Goal: Communication & Community: Answer question/provide support

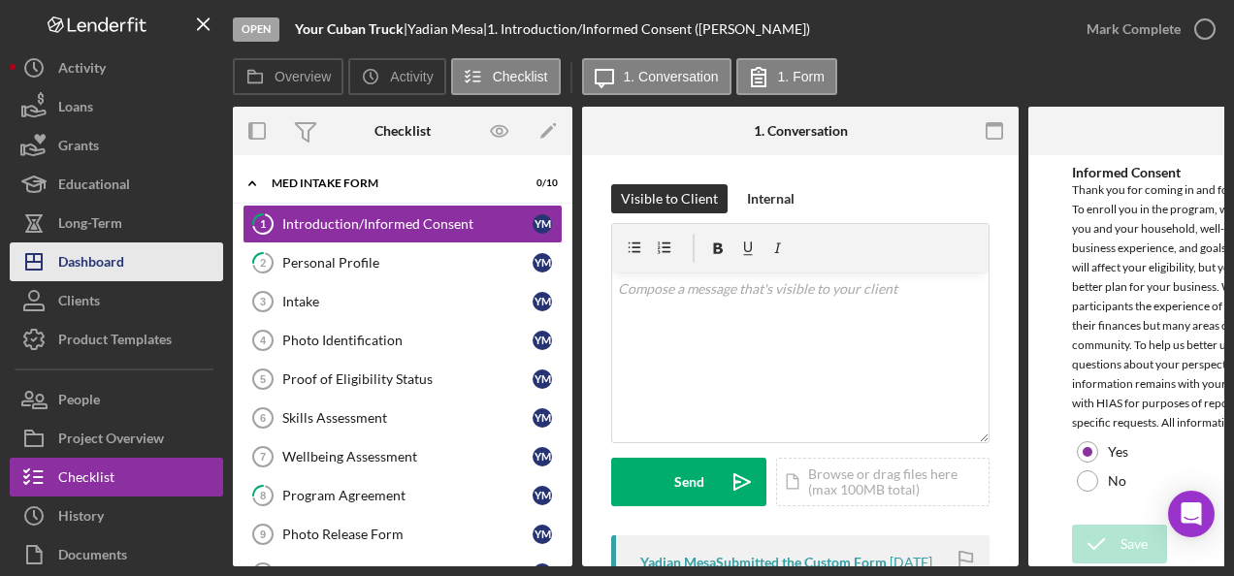
click at [105, 262] on div "Dashboard" at bounding box center [91, 264] width 66 height 44
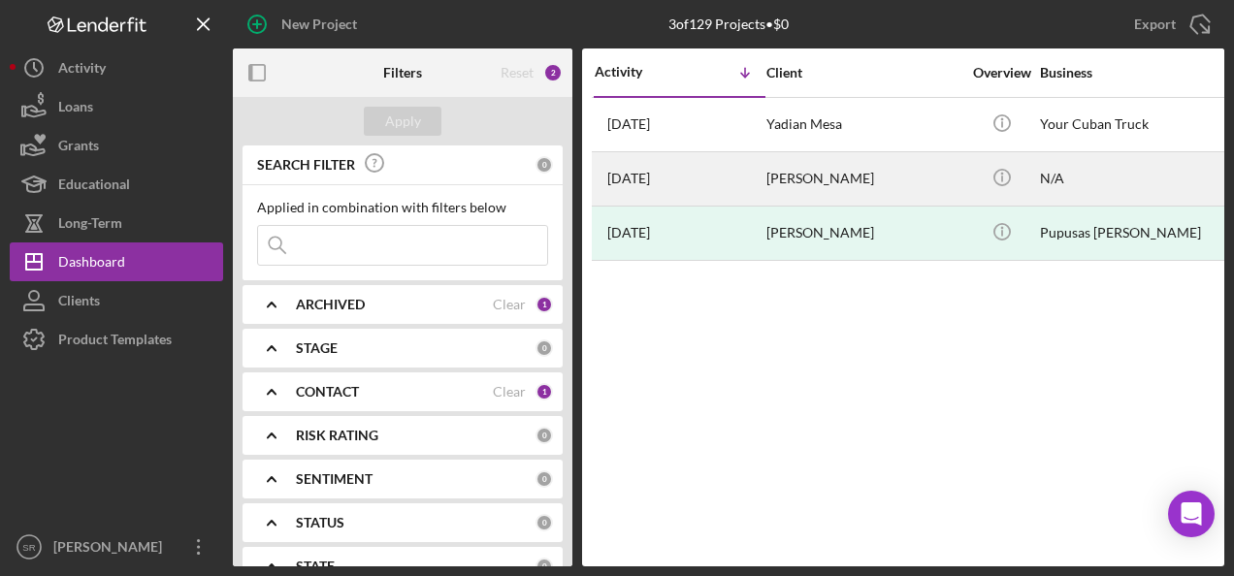
click at [741, 177] on div "4 weeks ago Wilfredo Figueredo" at bounding box center [679, 178] width 170 height 51
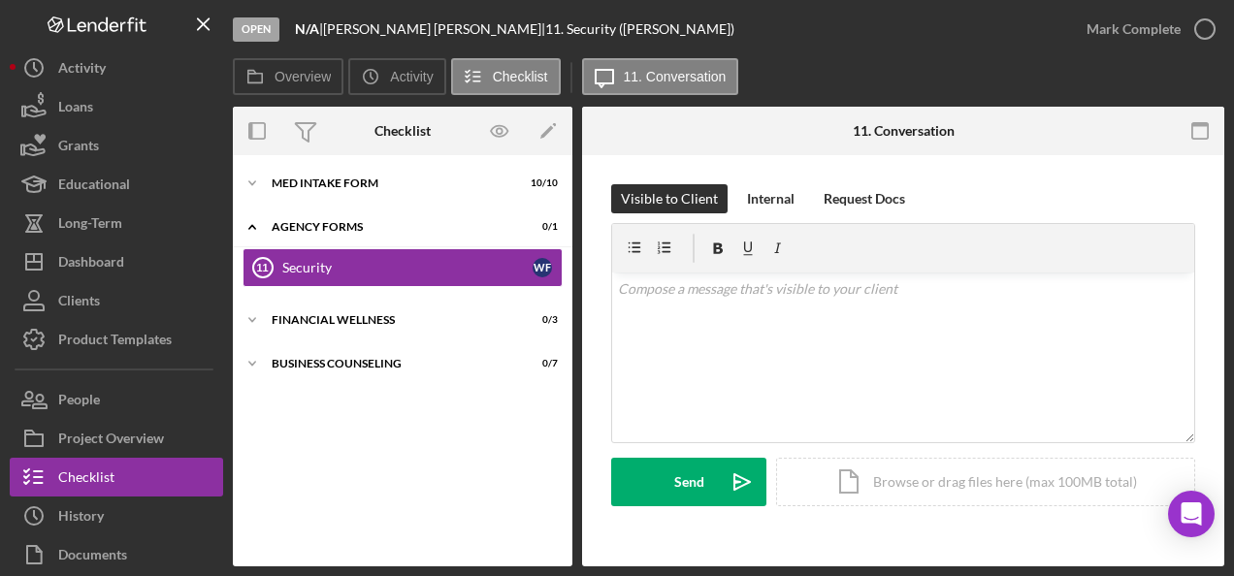
click at [254, 33] on div "Open" at bounding box center [256, 29] width 47 height 24
click at [282, 66] on button "Overview" at bounding box center [288, 76] width 111 height 37
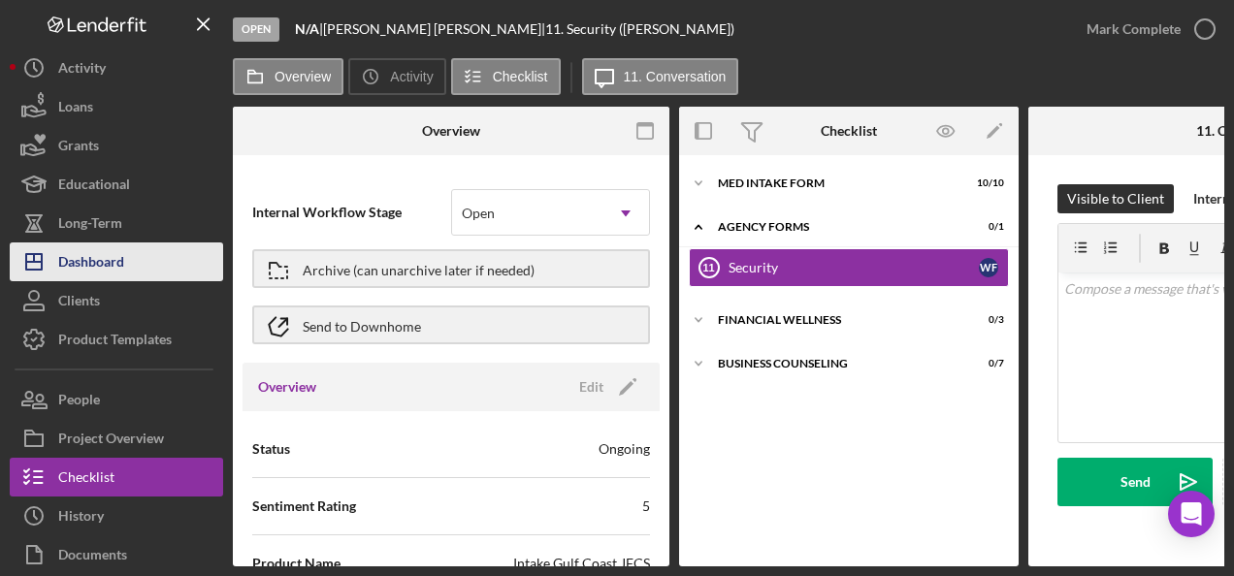
click at [69, 258] on div "Dashboard" at bounding box center [91, 264] width 66 height 44
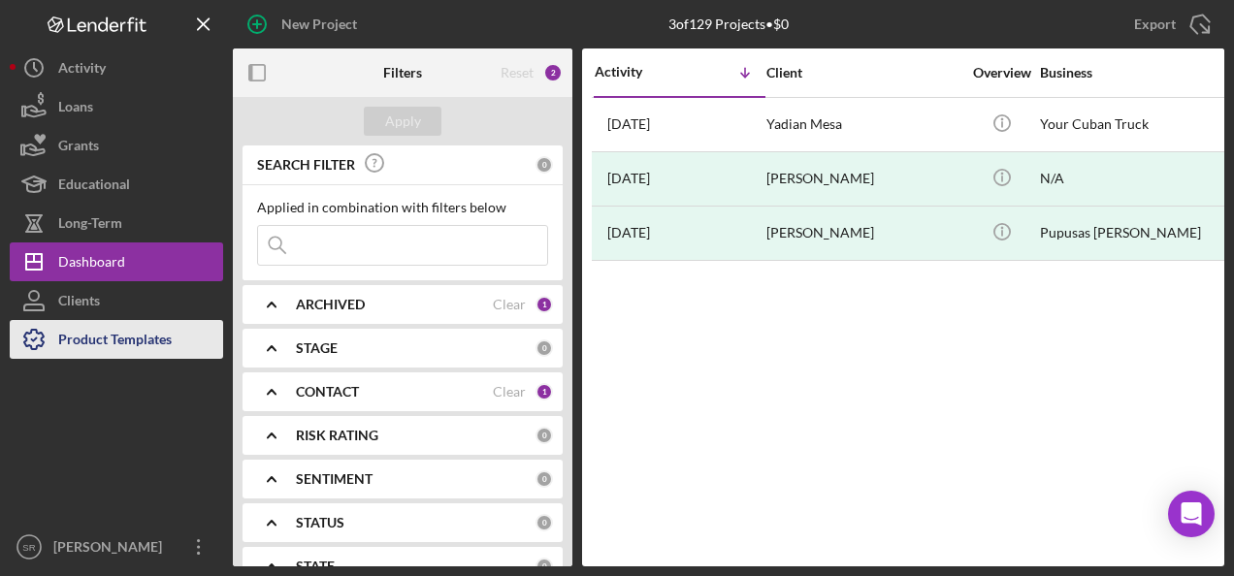
click at [87, 340] on div "Product Templates" at bounding box center [114, 342] width 113 height 44
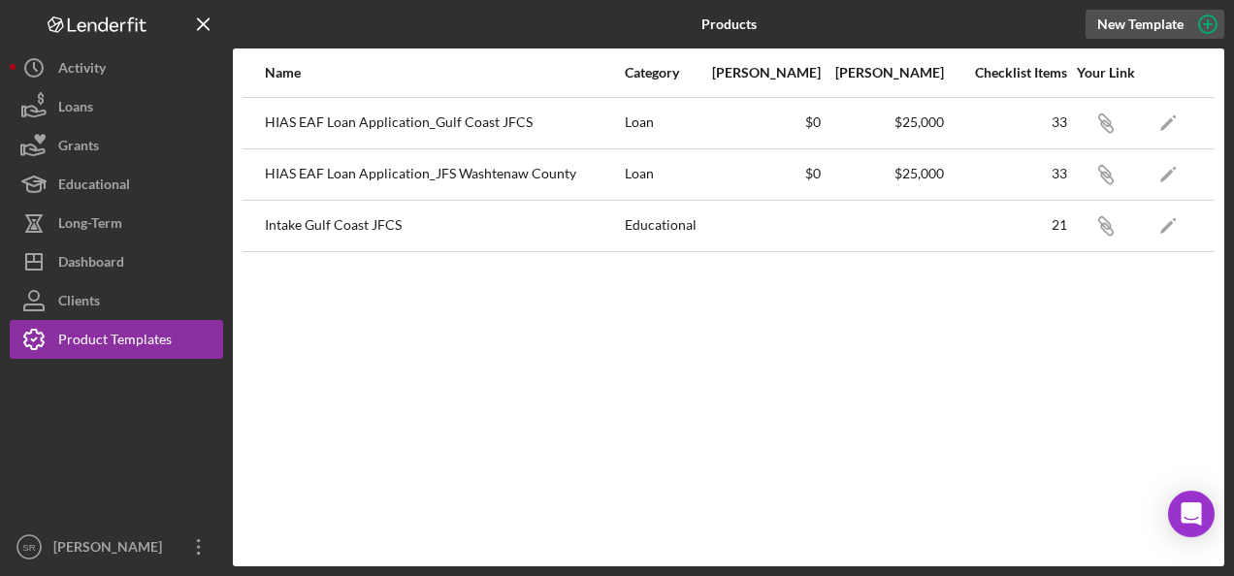
click at [1205, 20] on icon "button" at bounding box center [1207, 24] width 48 height 48
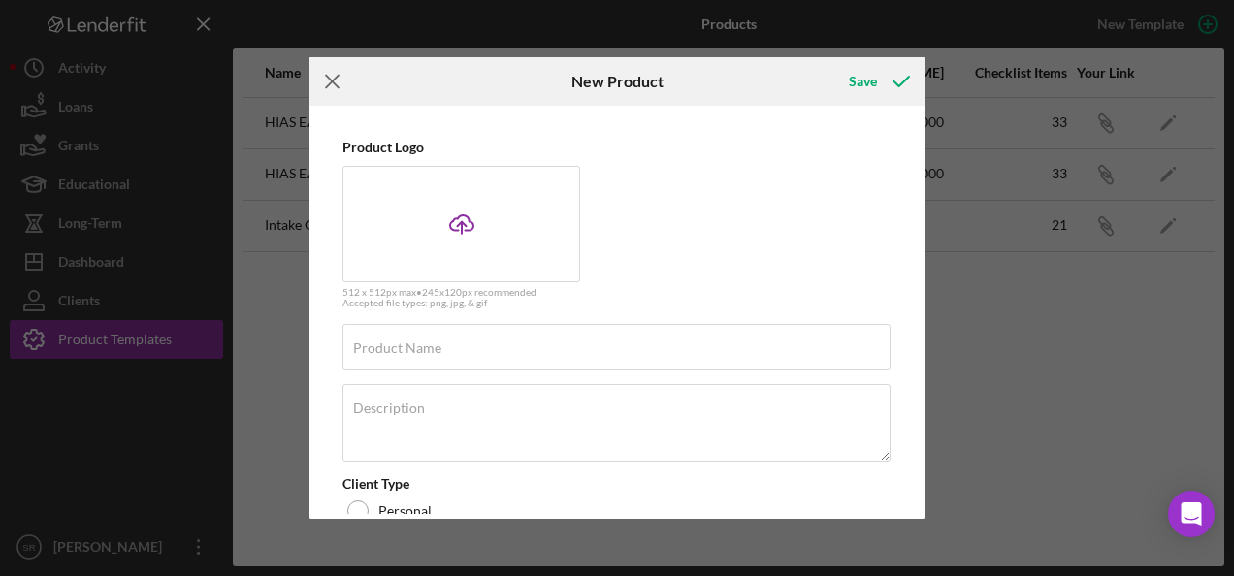
click at [322, 79] on icon "Icon/Menu Close" at bounding box center [332, 81] width 48 height 48
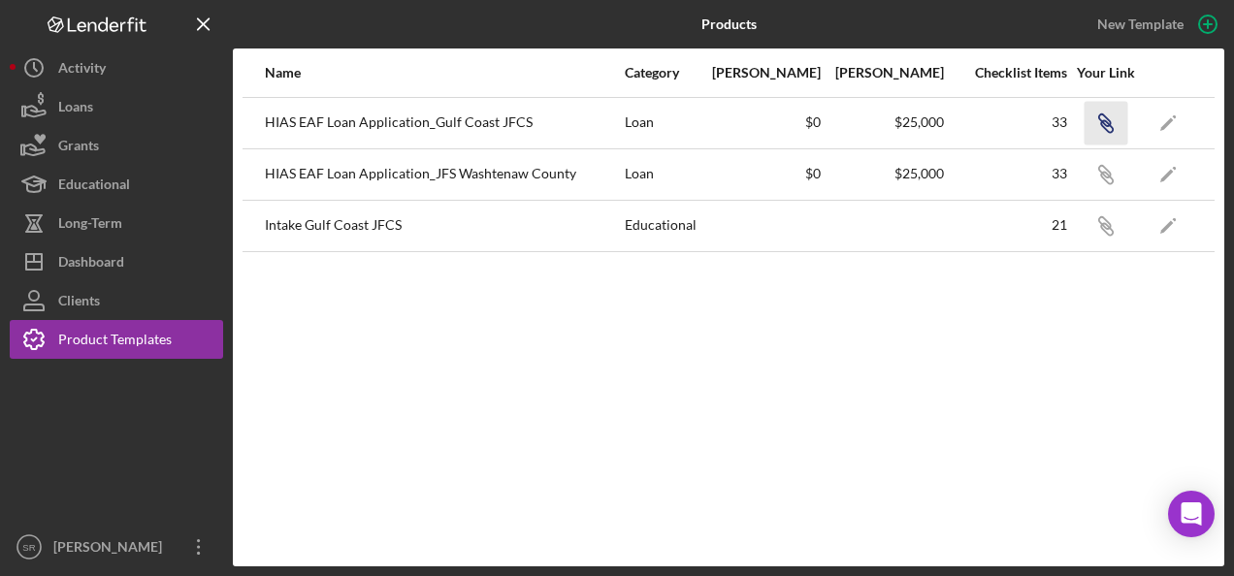
click at [1109, 121] on icon "button" at bounding box center [1104, 120] width 12 height 12
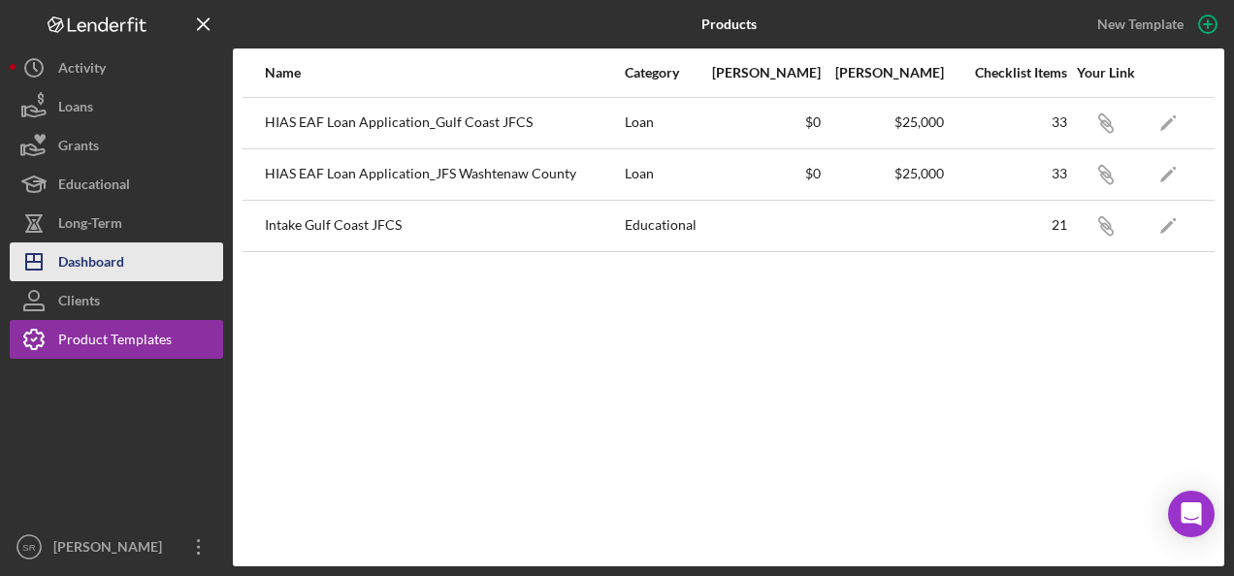
click at [93, 260] on div "Dashboard" at bounding box center [91, 264] width 66 height 44
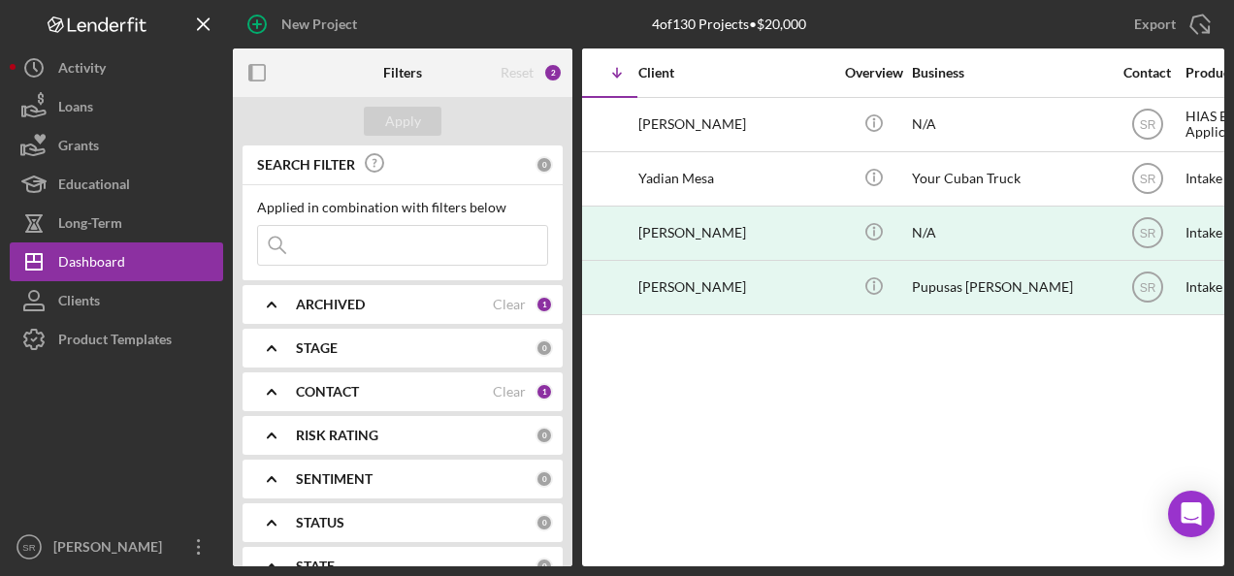
scroll to position [0, 118]
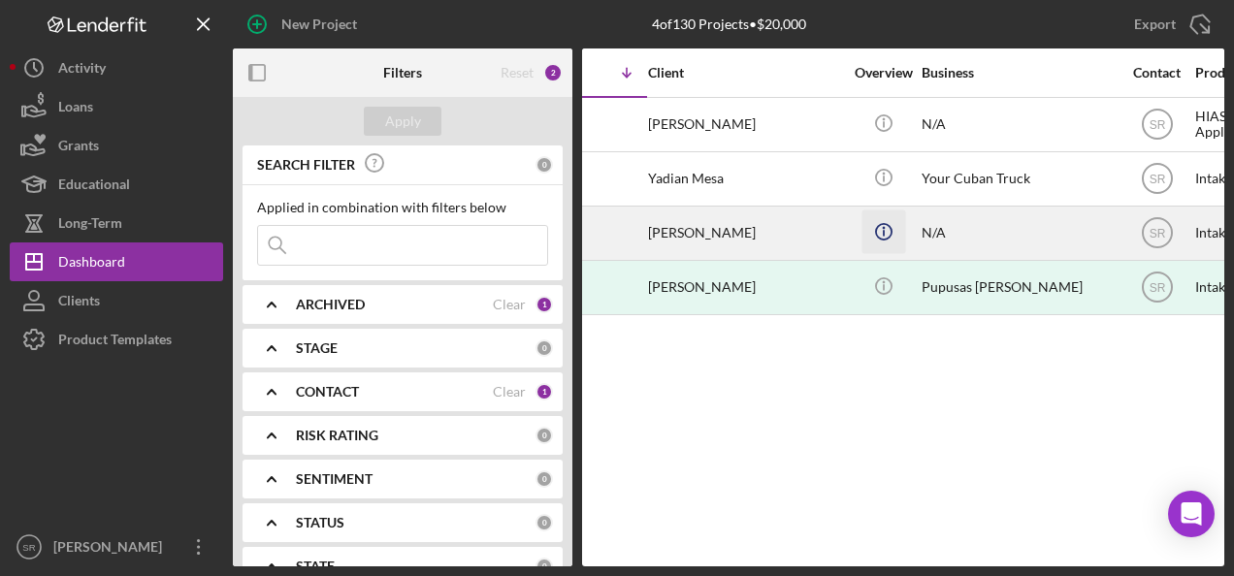
click at [883, 230] on line "button" at bounding box center [883, 233] width 0 height 6
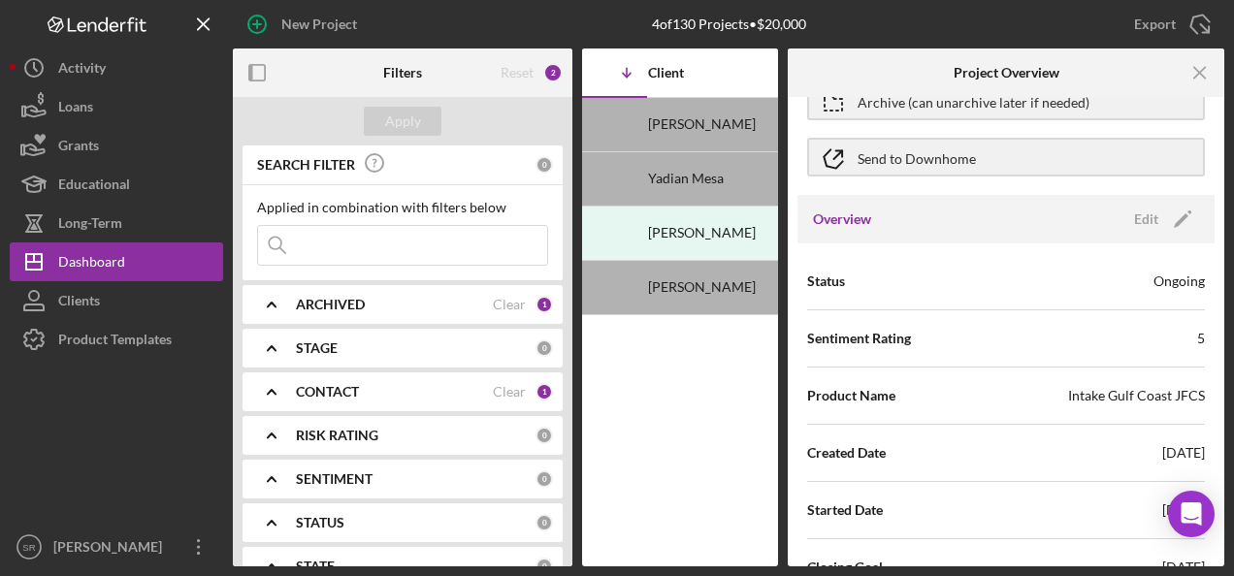
scroll to position [194, 0]
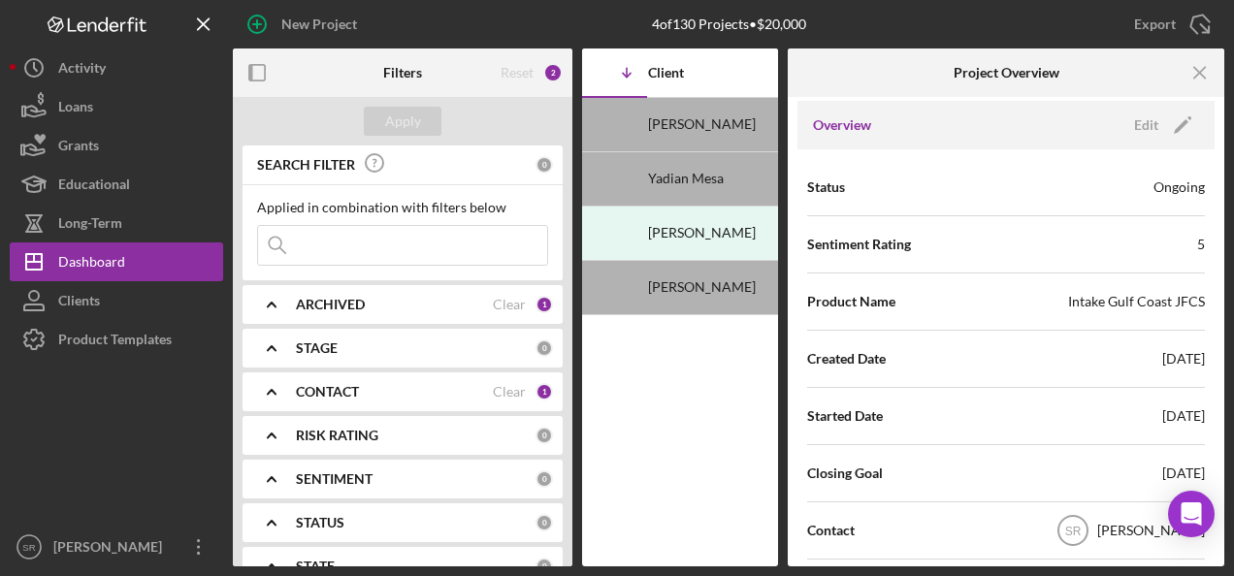
click at [1108, 471] on div "Closing Goal 08/31/2025" at bounding box center [1006, 473] width 398 height 48
click at [1165, 479] on div "08/31/2025" at bounding box center [1183, 473] width 43 height 19
click at [1177, 124] on polygon "button" at bounding box center [1180, 126] width 15 height 15
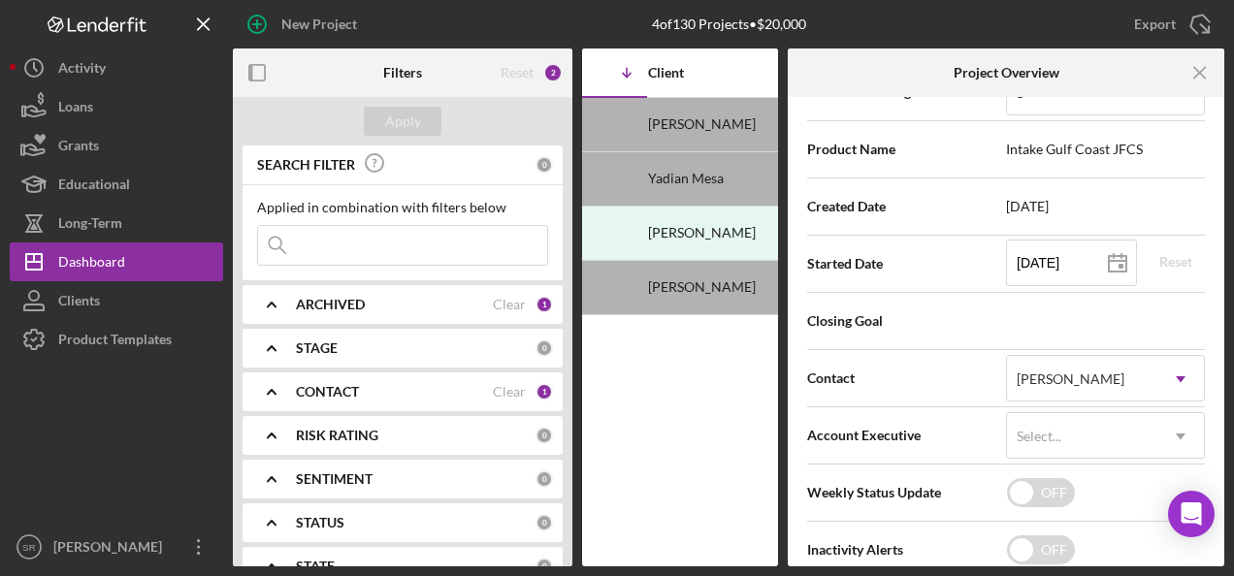
scroll to position [388, 0]
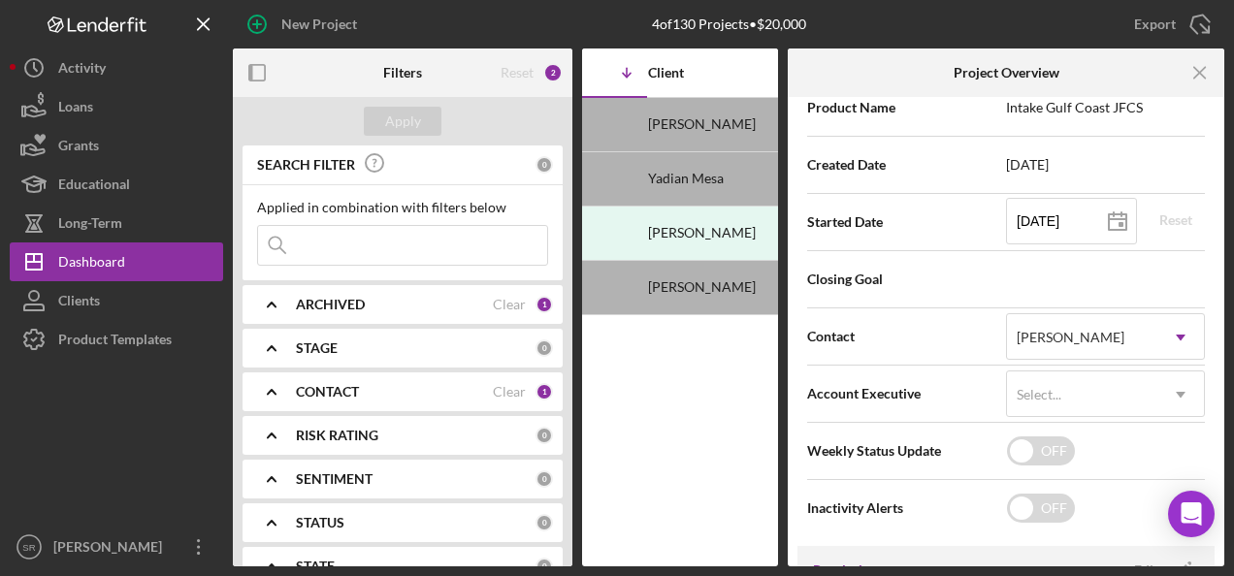
click at [927, 255] on div "Closing Goal" at bounding box center [1006, 279] width 398 height 48
drag, startPoint x: 902, startPoint y: 277, endPoint x: 886, endPoint y: 287, distance: 18.3
click at [900, 277] on span "Closing Goal" at bounding box center [906, 279] width 199 height 19
click at [857, 287] on span "Closing Goal" at bounding box center [906, 279] width 199 height 19
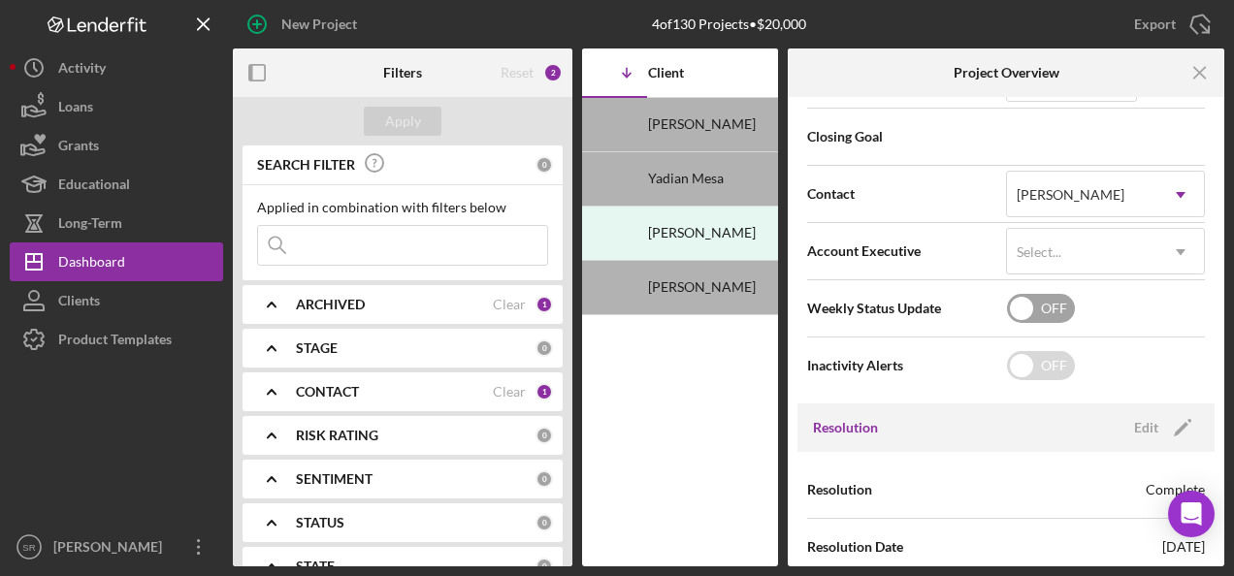
scroll to position [555, 0]
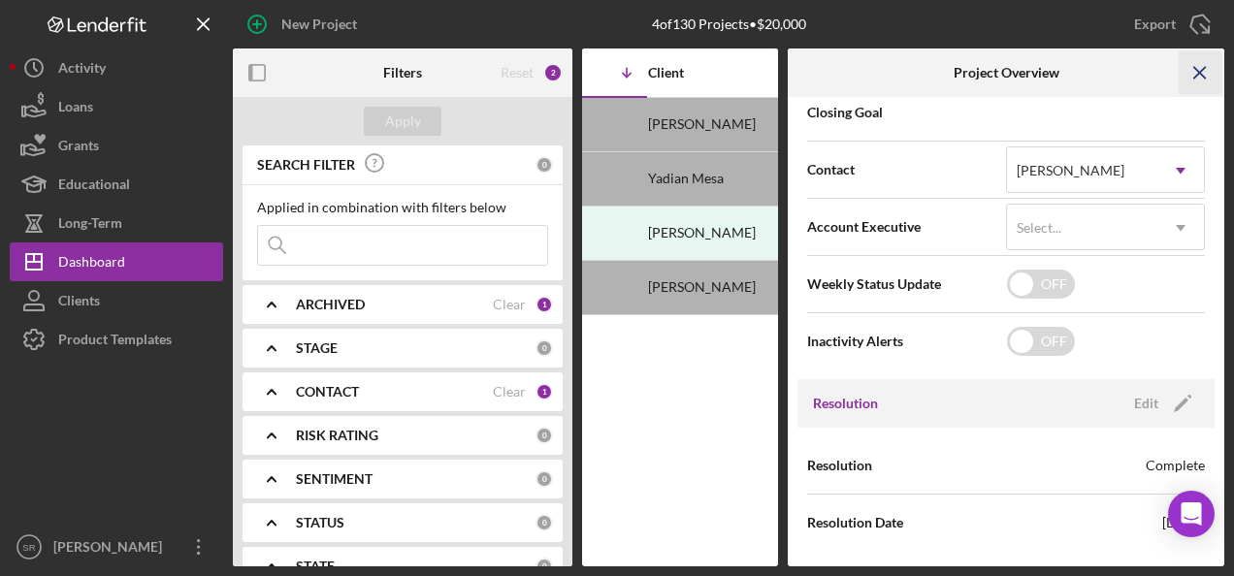
click at [1199, 70] on icon "Icon/Menu Close" at bounding box center [1200, 73] width 44 height 44
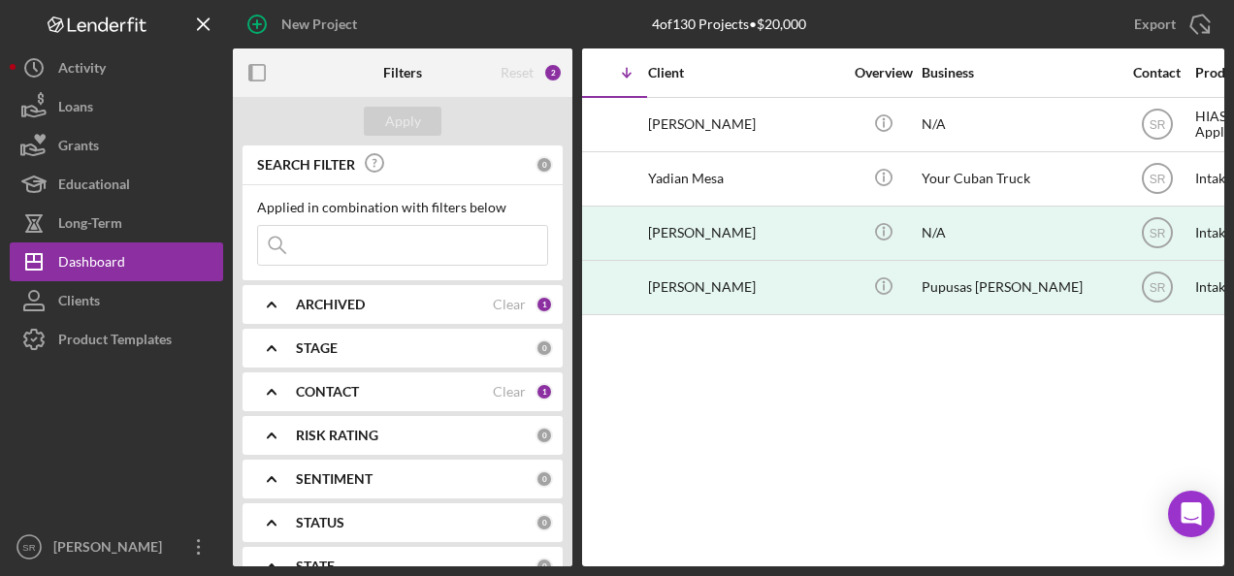
scroll to position [0, 0]
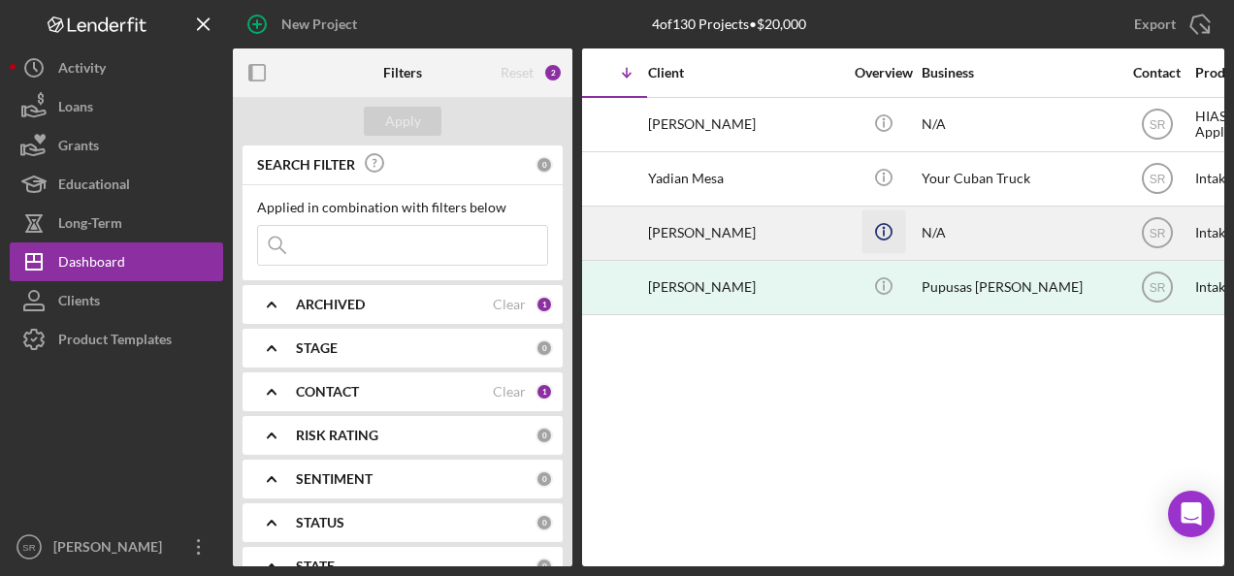
click at [881, 227] on icon "Icon/Info" at bounding box center [883, 231] width 44 height 44
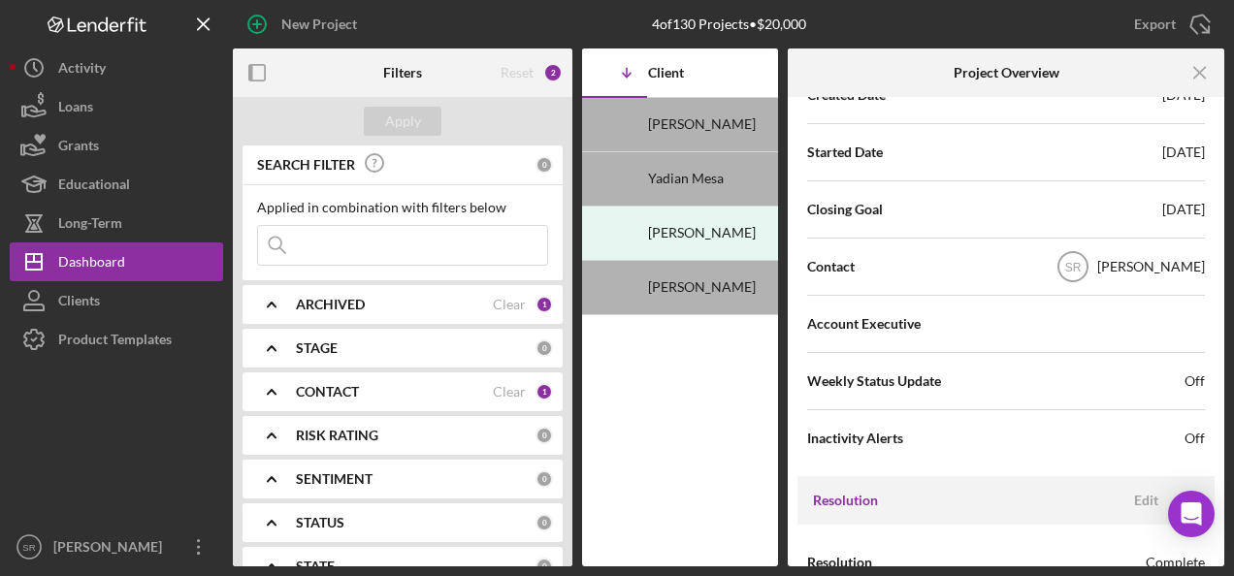
scroll to position [361, 0]
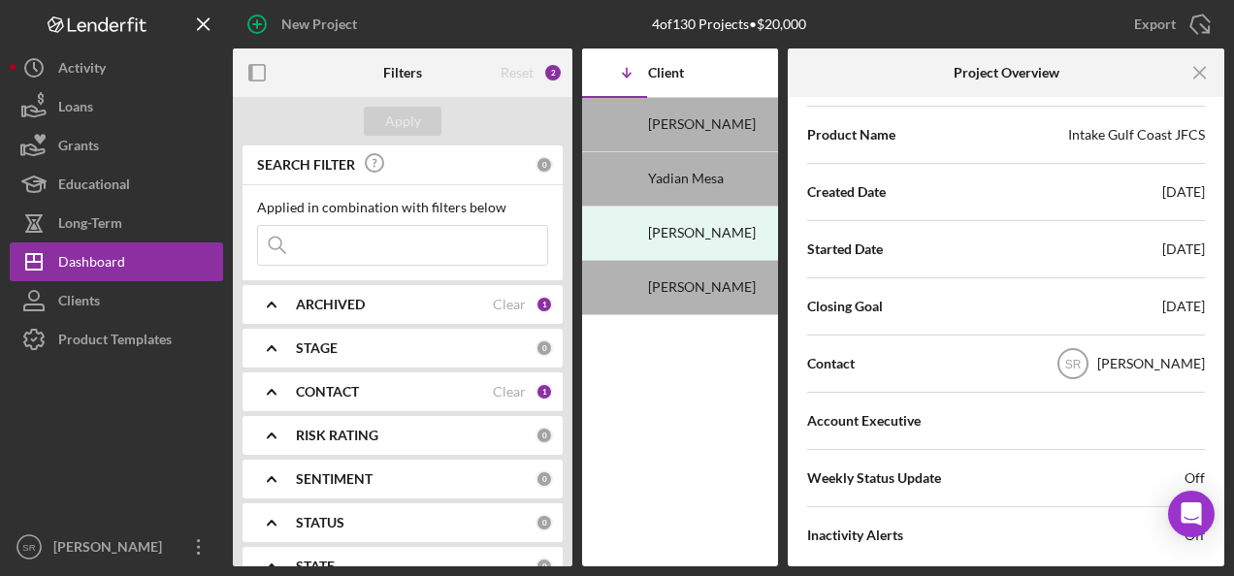
click at [975, 309] on div "Closing Goal 08/31/2025" at bounding box center [1006, 306] width 398 height 48
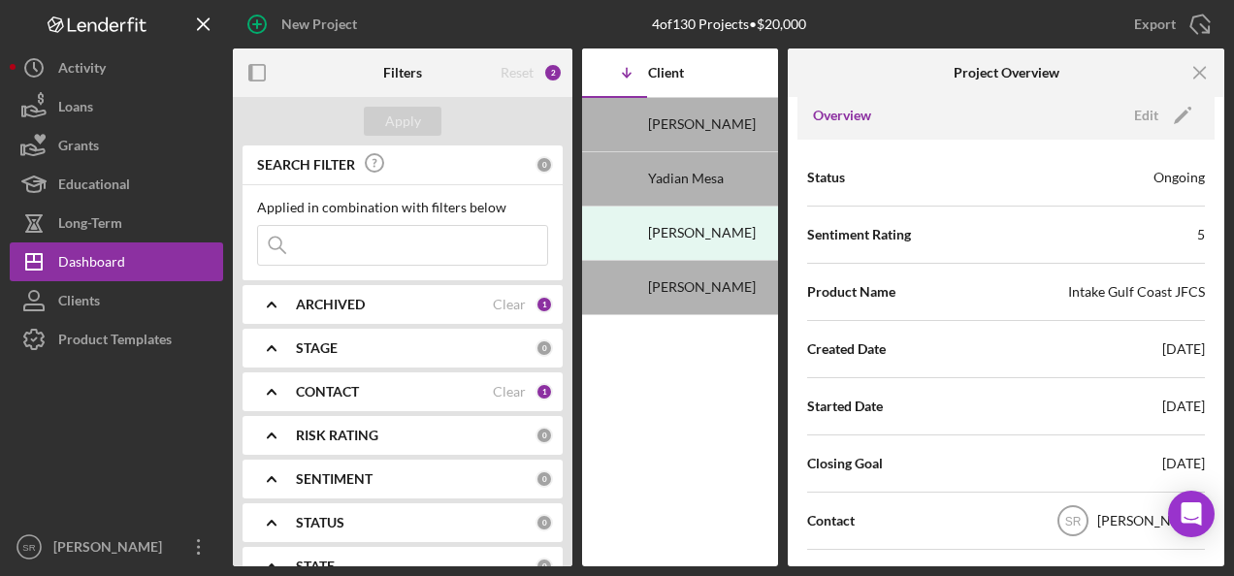
scroll to position [70, 0]
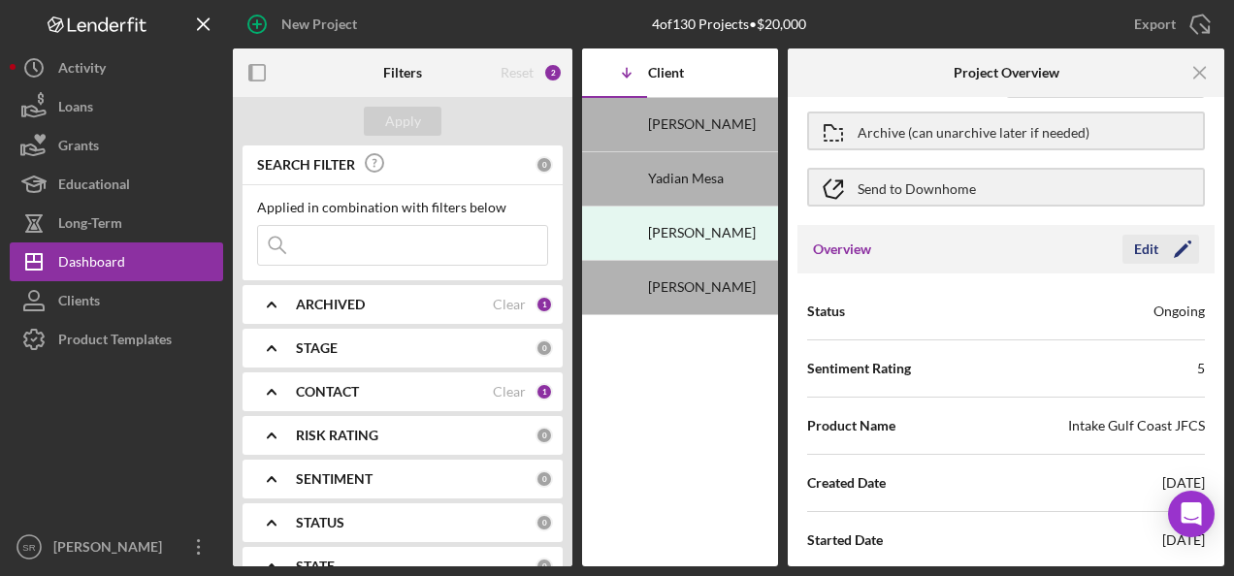
click at [1187, 243] on icon "Icon/Edit" at bounding box center [1182, 249] width 48 height 48
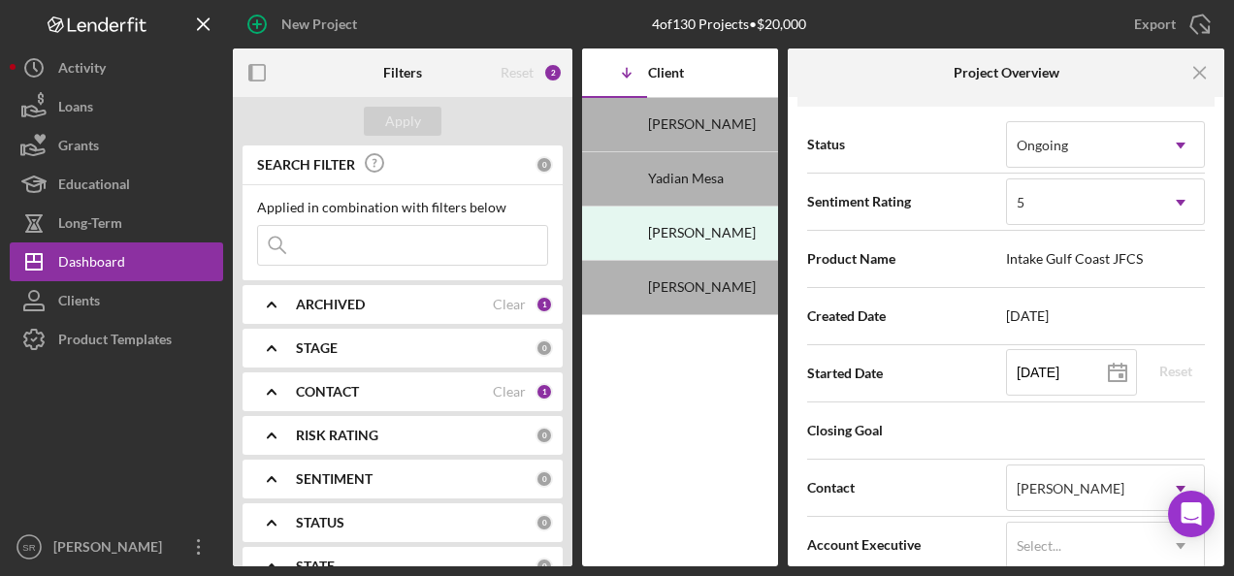
scroll to position [264, 0]
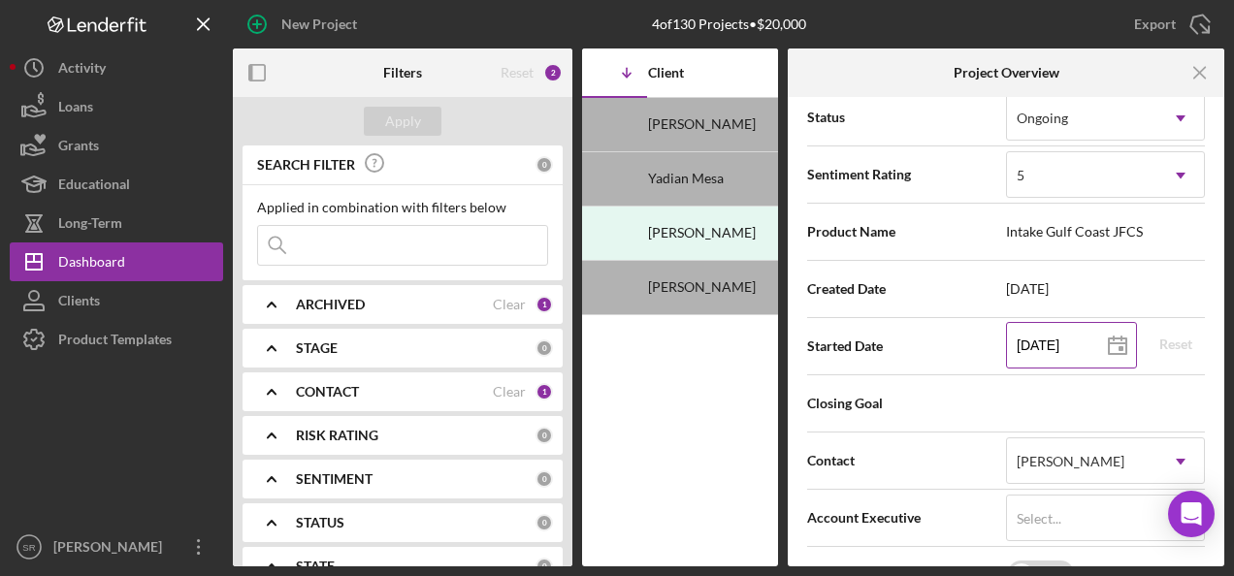
click at [1114, 343] on icon at bounding box center [1117, 346] width 48 height 48
click at [1086, 395] on div "Closing Goal" at bounding box center [1006, 403] width 398 height 48
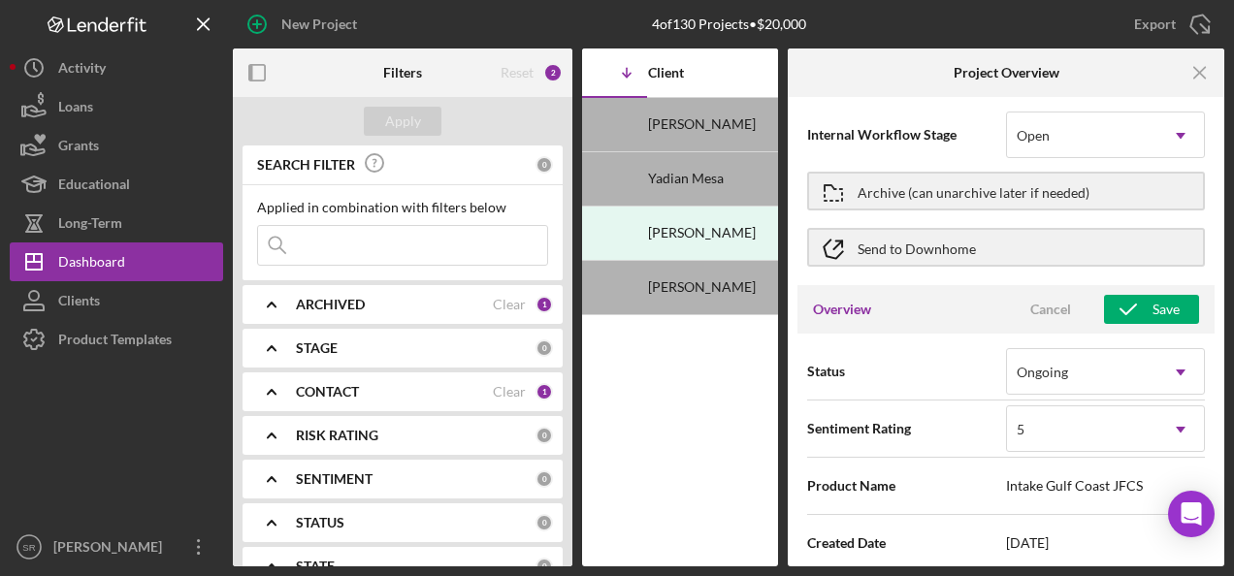
scroll to position [0, 0]
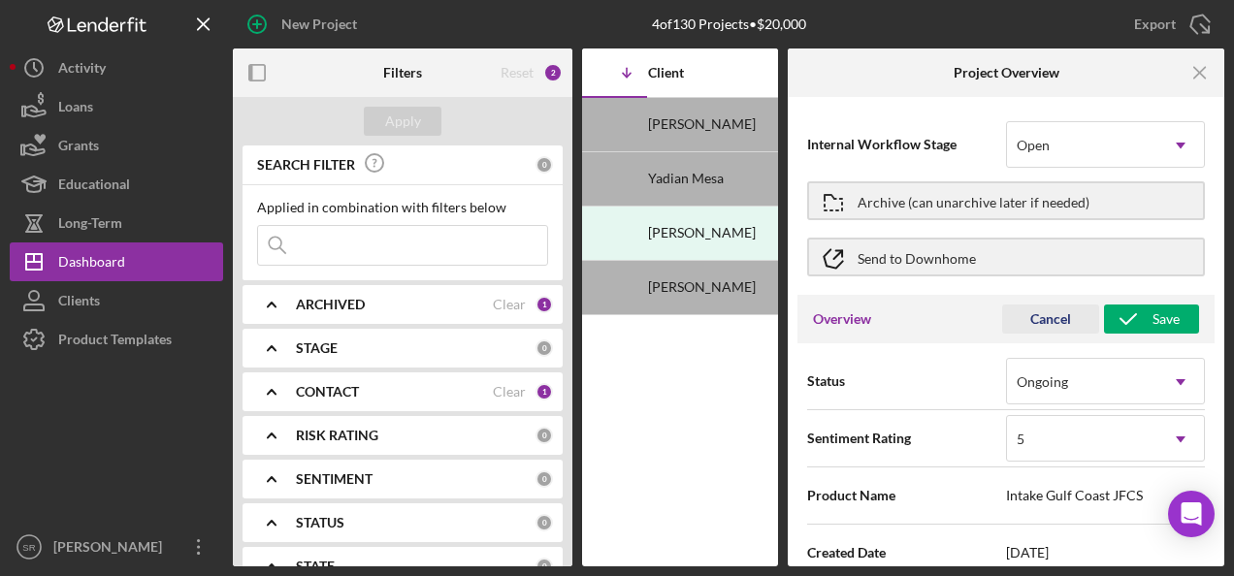
click at [1022, 323] on button "Cancel" at bounding box center [1050, 319] width 97 height 29
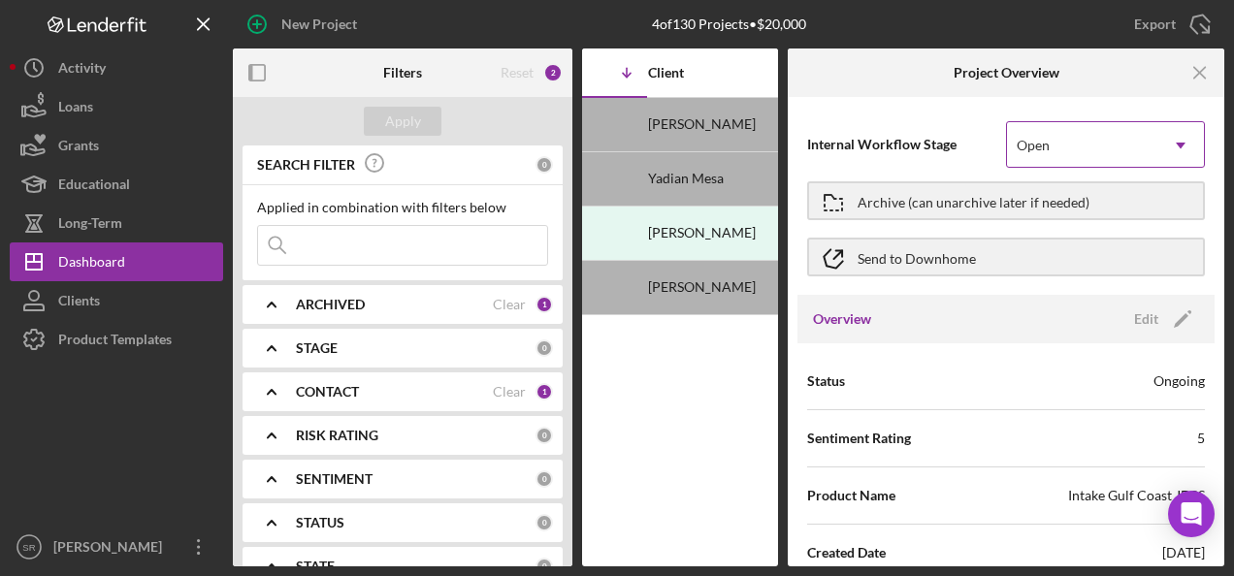
click at [1169, 144] on icon "Icon/Dropdown Arrow" at bounding box center [1180, 145] width 47 height 47
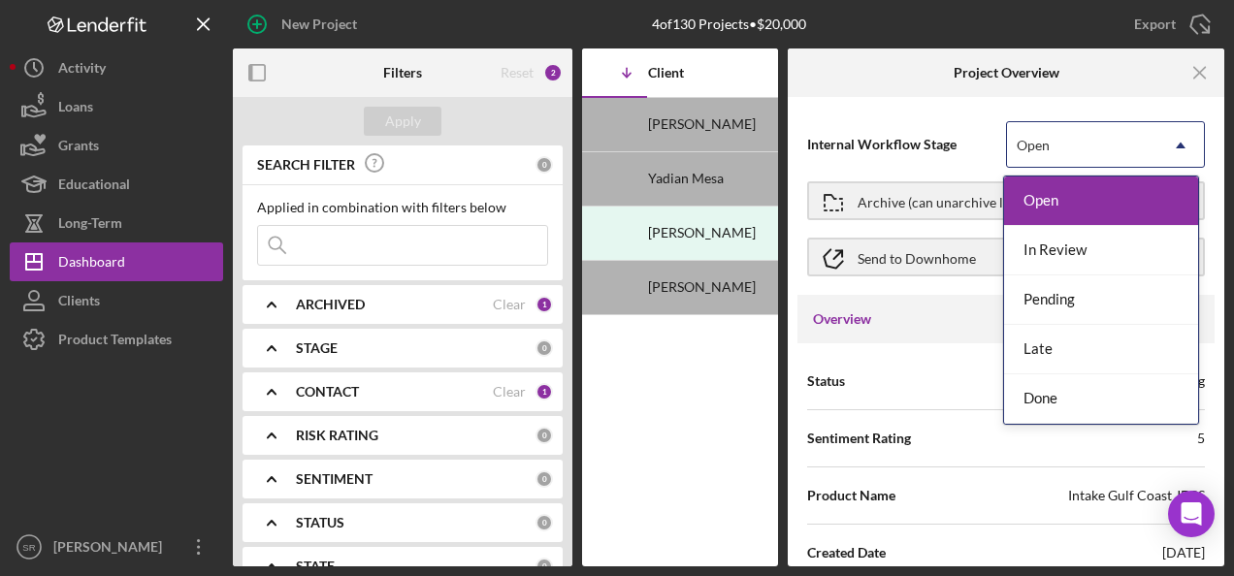
click at [1125, 100] on div "Internal Workflow Stage 5 results available. Use Up and Down to choose options,…" at bounding box center [1005, 331] width 436 height 469
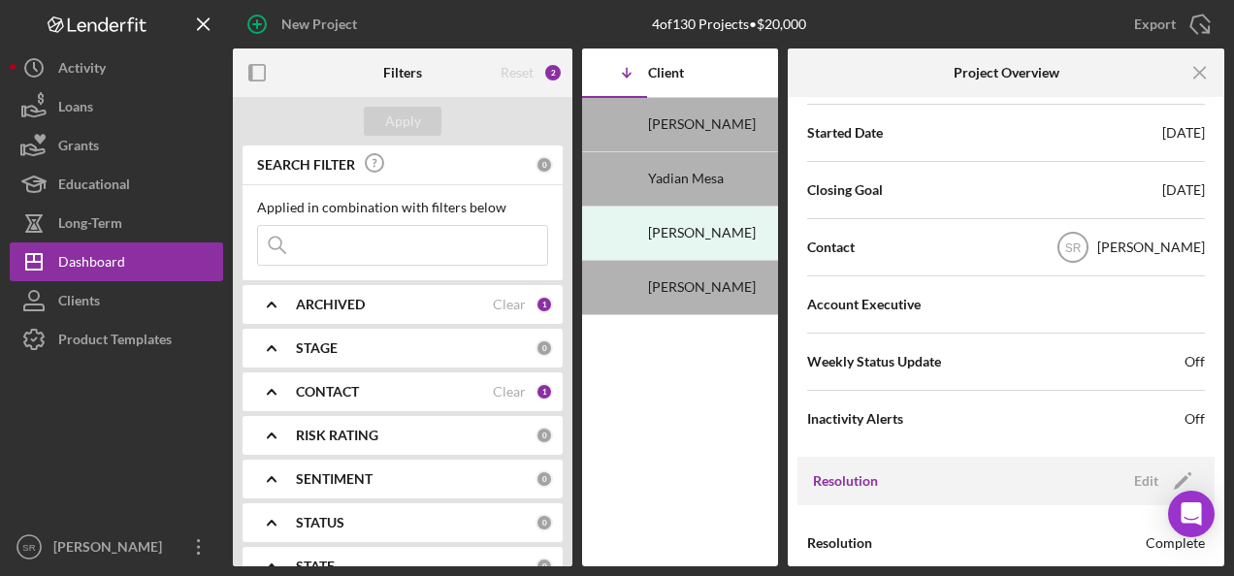
scroll to position [485, 0]
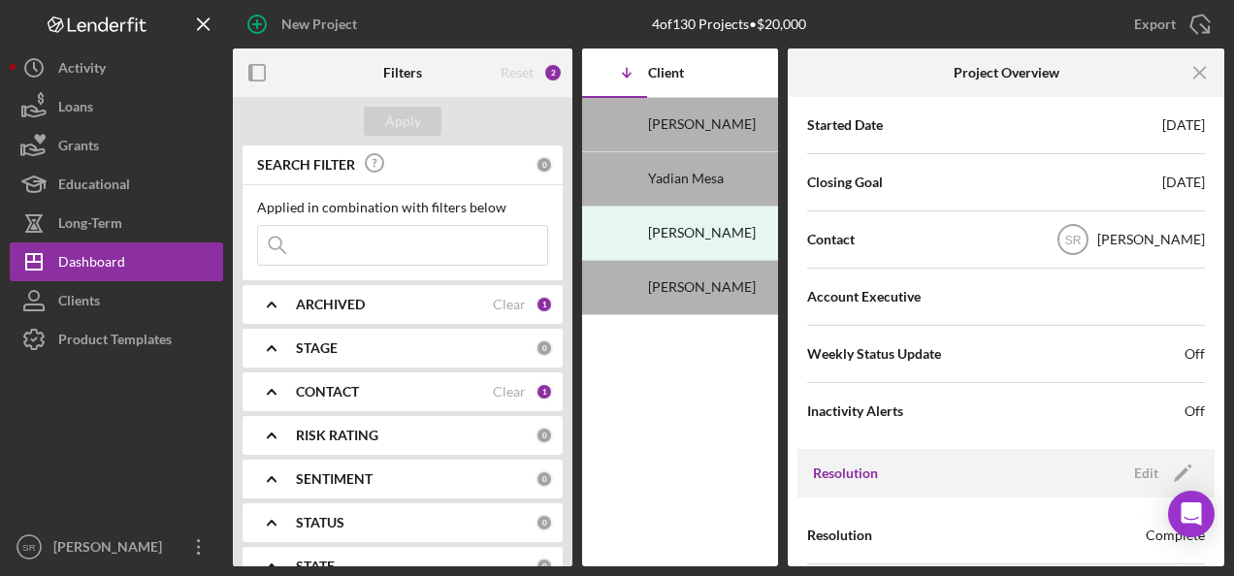
click at [861, 192] on div "Closing Goal 08/31/2025" at bounding box center [1006, 182] width 398 height 48
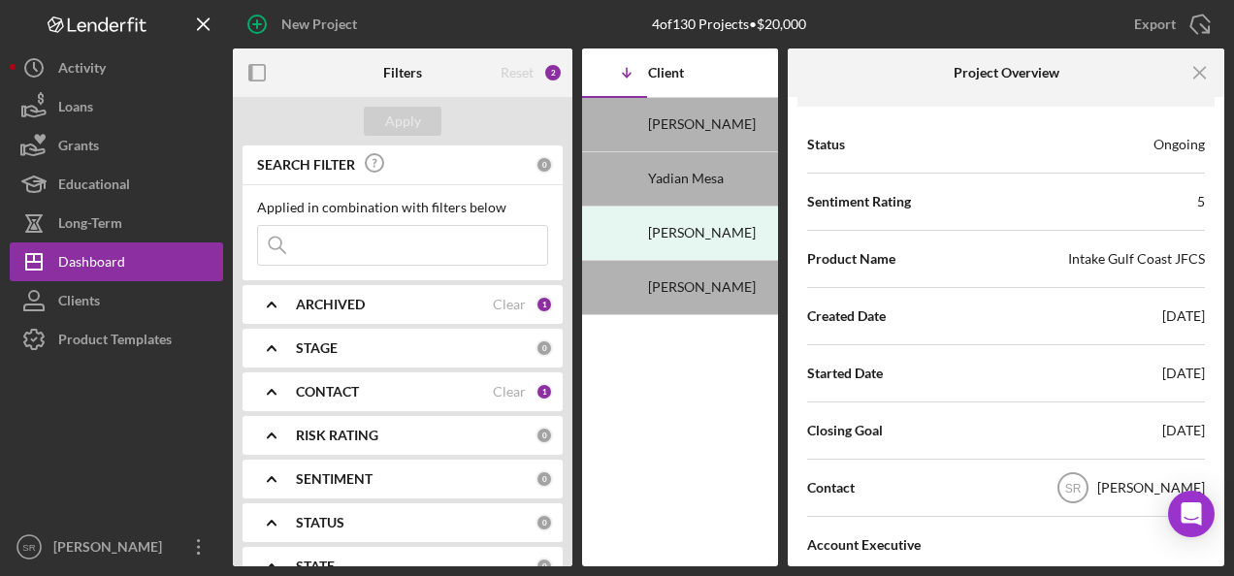
scroll to position [194, 0]
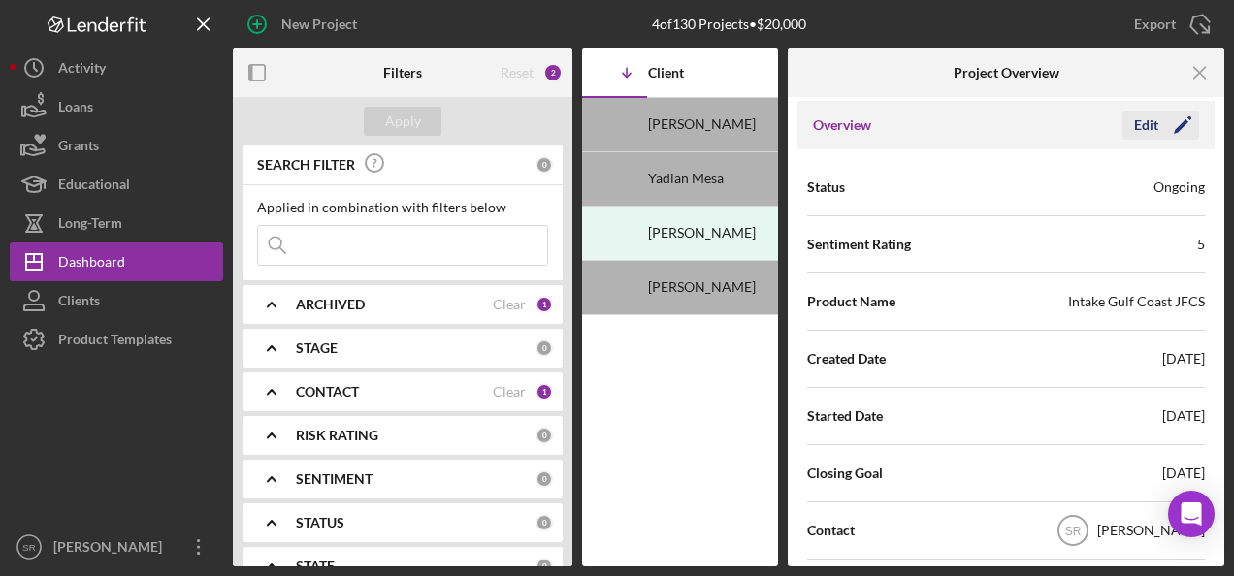
click at [1167, 125] on icon "Icon/Edit" at bounding box center [1182, 125] width 48 height 48
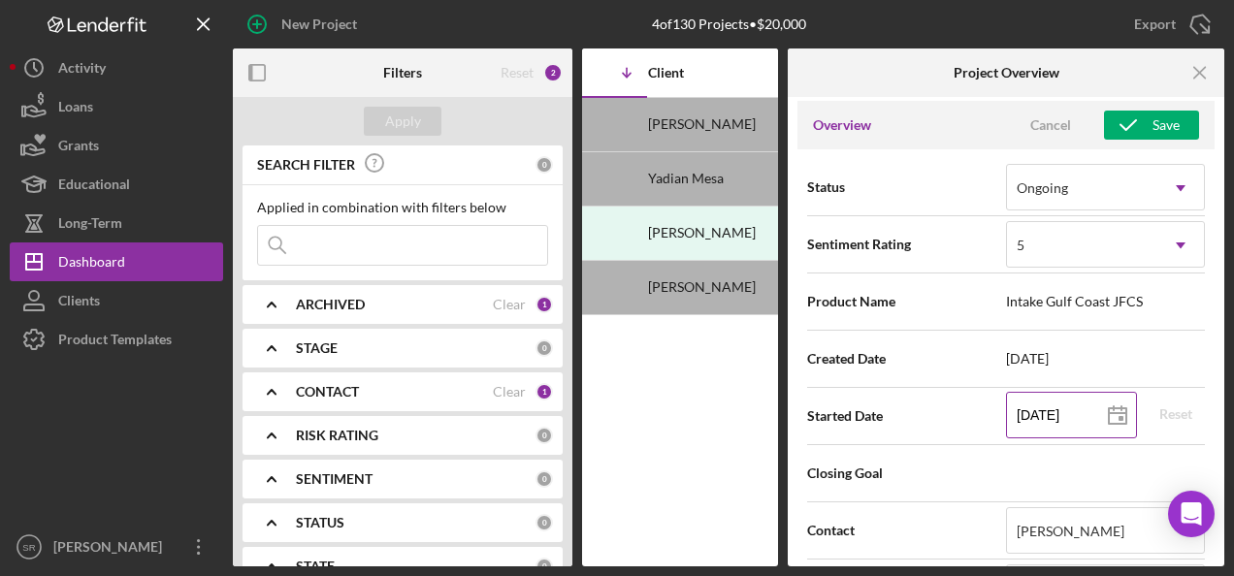
click at [1113, 408] on line at bounding box center [1113, 408] width 0 height 4
type input "08/13/2025"
type input "2025-08-13"
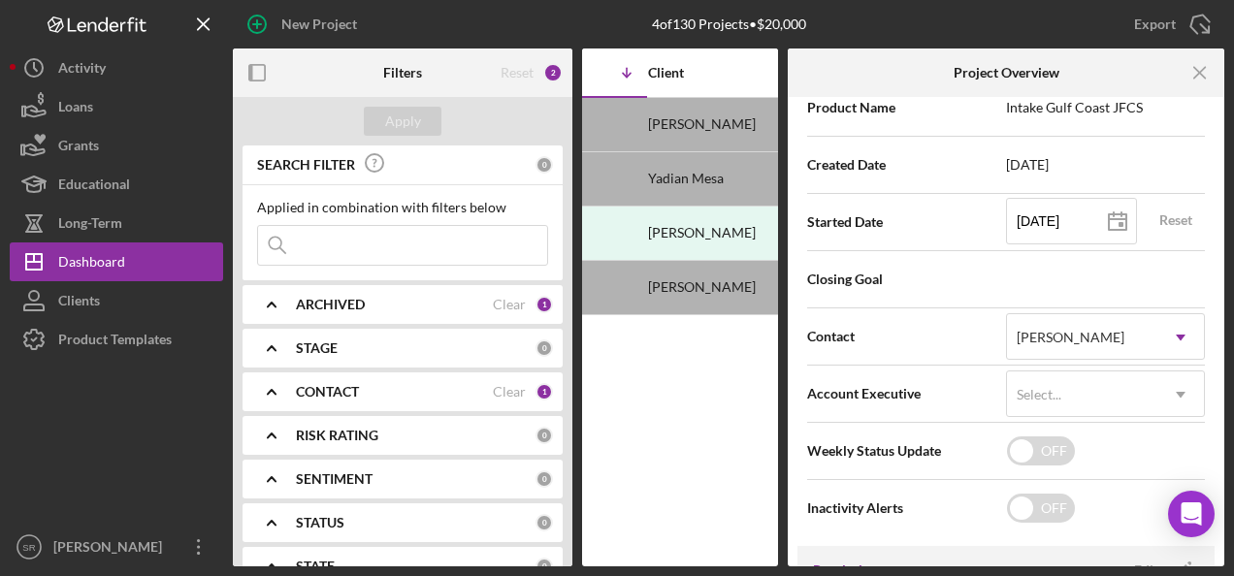
scroll to position [485, 0]
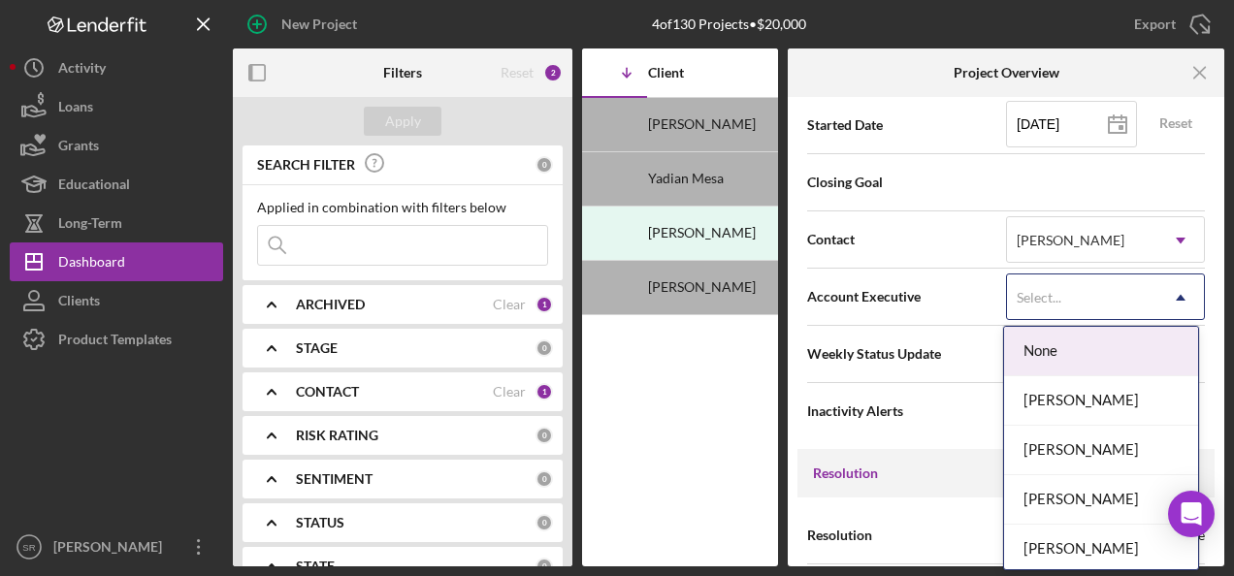
click at [1172, 296] on icon "Icon/Dropdown Arrow" at bounding box center [1180, 297] width 47 height 47
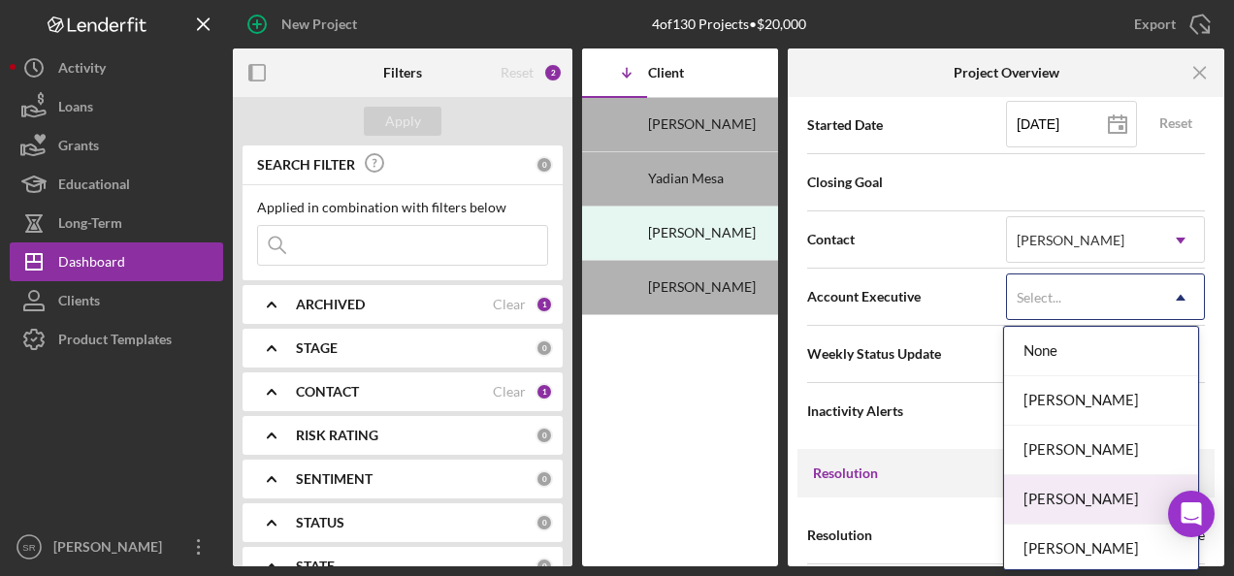
click at [1054, 492] on div "[PERSON_NAME]" at bounding box center [1101, 499] width 194 height 49
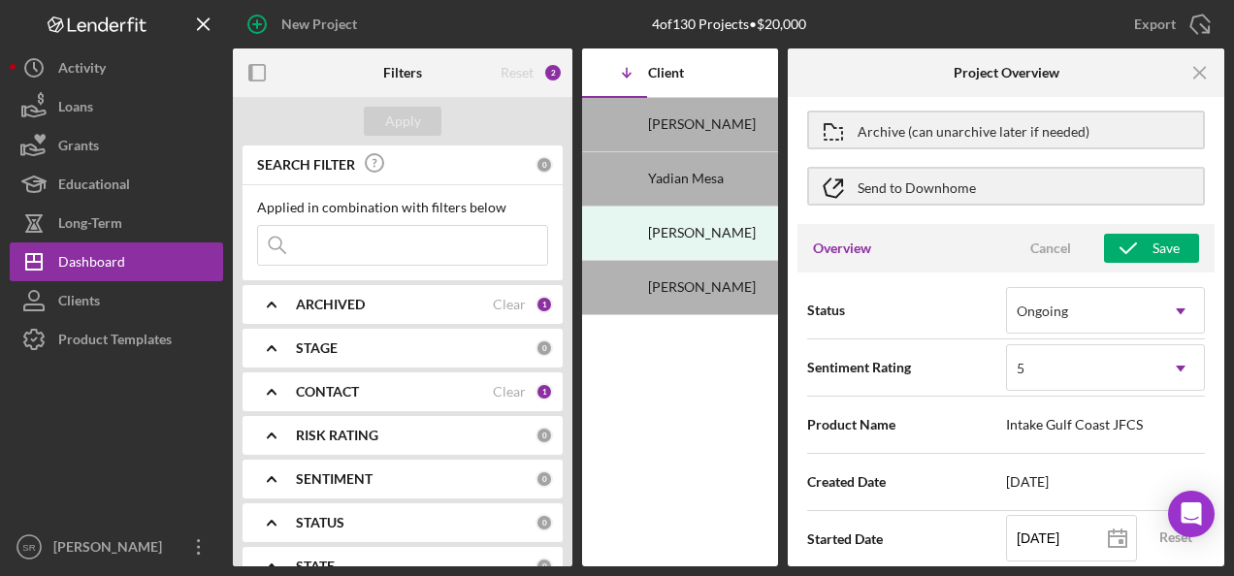
scroll to position [70, 0]
click at [1134, 242] on icon "button" at bounding box center [1128, 249] width 48 height 48
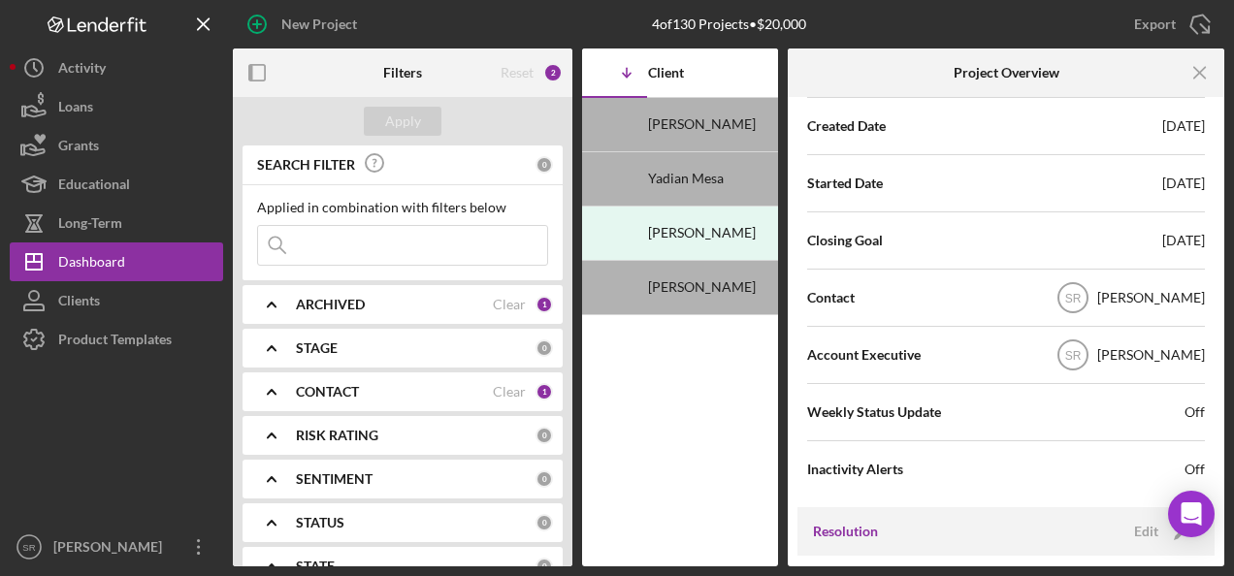
scroll to position [361, 0]
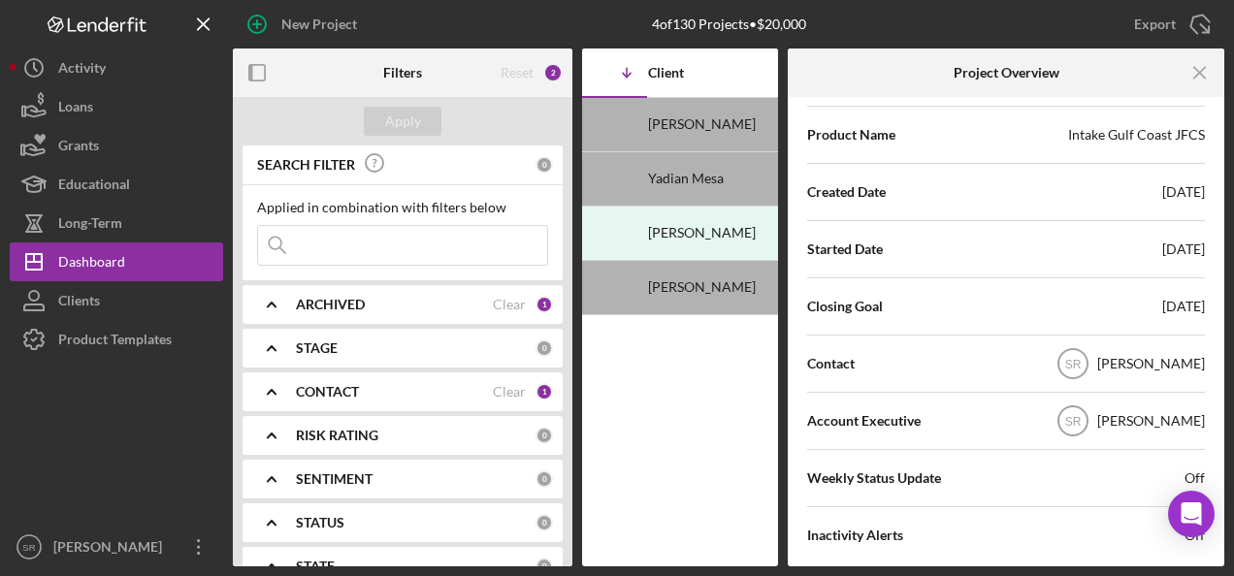
click at [356, 384] on b "CONTACT" at bounding box center [327, 392] width 63 height 16
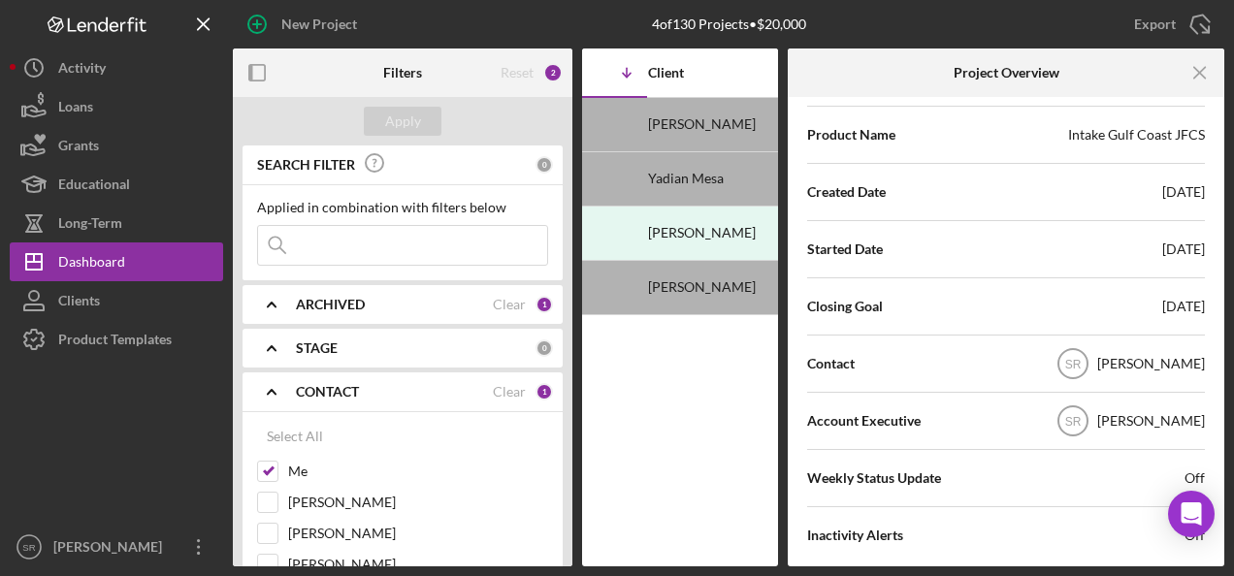
click at [356, 384] on b "CONTACT" at bounding box center [327, 392] width 63 height 16
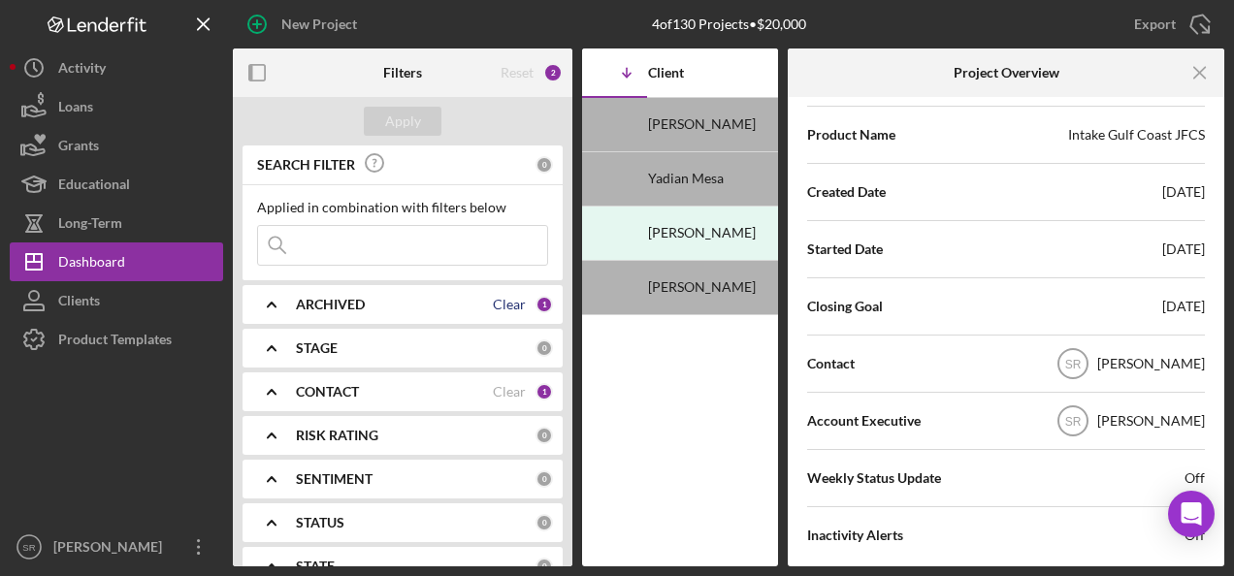
click at [497, 299] on div "Clear" at bounding box center [509, 305] width 33 height 16
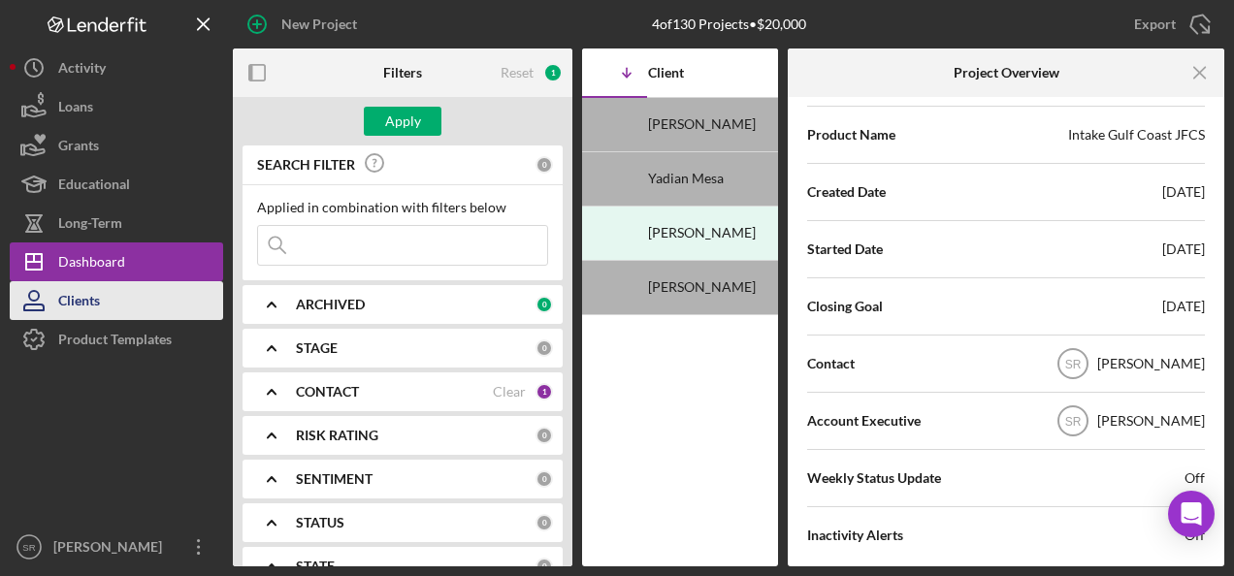
click at [98, 301] on div "Clients" at bounding box center [79, 303] width 42 height 44
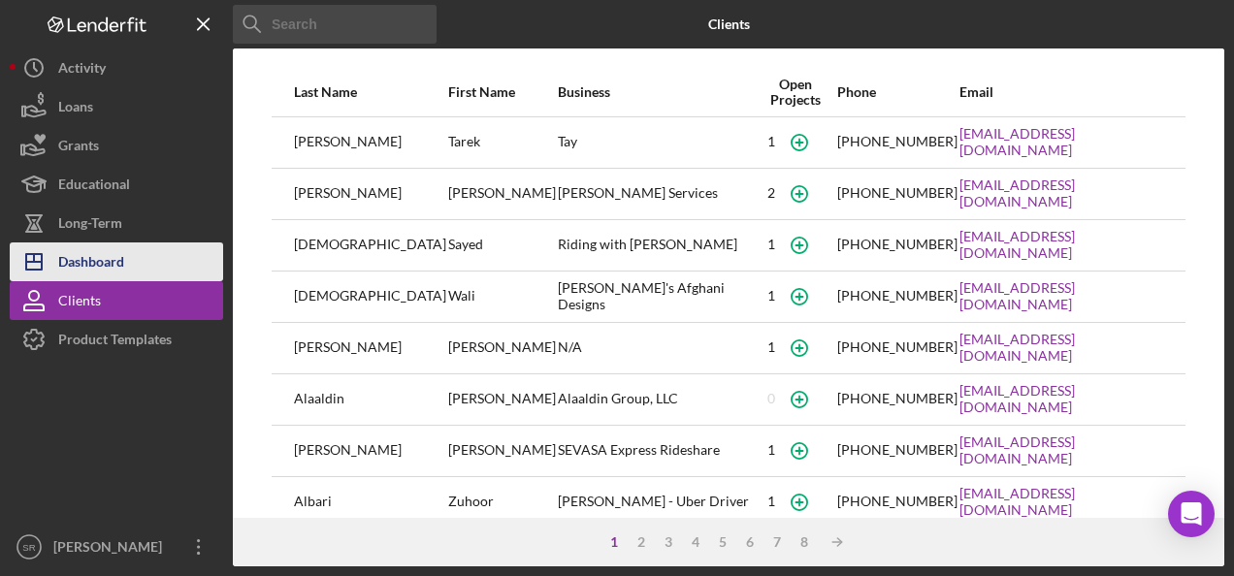
click at [110, 260] on div "Dashboard" at bounding box center [91, 264] width 66 height 44
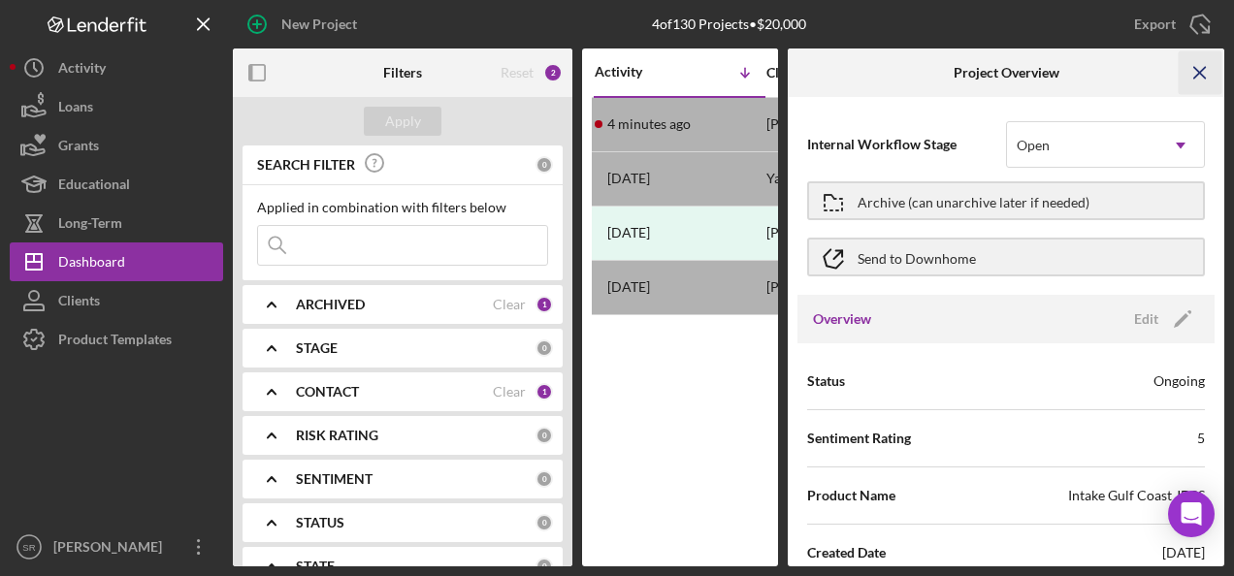
click at [1198, 62] on icon "Icon/Menu Close" at bounding box center [1200, 73] width 44 height 44
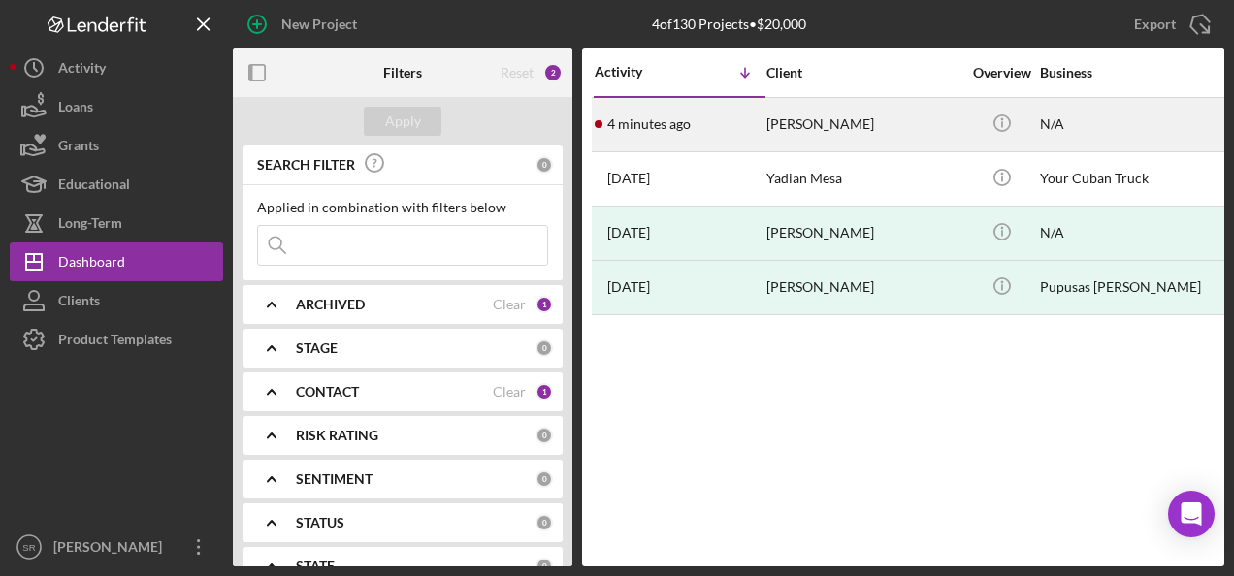
click at [1046, 118] on div "N/A" at bounding box center [1137, 124] width 194 height 51
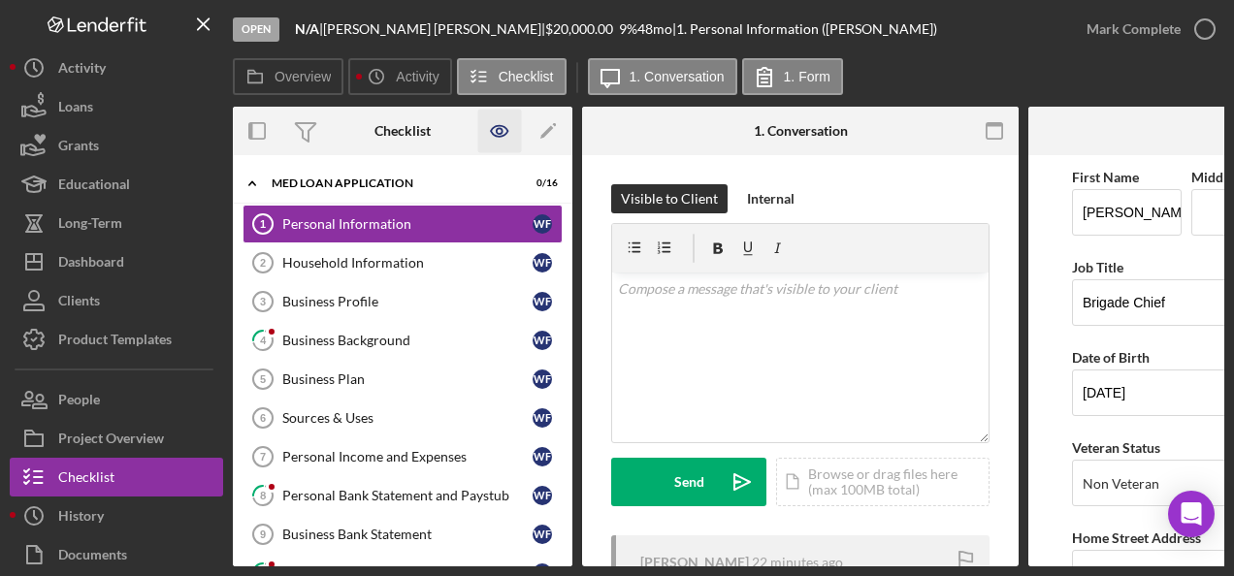
click at [500, 132] on icon "button" at bounding box center [500, 132] width 44 height 44
click at [551, 124] on icon "Icon/Edit" at bounding box center [549, 132] width 44 height 44
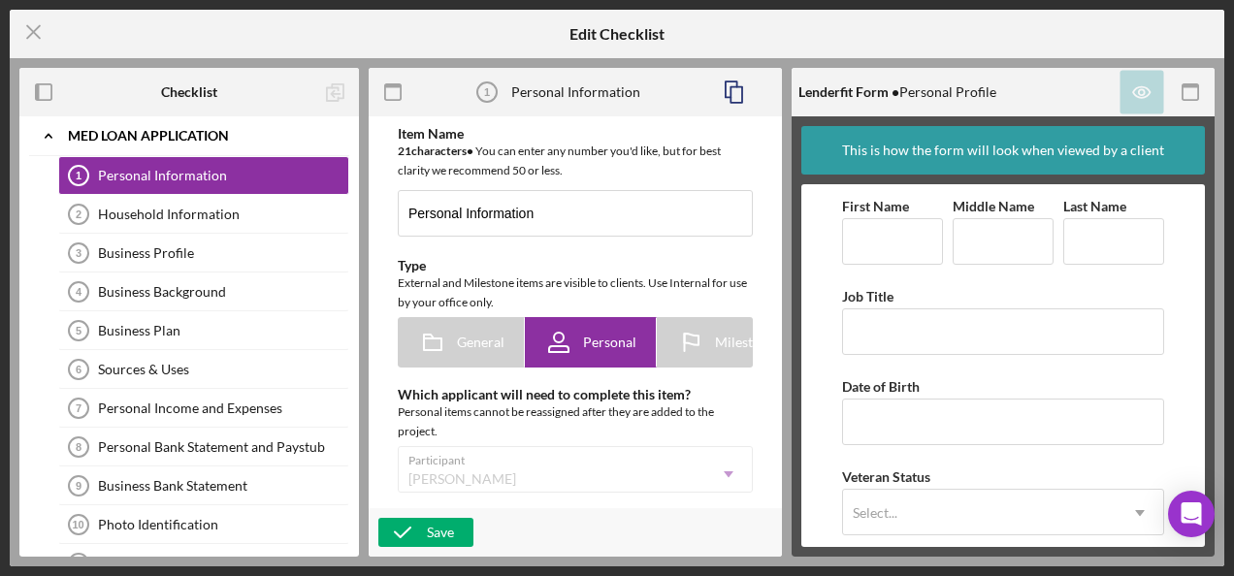
type textarea "<div>Hello, and thank you for starting your enrollment into the HIAS MED Progra…"
click at [26, 32] on icon "Icon/Menu Close" at bounding box center [34, 32] width 48 height 48
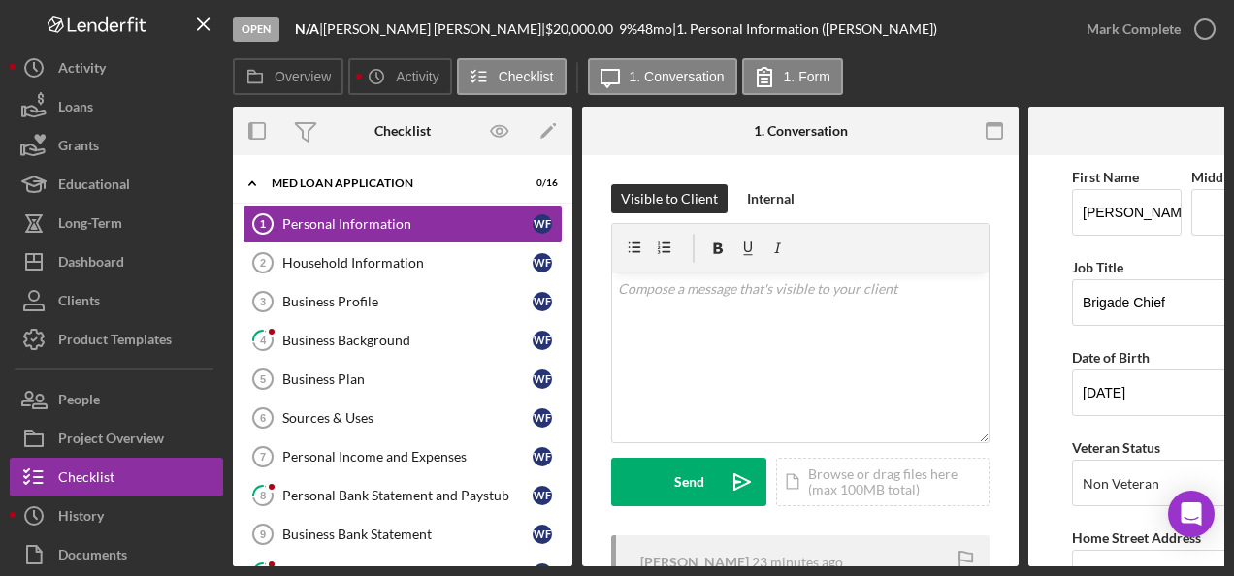
click at [262, 29] on div "Open" at bounding box center [256, 29] width 47 height 24
click at [259, 29] on div "Open" at bounding box center [256, 29] width 47 height 24
click at [391, 71] on icon "Icon/History" at bounding box center [376, 76] width 39 height 39
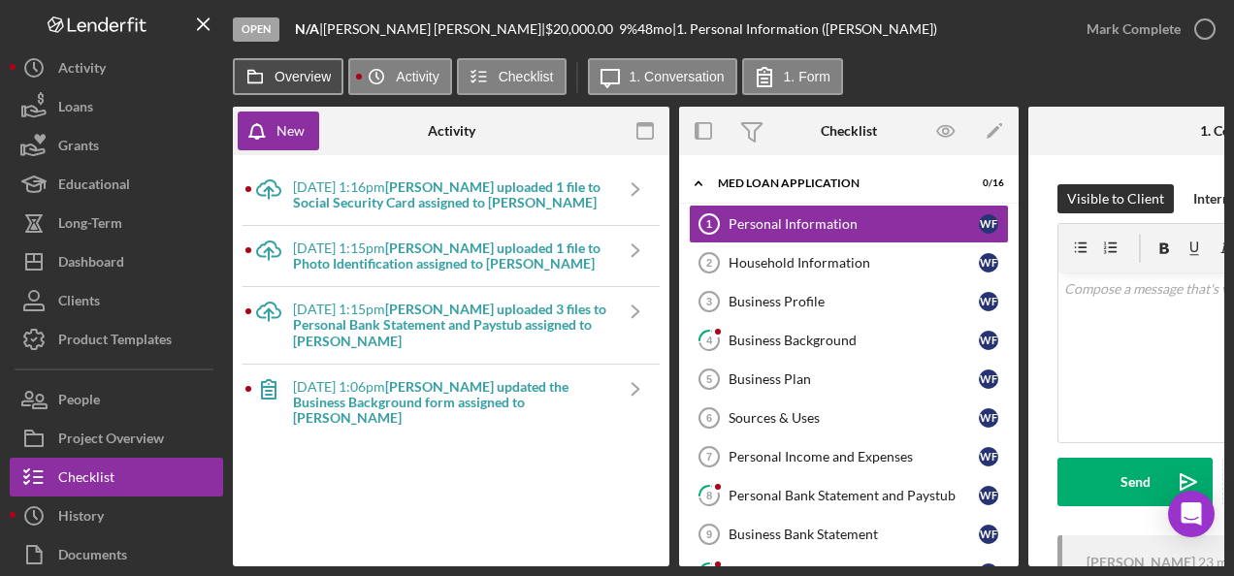
click at [305, 74] on label "Overview" at bounding box center [302, 77] width 56 height 16
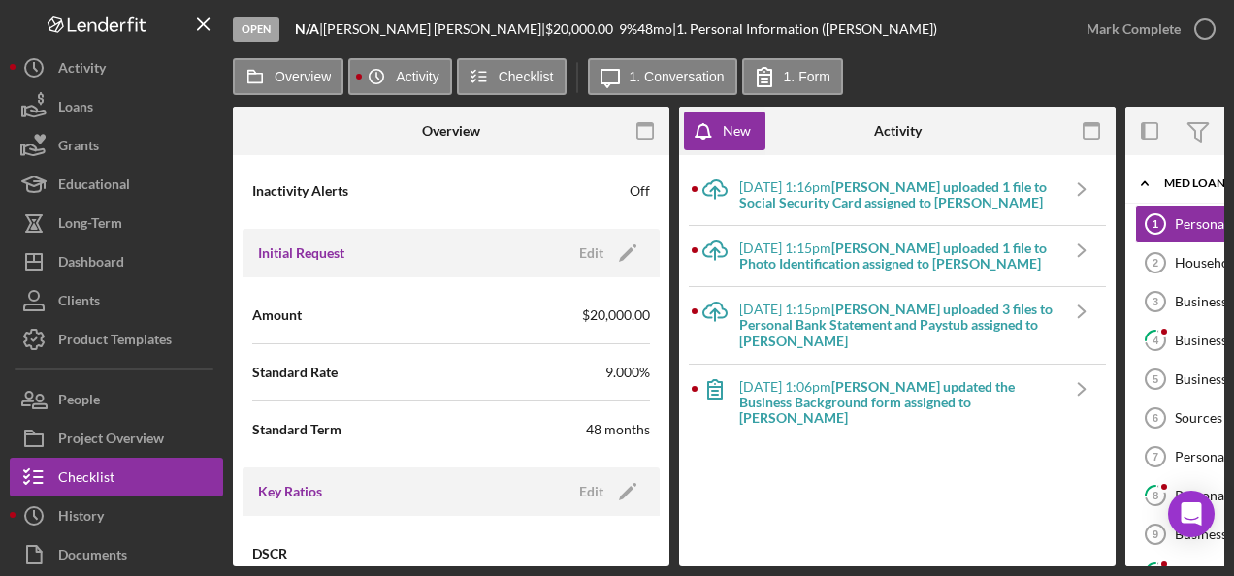
scroll to position [873, 0]
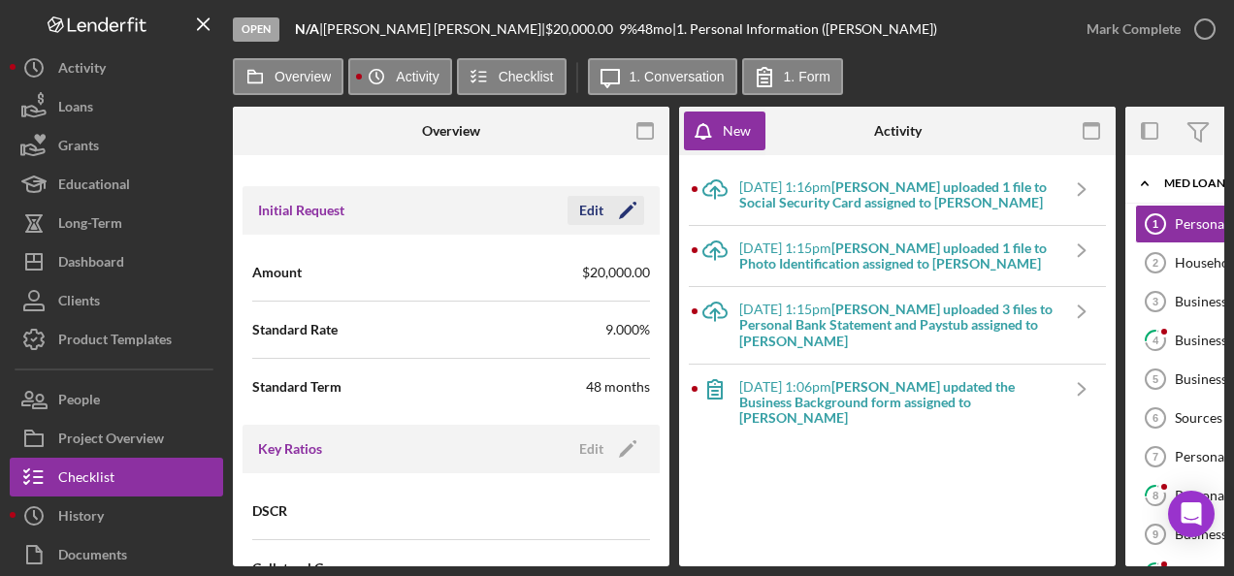
click at [620, 206] on polygon "button" at bounding box center [626, 212] width 15 height 15
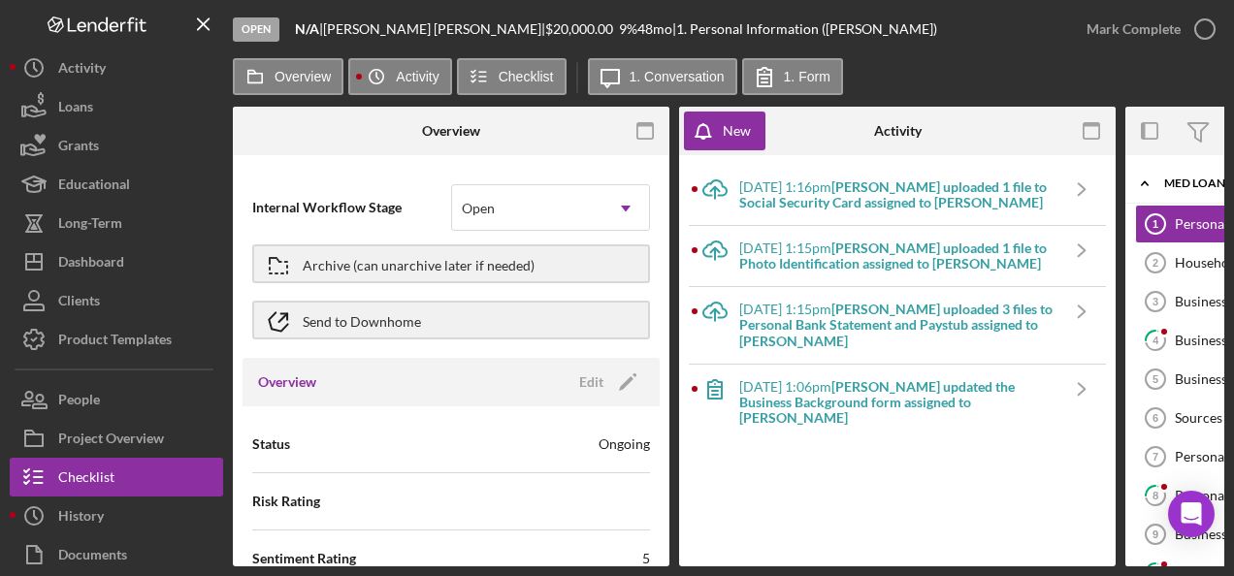
scroll to position [0, 0]
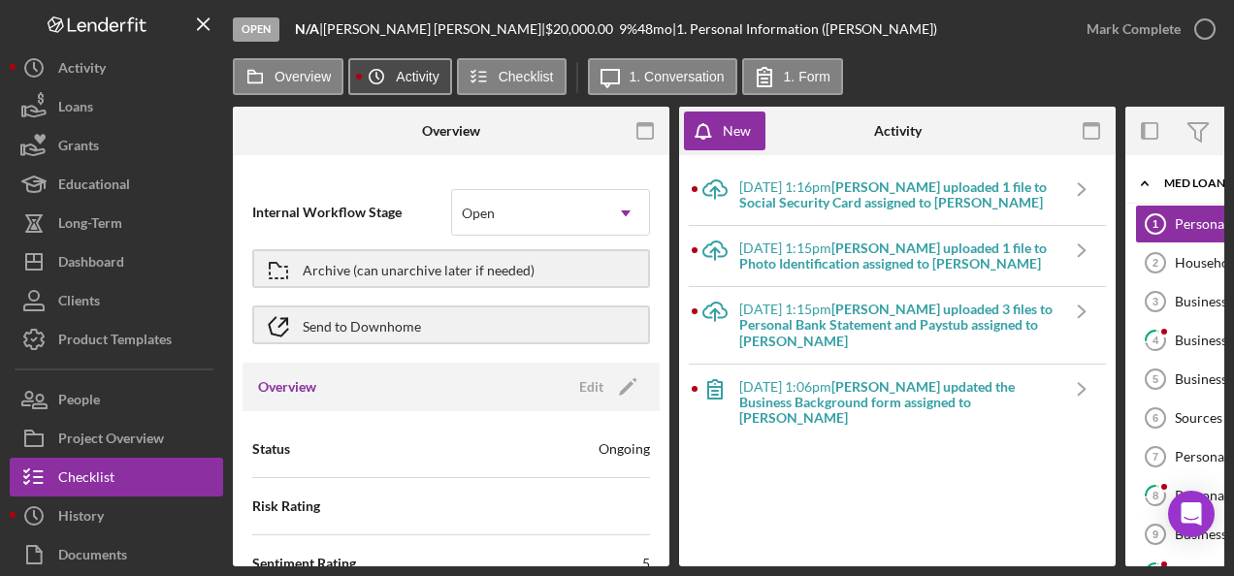
click at [411, 80] on label "Activity" at bounding box center [417, 77] width 43 height 16
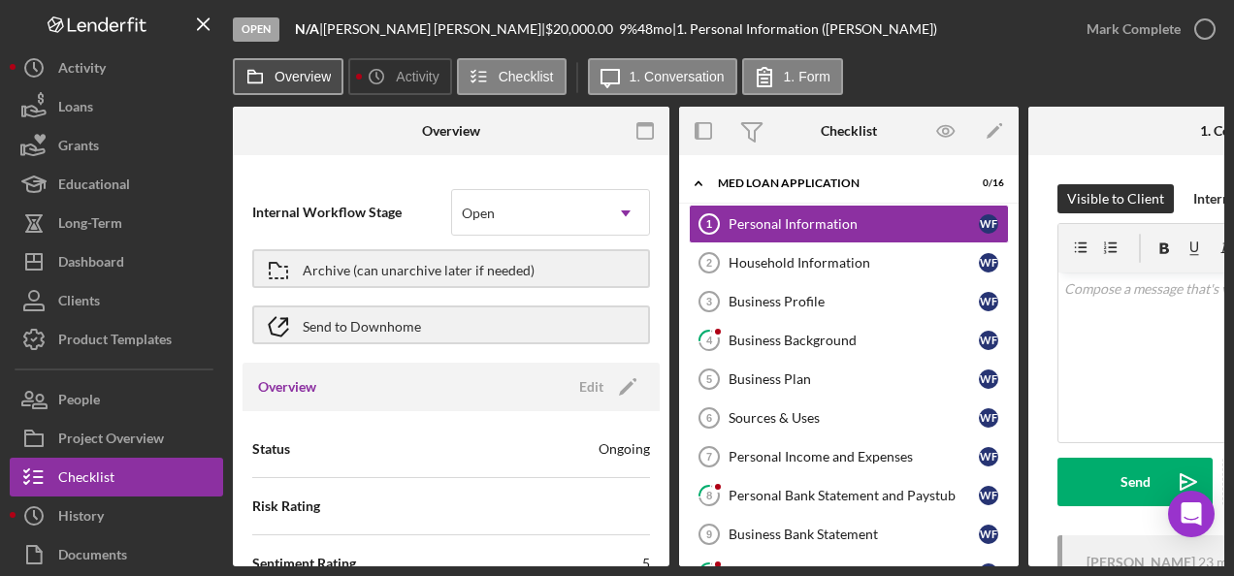
click at [305, 73] on label "Overview" at bounding box center [302, 77] width 56 height 16
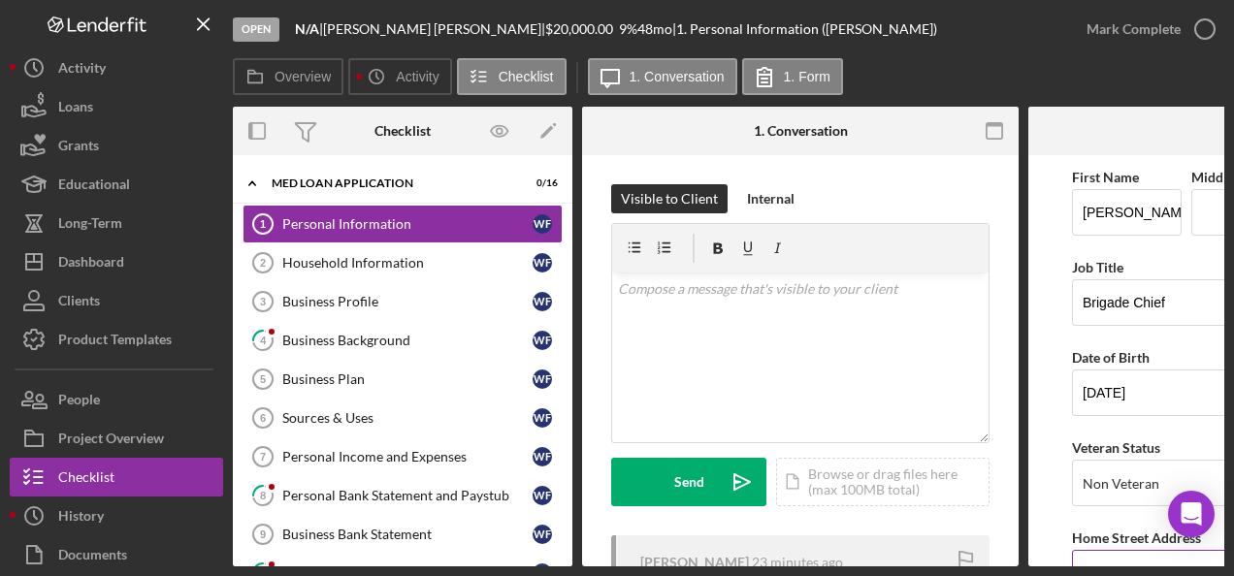
drag, startPoint x: 957, startPoint y: 558, endPoint x: 1117, endPoint y: 548, distance: 160.3
click at [1117, 548] on div "Overview Internal Workflow Stage Open Icon/Dropdown Arrow Archive (can unarchiv…" at bounding box center [728, 337] width 991 height 460
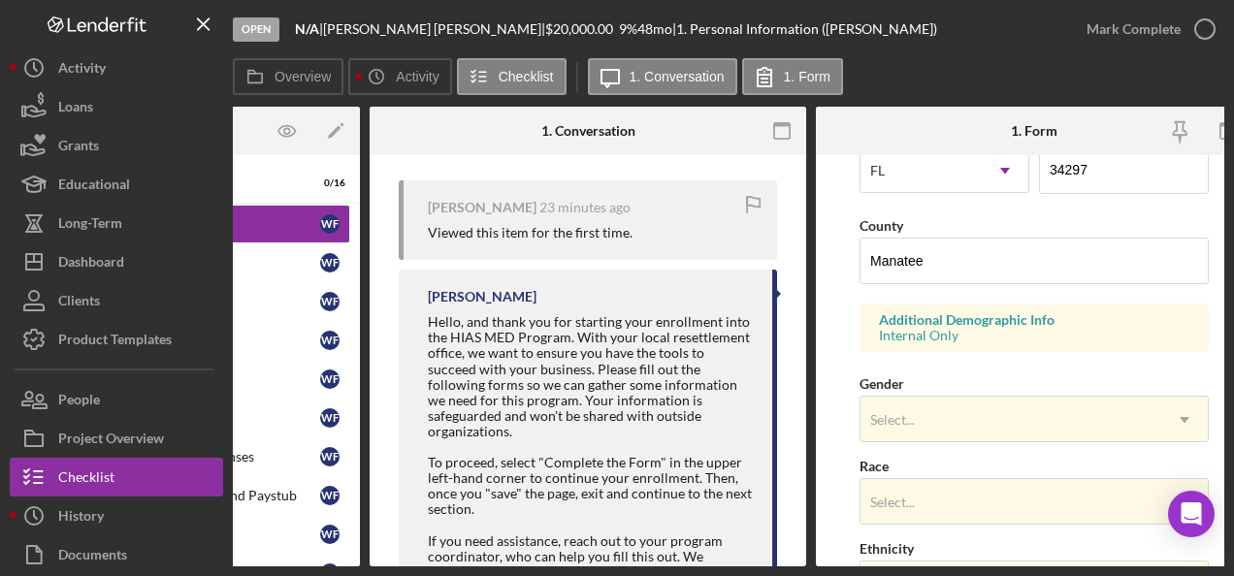
scroll to position [690, 0]
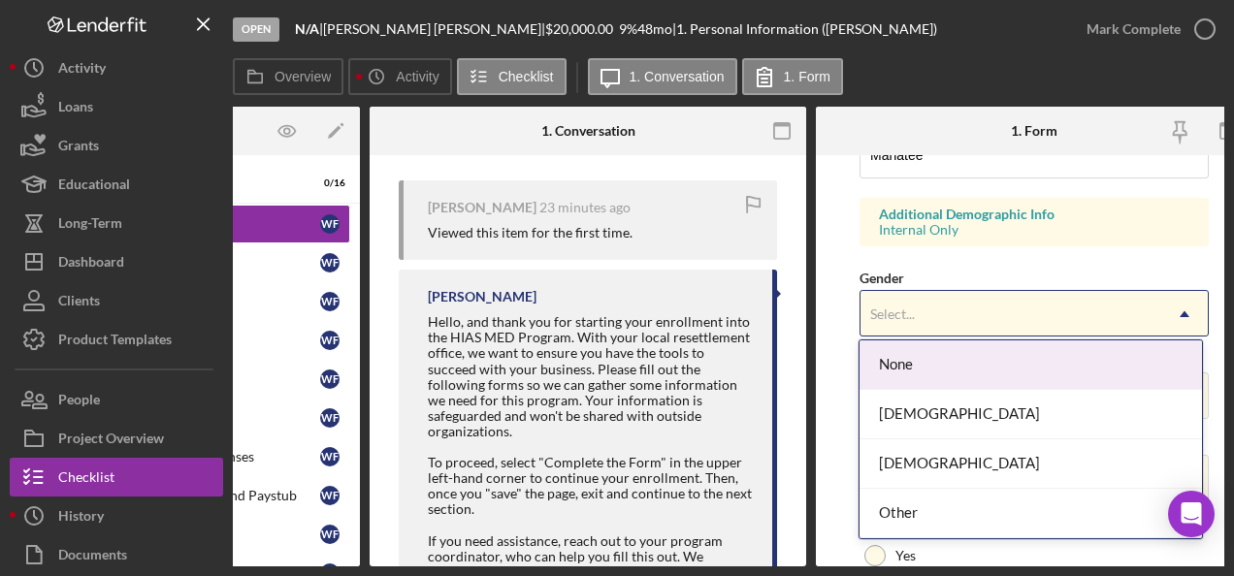
click at [948, 306] on div "Select..." at bounding box center [1010, 314] width 301 height 45
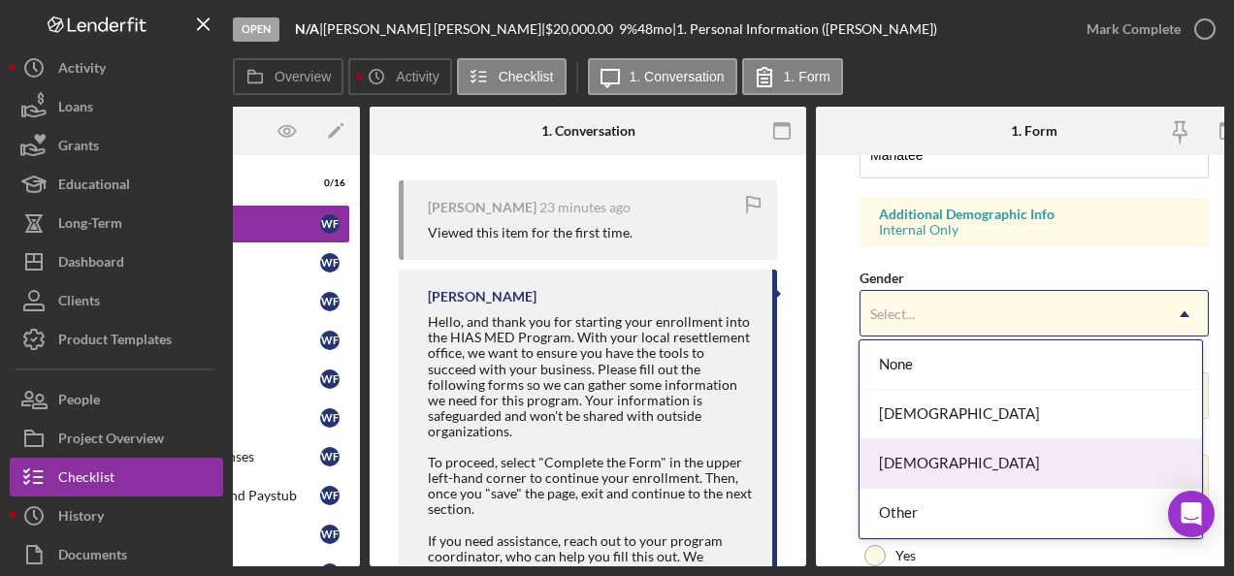
click at [910, 458] on div "Male" at bounding box center [1030, 463] width 342 height 49
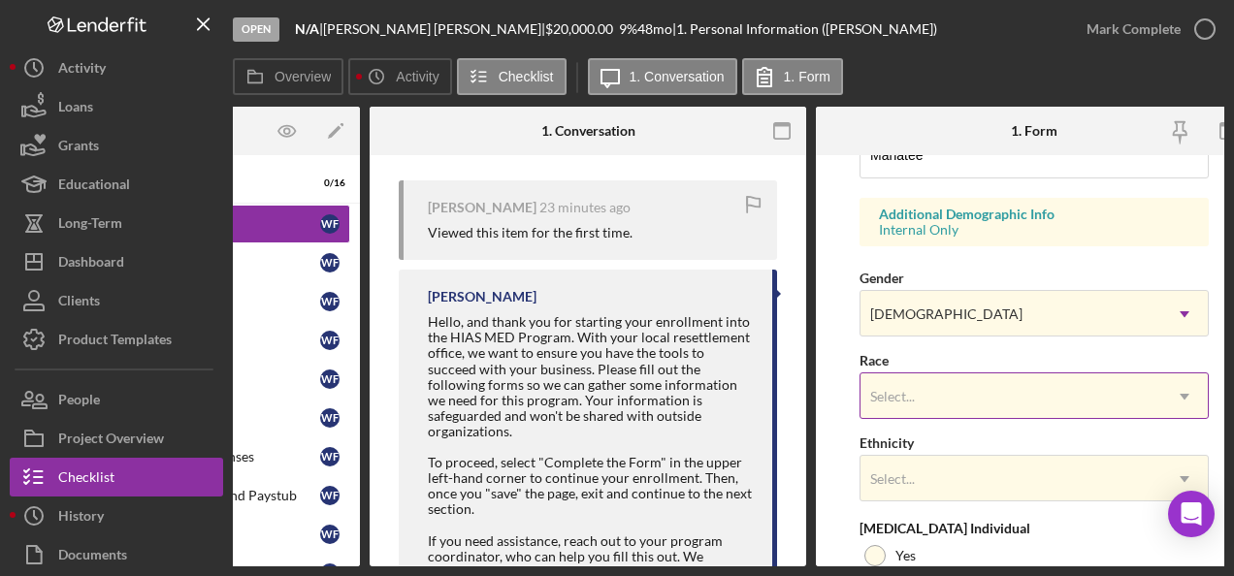
click at [921, 386] on div "Select..." at bounding box center [1010, 396] width 301 height 45
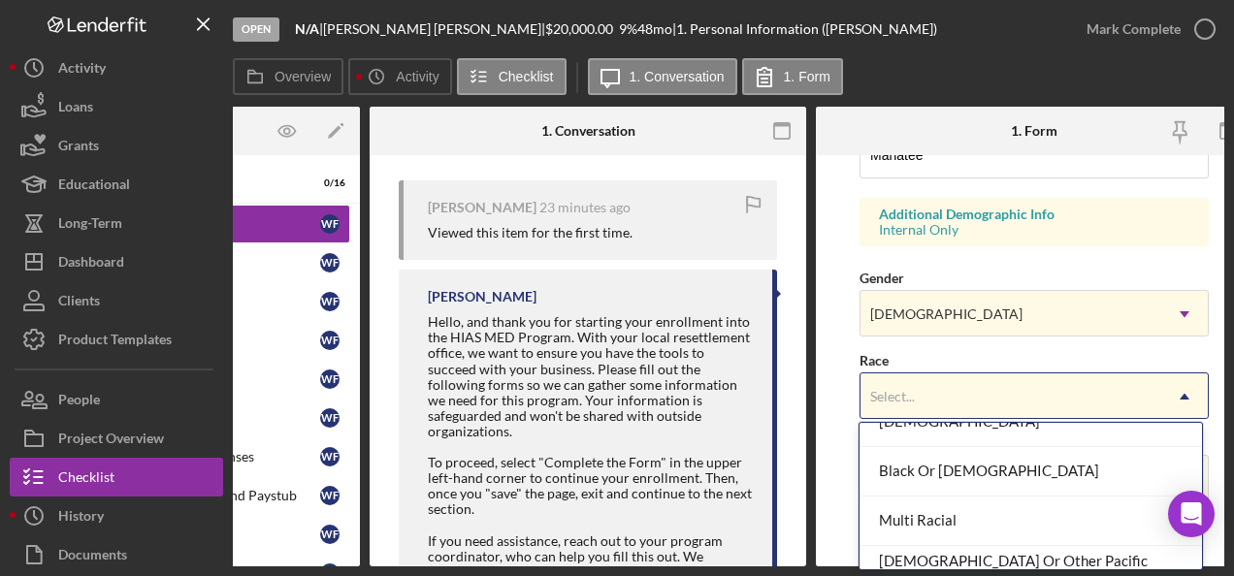
scroll to position [194, 0]
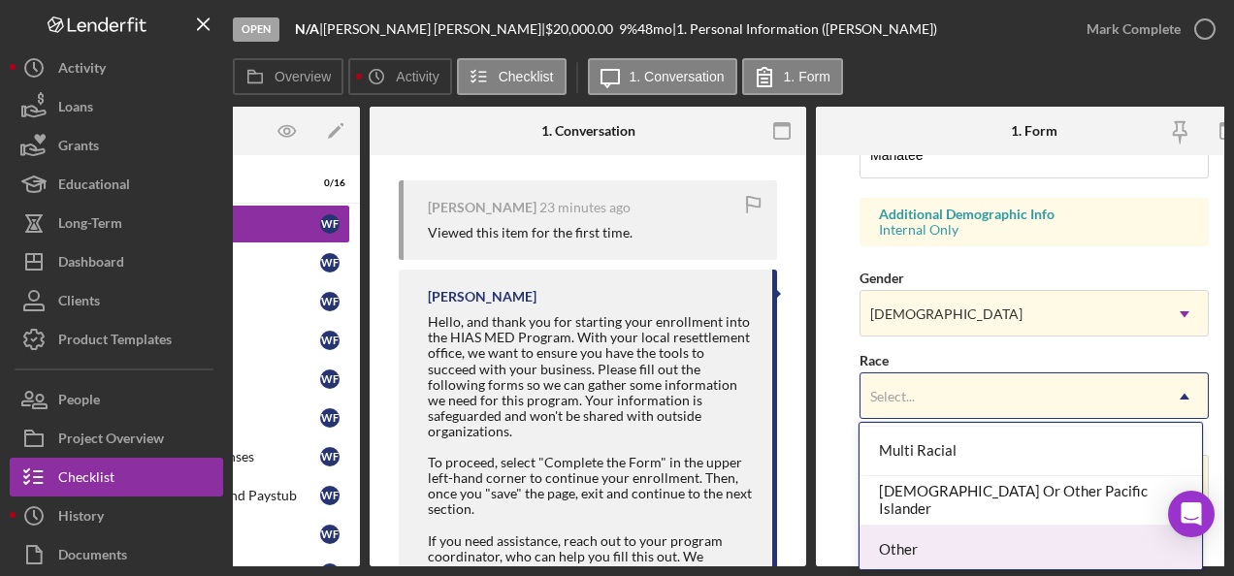
click at [908, 549] on div "Other" at bounding box center [1030, 550] width 342 height 49
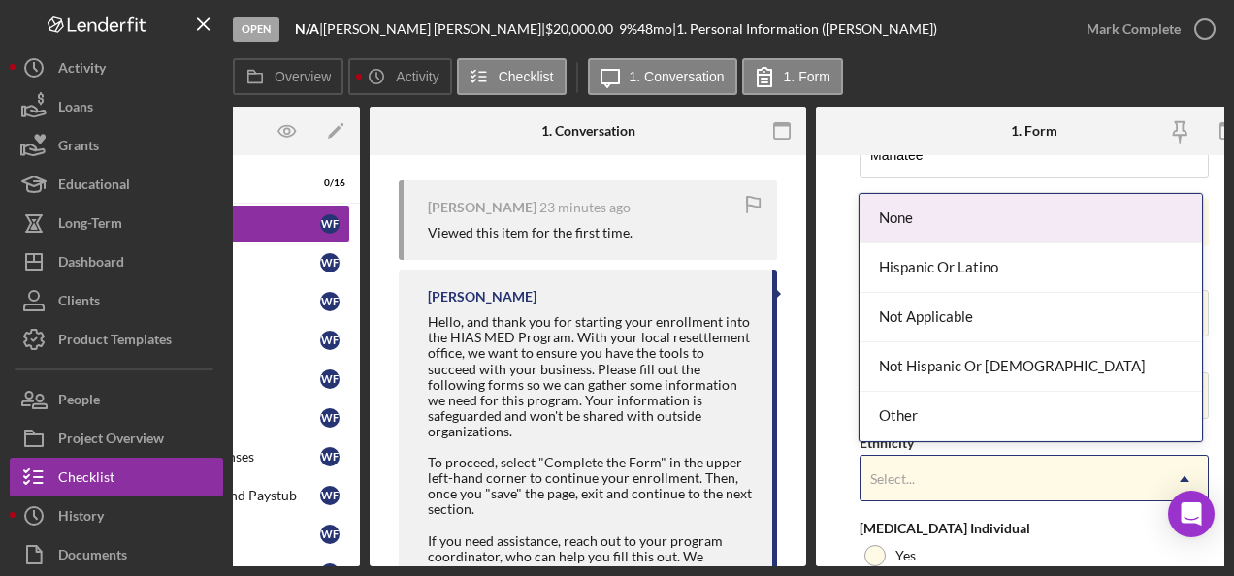
click at [913, 473] on div "Select..." at bounding box center [892, 479] width 45 height 16
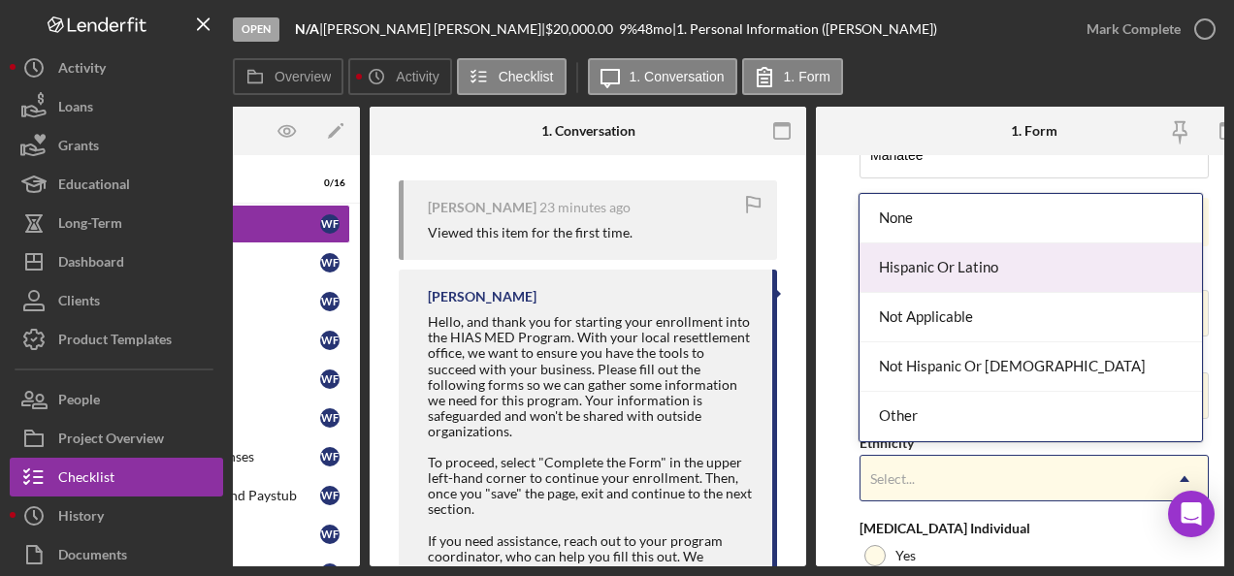
click at [910, 270] on div "Hispanic Or Latino" at bounding box center [1030, 267] width 342 height 49
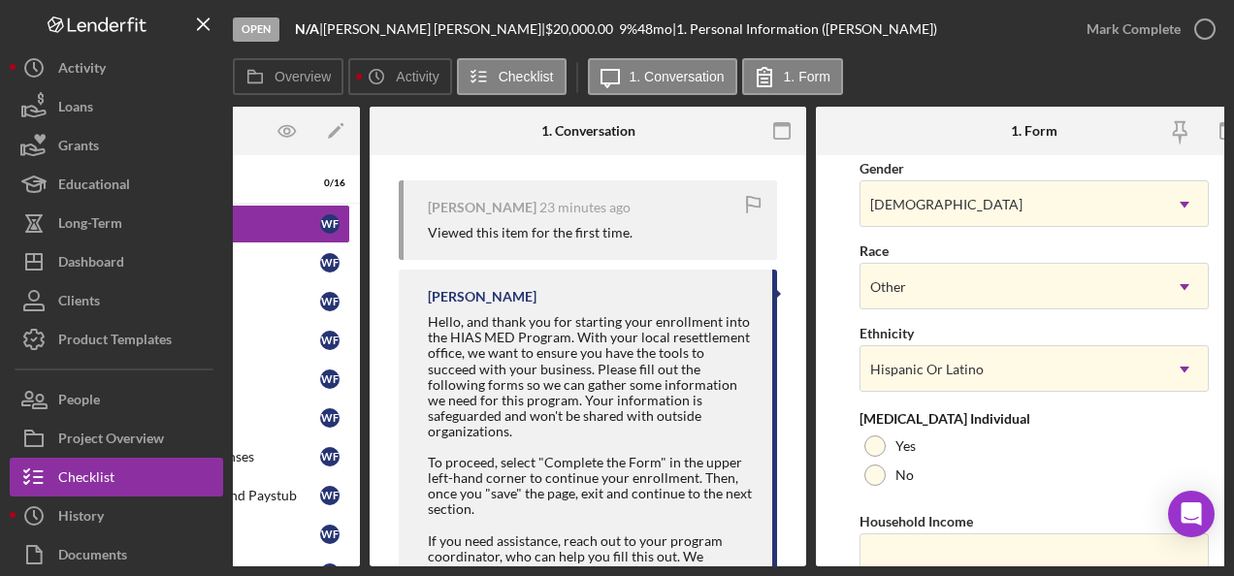
scroll to position [883, 0]
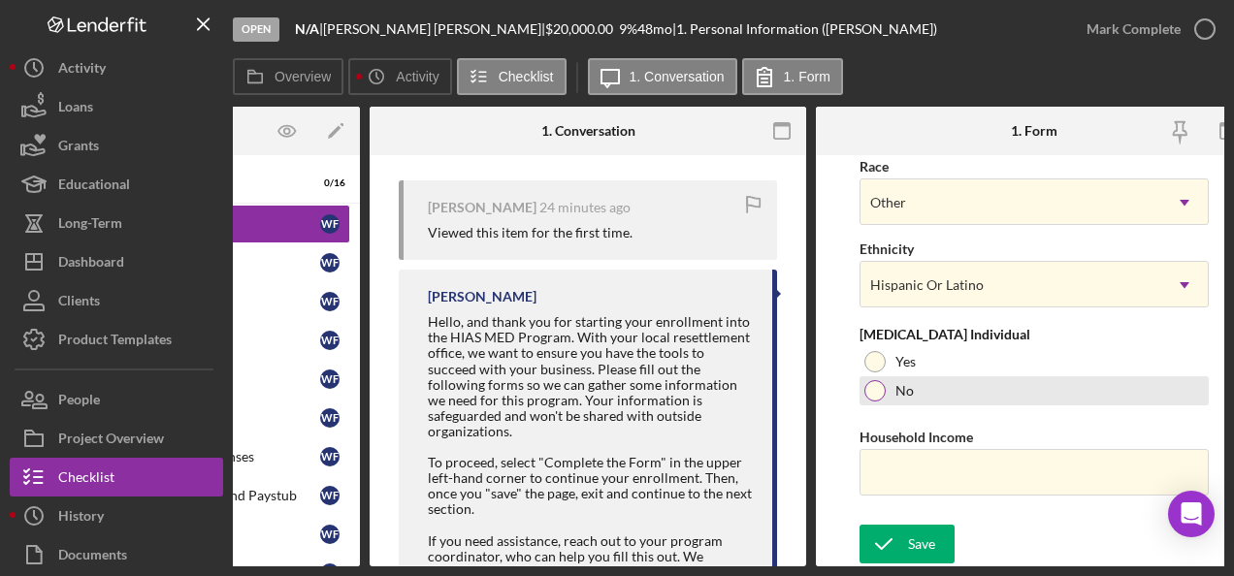
click at [875, 381] on div at bounding box center [874, 390] width 21 height 21
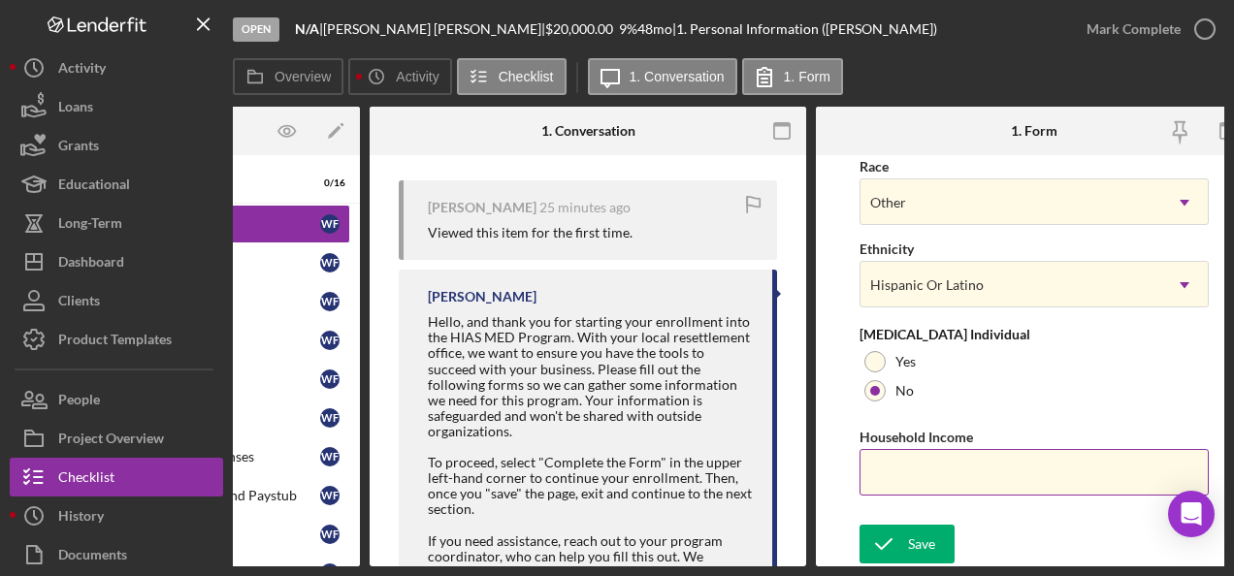
click at [926, 464] on input "Household Income" at bounding box center [1033, 472] width 349 height 47
type input "$79,200"
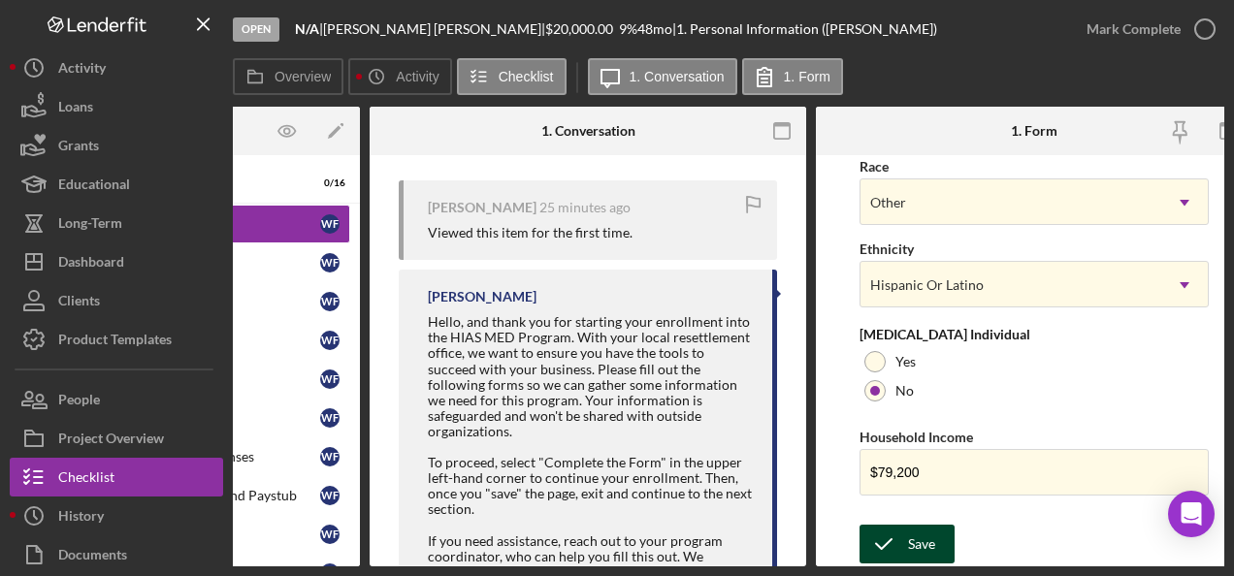
click at [892, 531] on icon "submit" at bounding box center [883, 544] width 48 height 48
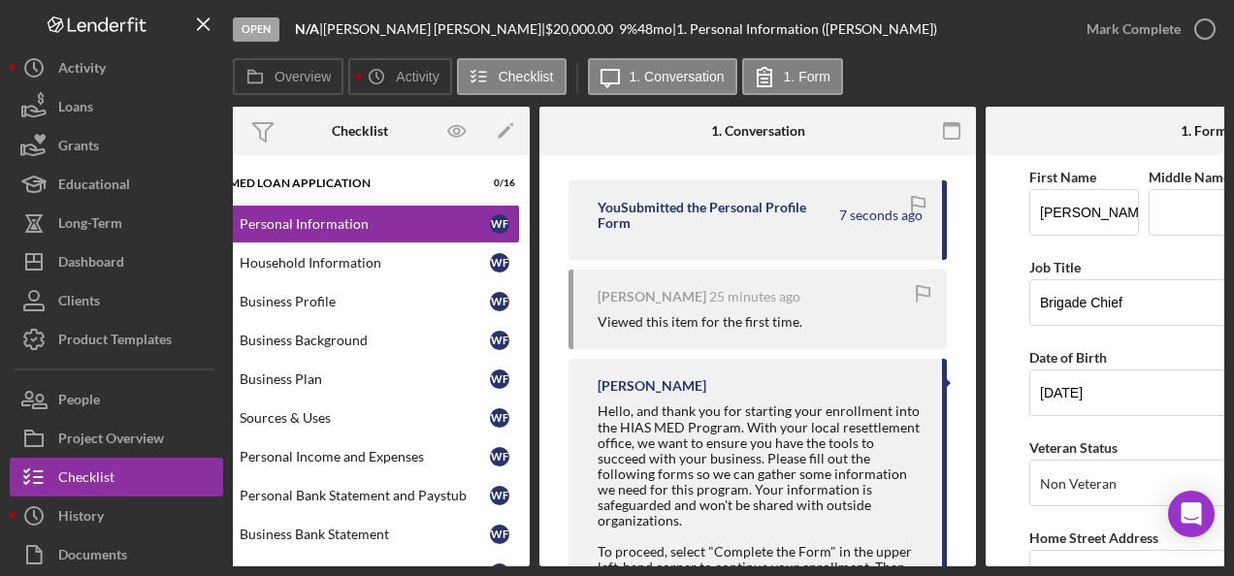
scroll to position [0, 0]
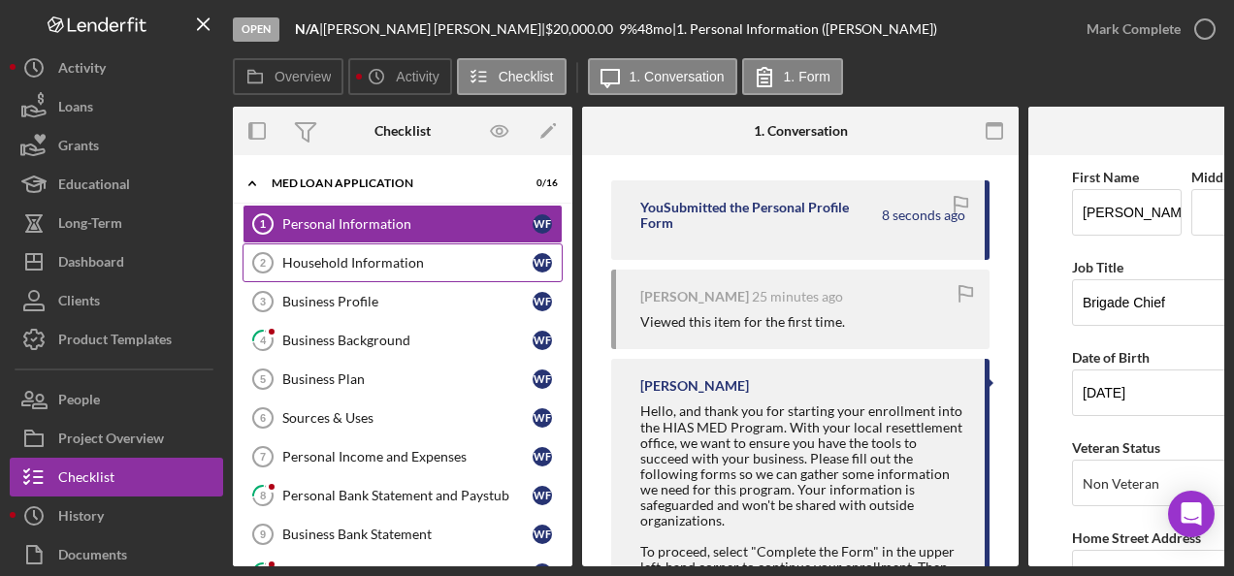
click at [352, 264] on div "Household Information" at bounding box center [407, 263] width 250 height 16
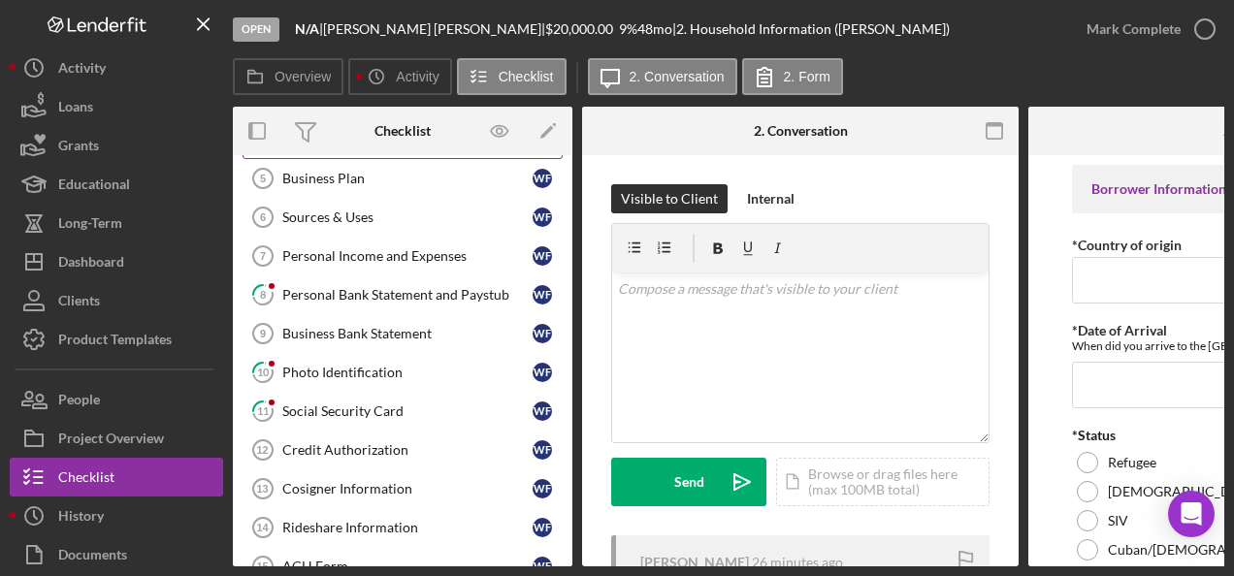
scroll to position [291, 0]
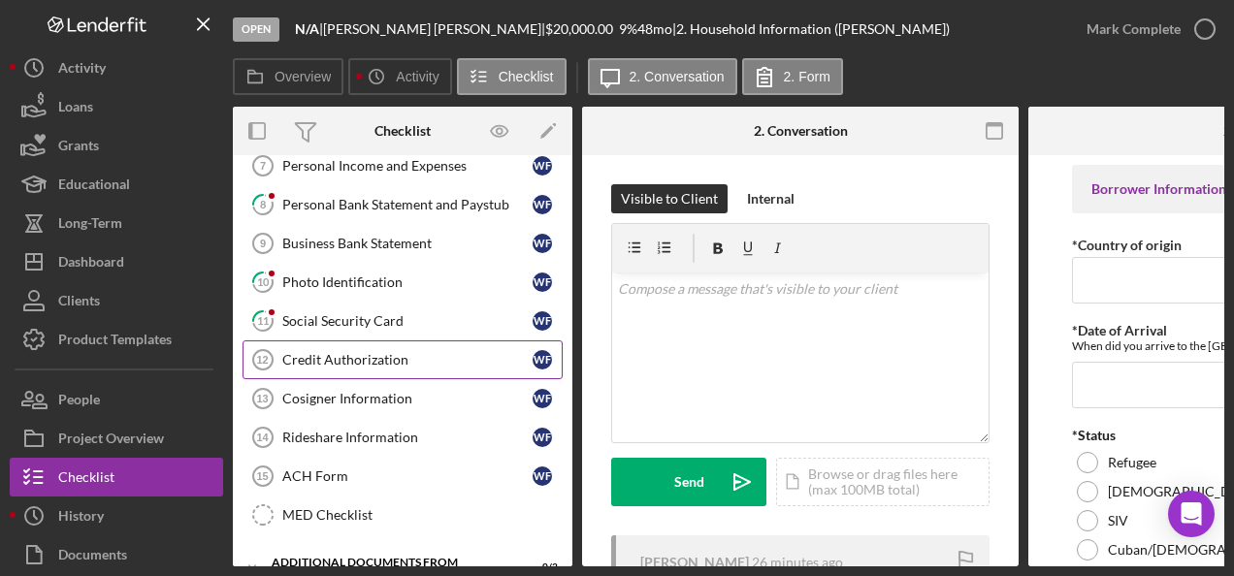
click at [418, 352] on div "Credit Authorization" at bounding box center [407, 360] width 250 height 16
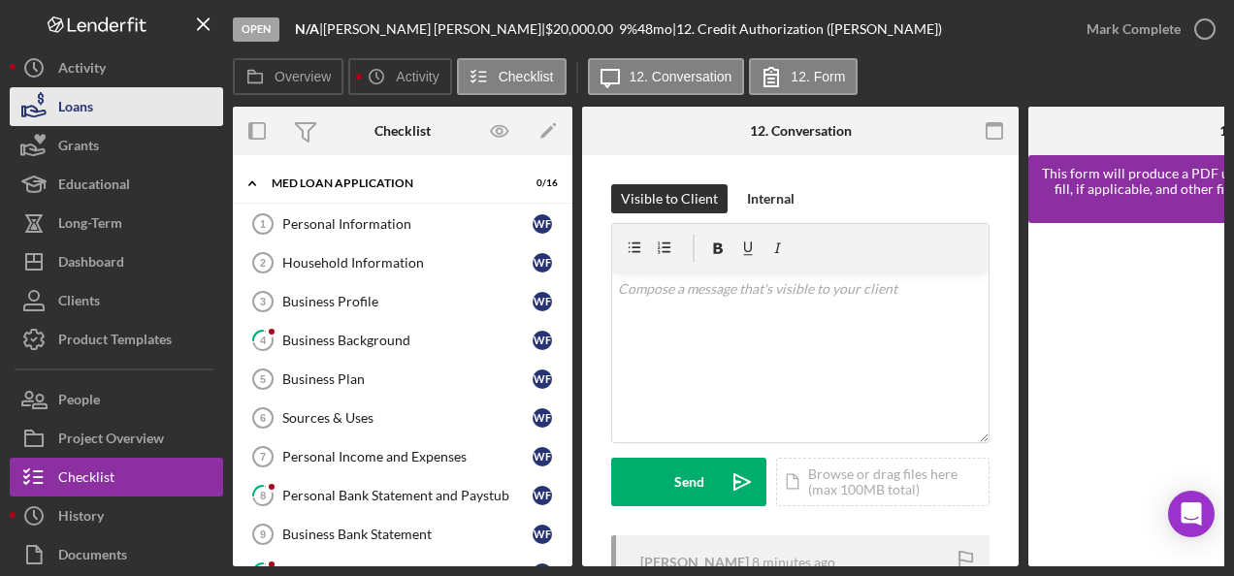
click at [80, 92] on div "Loans" at bounding box center [75, 109] width 35 height 44
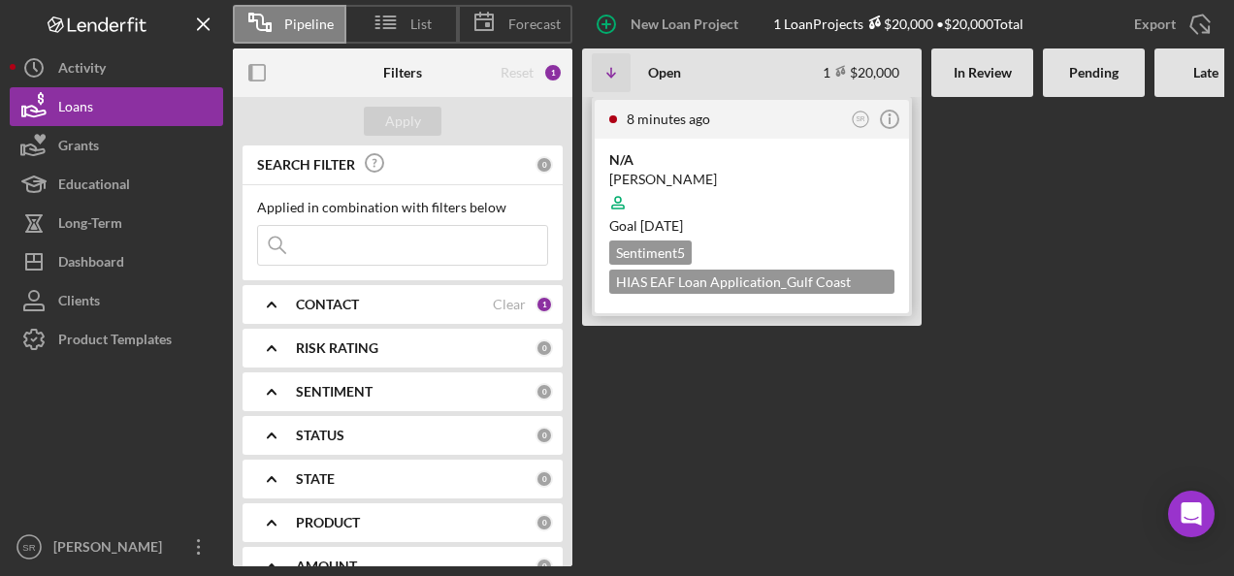
click at [630, 166] on div "N/A" at bounding box center [751, 159] width 285 height 19
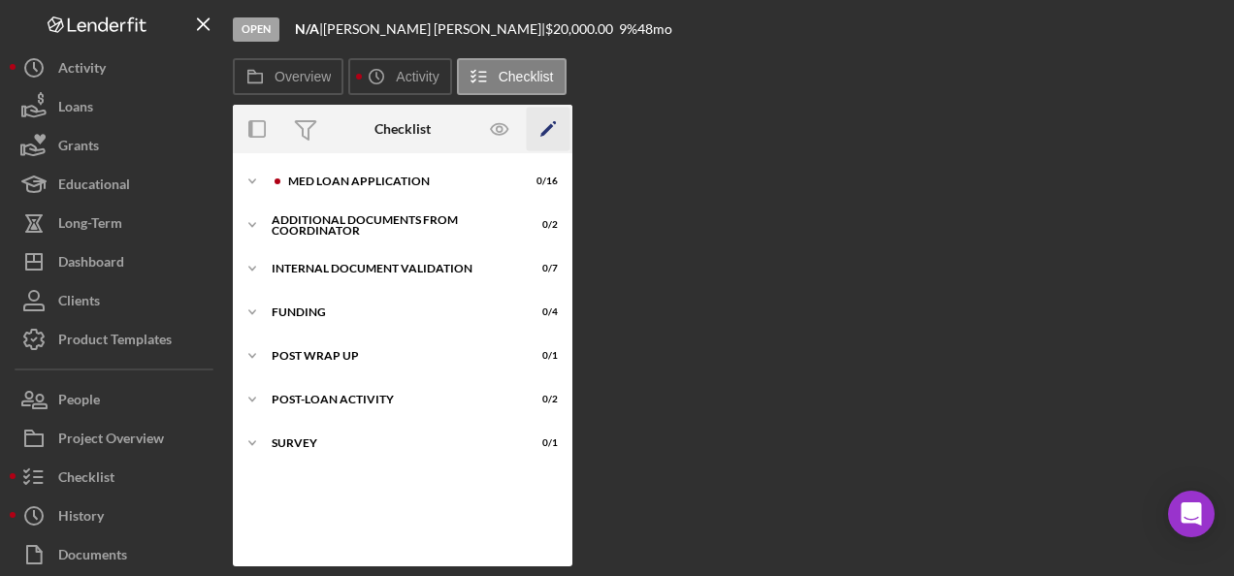
click at [551, 123] on icon "Icon/Edit" at bounding box center [549, 130] width 44 height 44
click at [323, 22] on div "N/A |" at bounding box center [309, 29] width 28 height 16
click at [552, 124] on icon "Icon/Edit" at bounding box center [549, 130] width 44 height 44
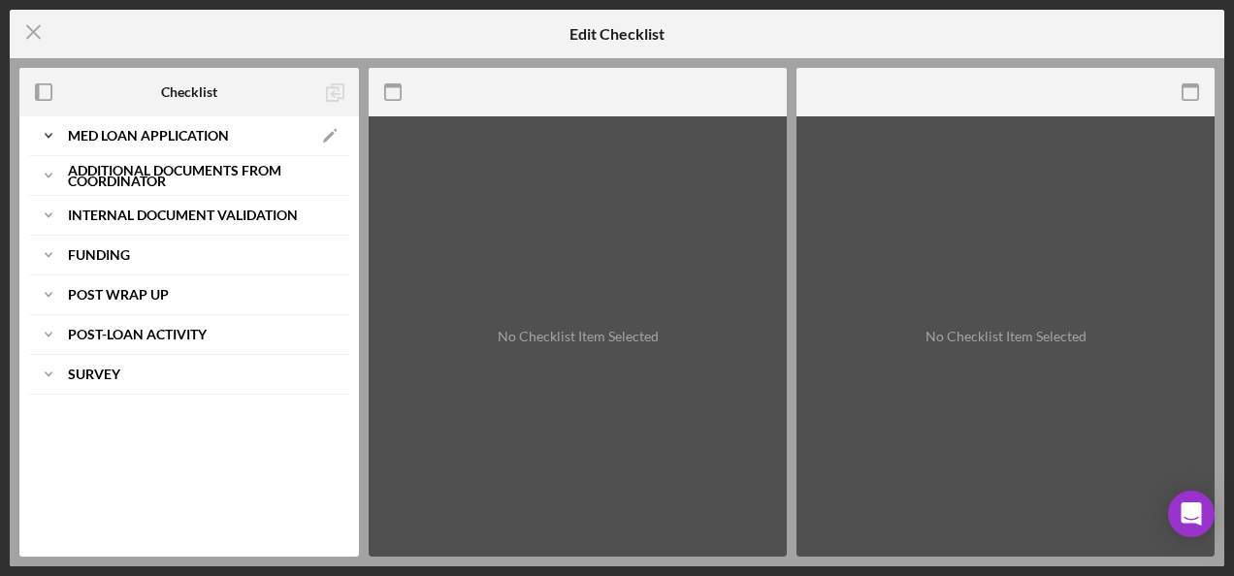
click at [140, 134] on b "MED Loan Application" at bounding box center [148, 136] width 161 height 12
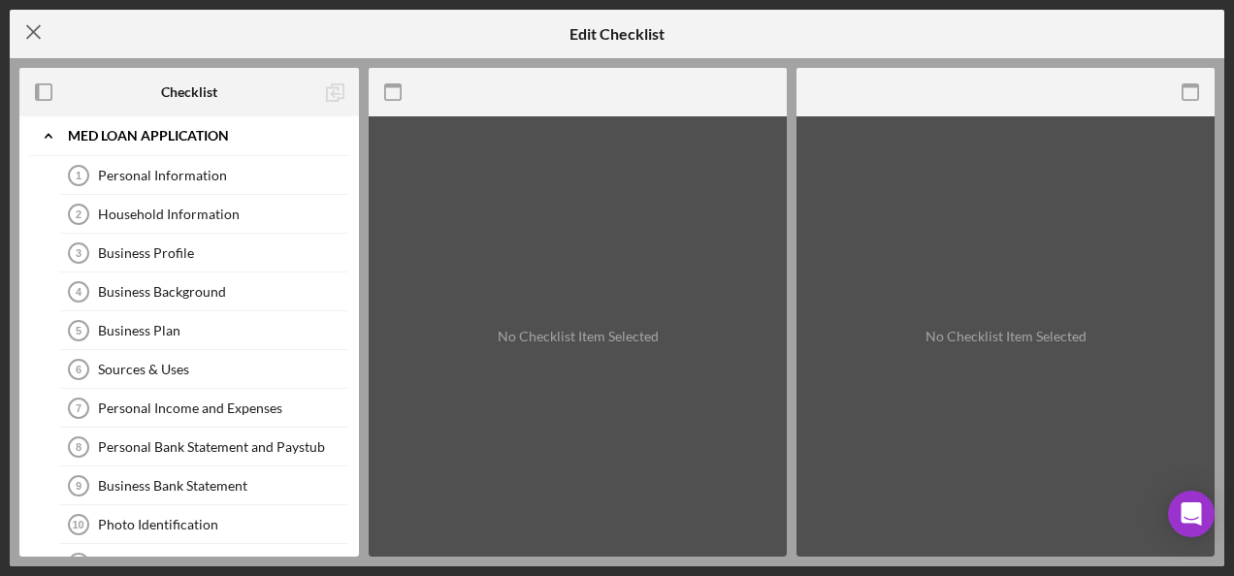
click at [36, 35] on line at bounding box center [33, 32] width 13 height 13
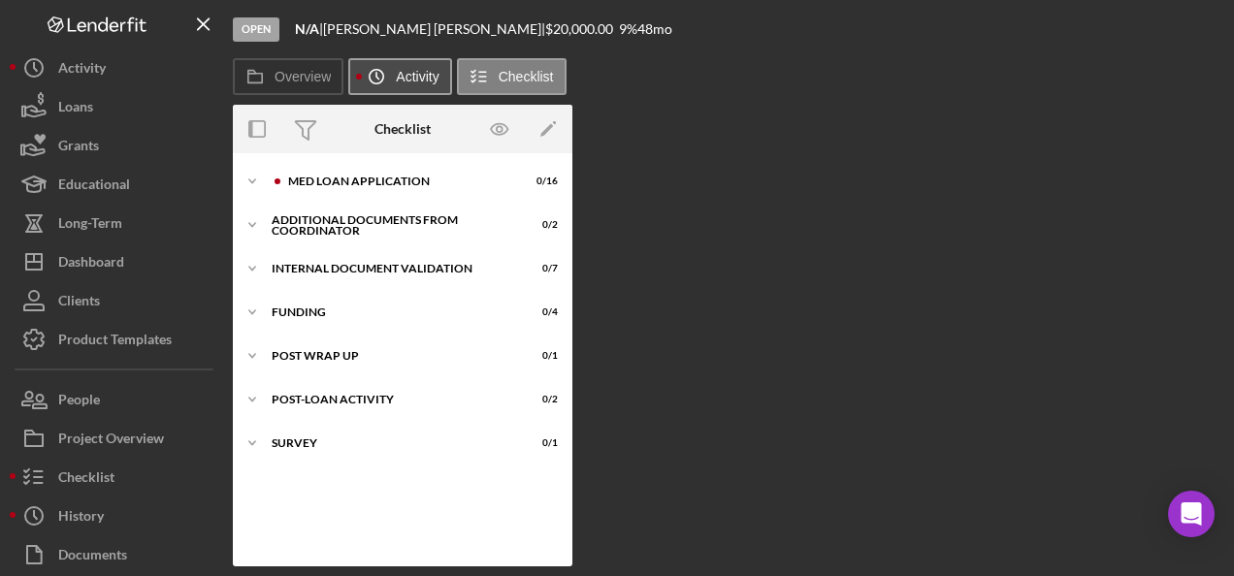
click at [370, 63] on icon "Icon/History" at bounding box center [376, 76] width 39 height 39
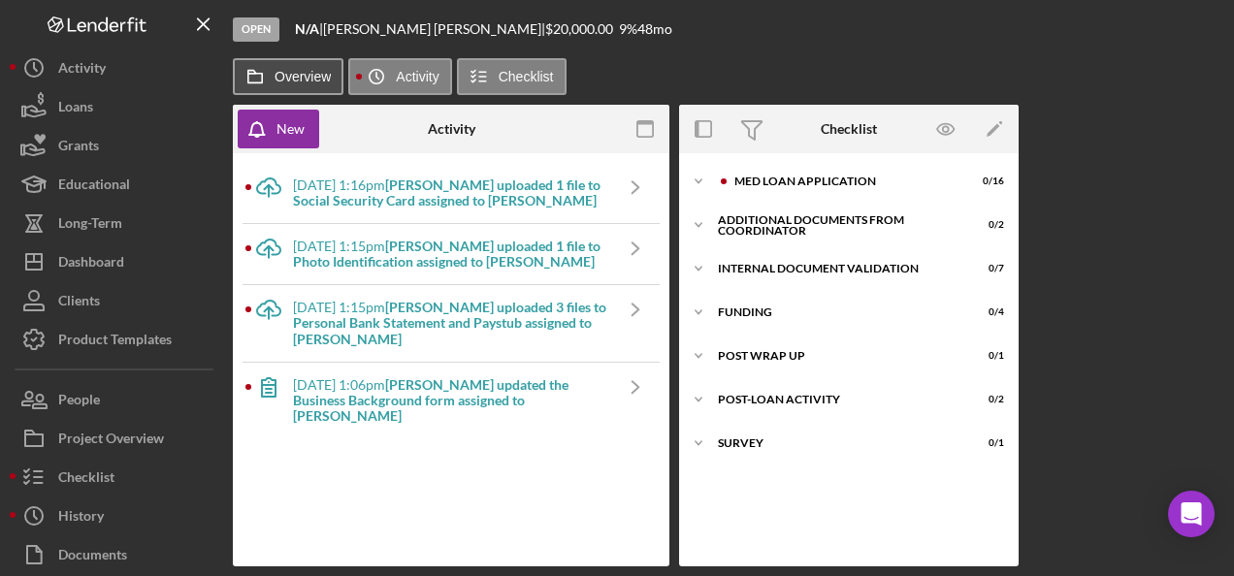
click at [285, 80] on label "Overview" at bounding box center [302, 77] width 56 height 16
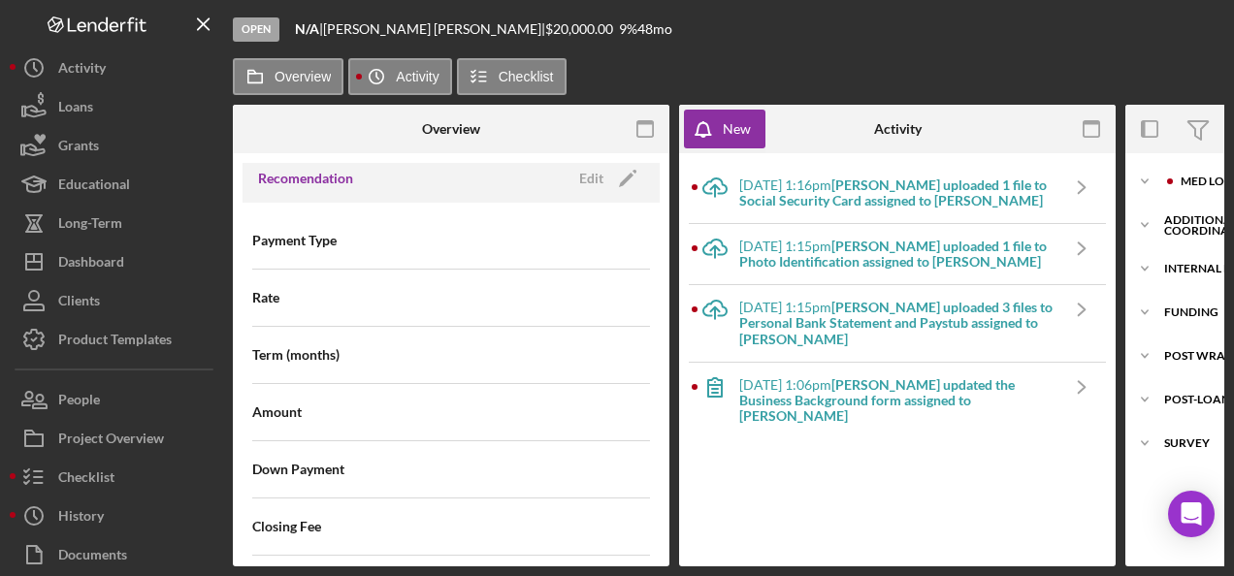
scroll to position [1843, 0]
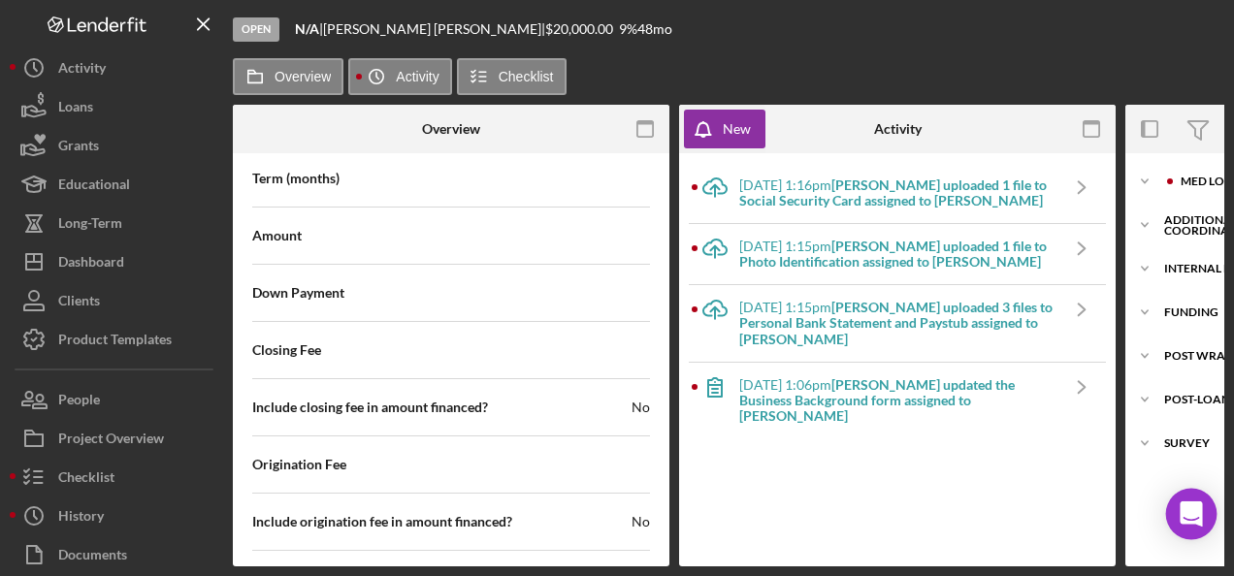
click at [1190, 505] on icon "Open Intercom Messenger" at bounding box center [1190, 513] width 22 height 25
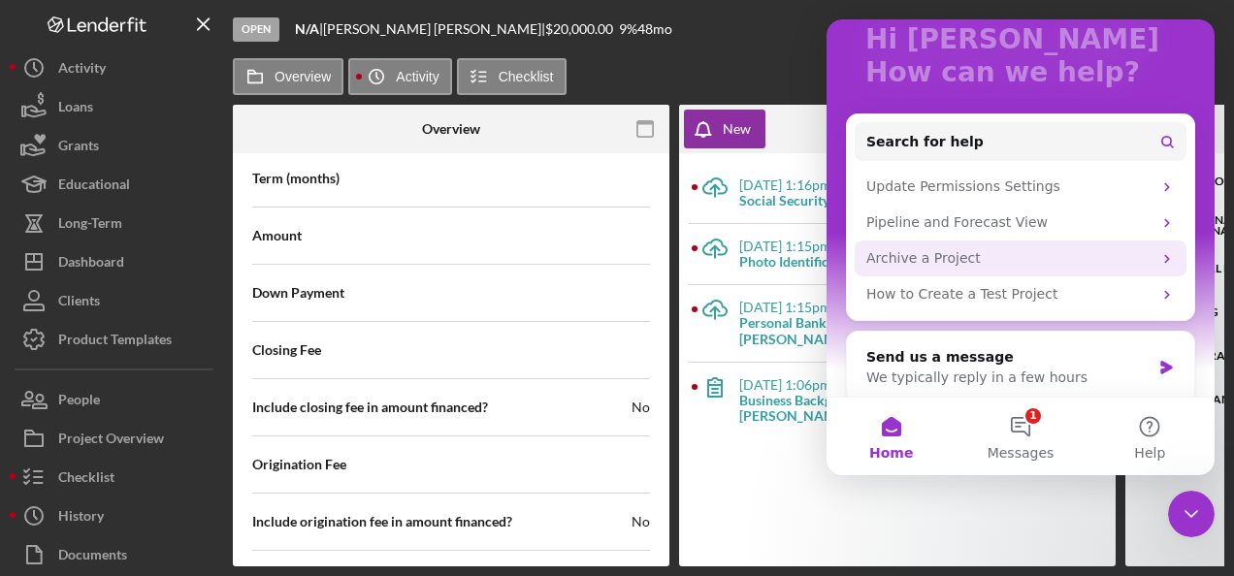
scroll to position [149, 0]
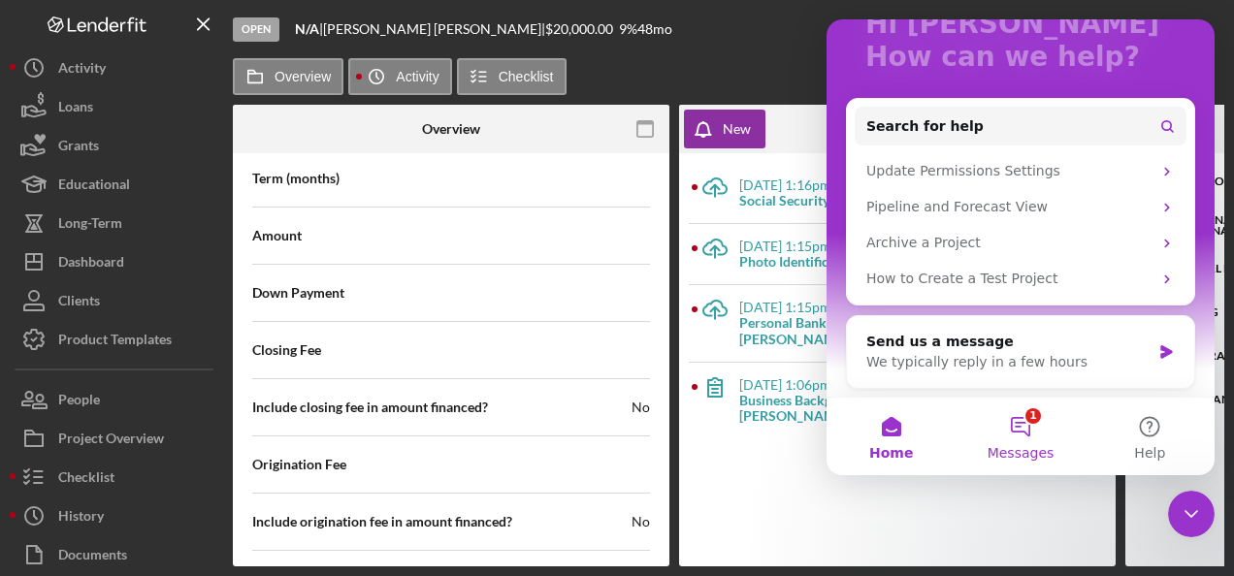
click at [1020, 427] on button "1 Messages" at bounding box center [1019, 437] width 129 height 78
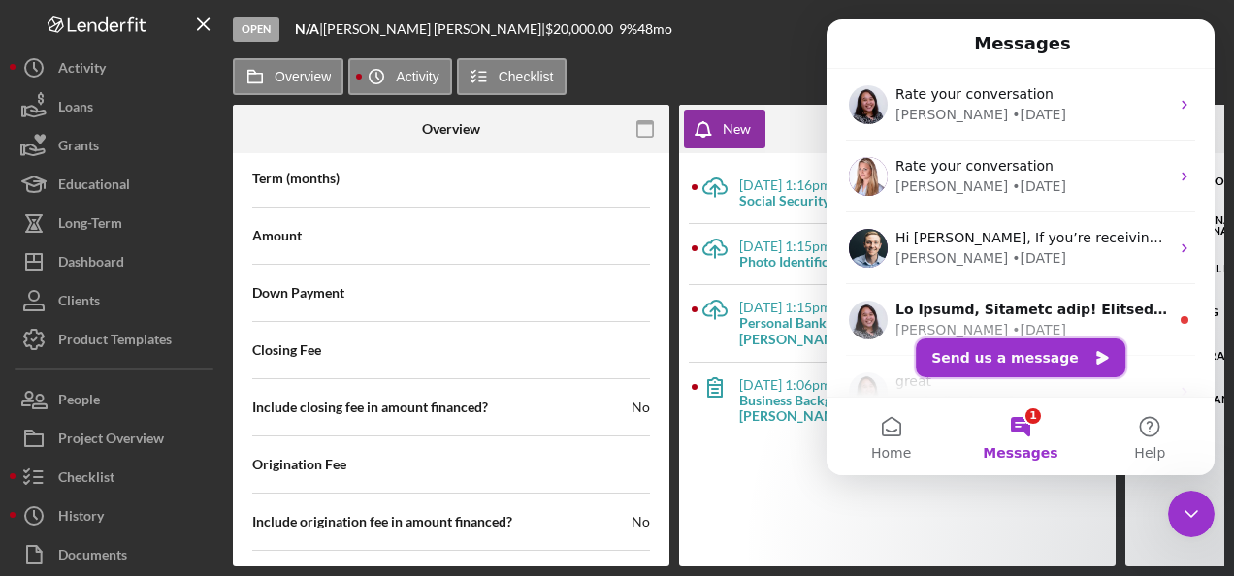
click at [987, 347] on button "Send us a message" at bounding box center [1020, 357] width 209 height 39
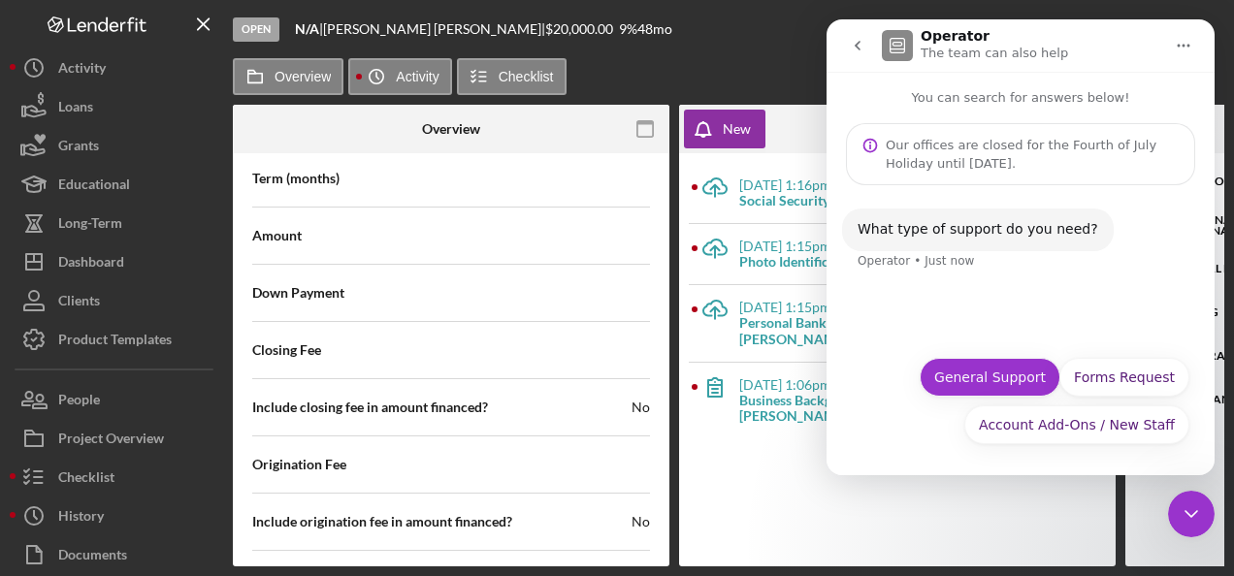
click at [971, 378] on button "General Support" at bounding box center [989, 377] width 141 height 39
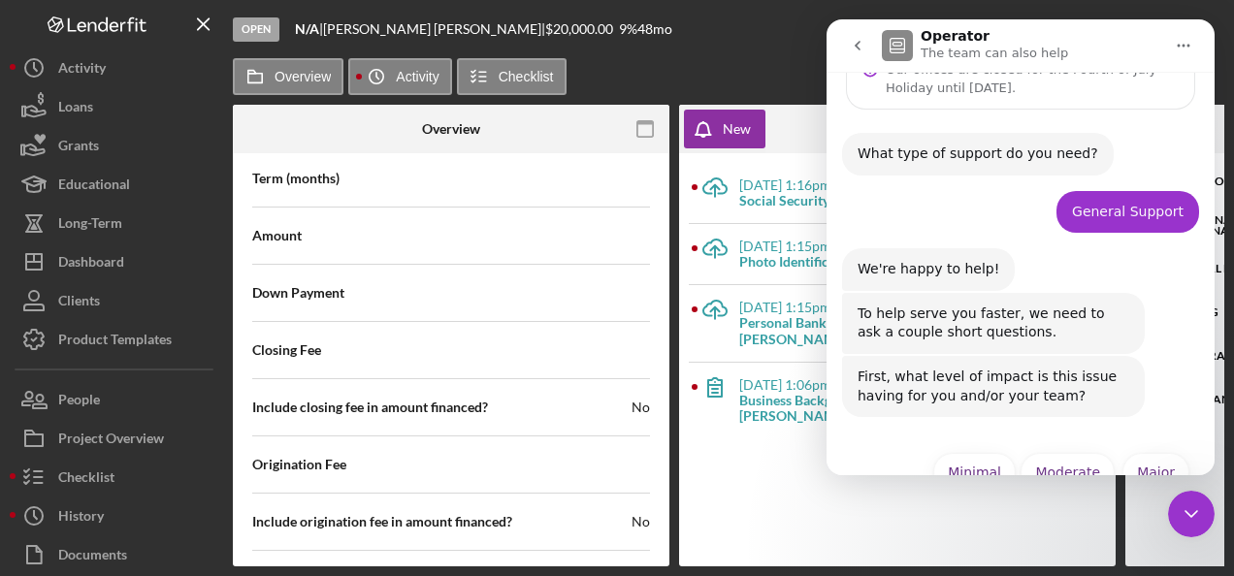
scroll to position [125, 0]
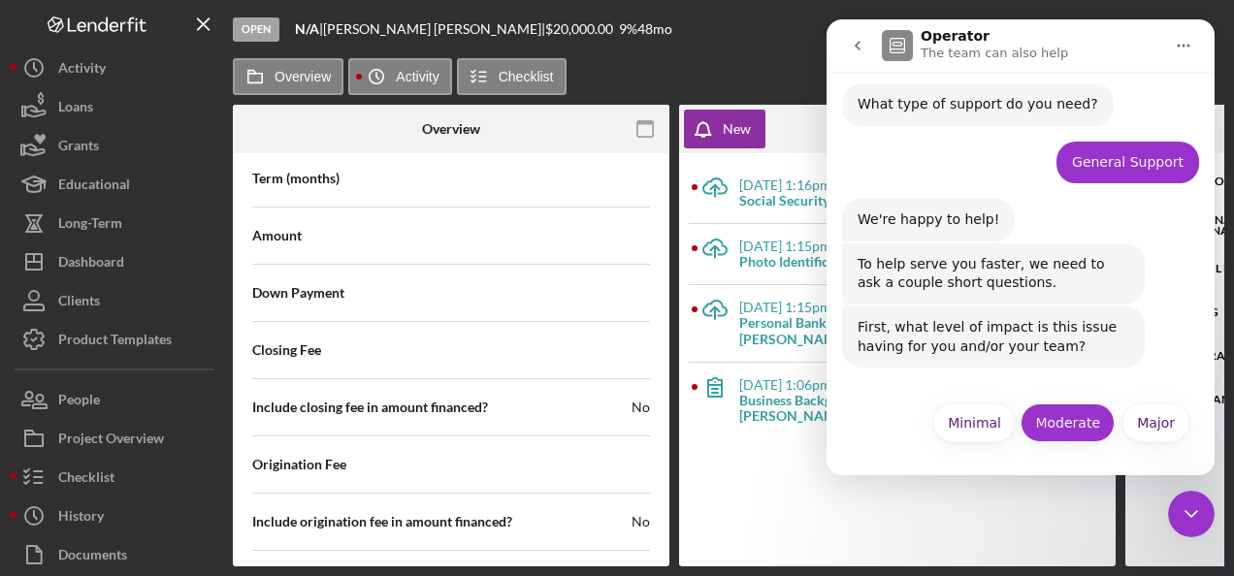
click at [1050, 415] on button "Moderate" at bounding box center [1067, 422] width 94 height 39
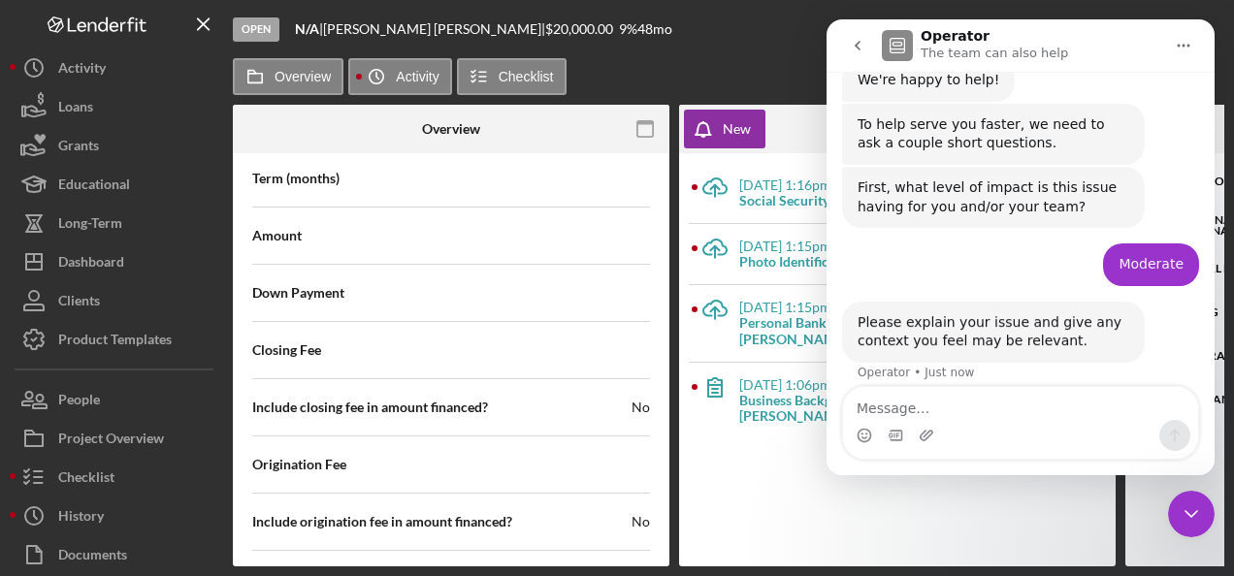
scroll to position [279, 0]
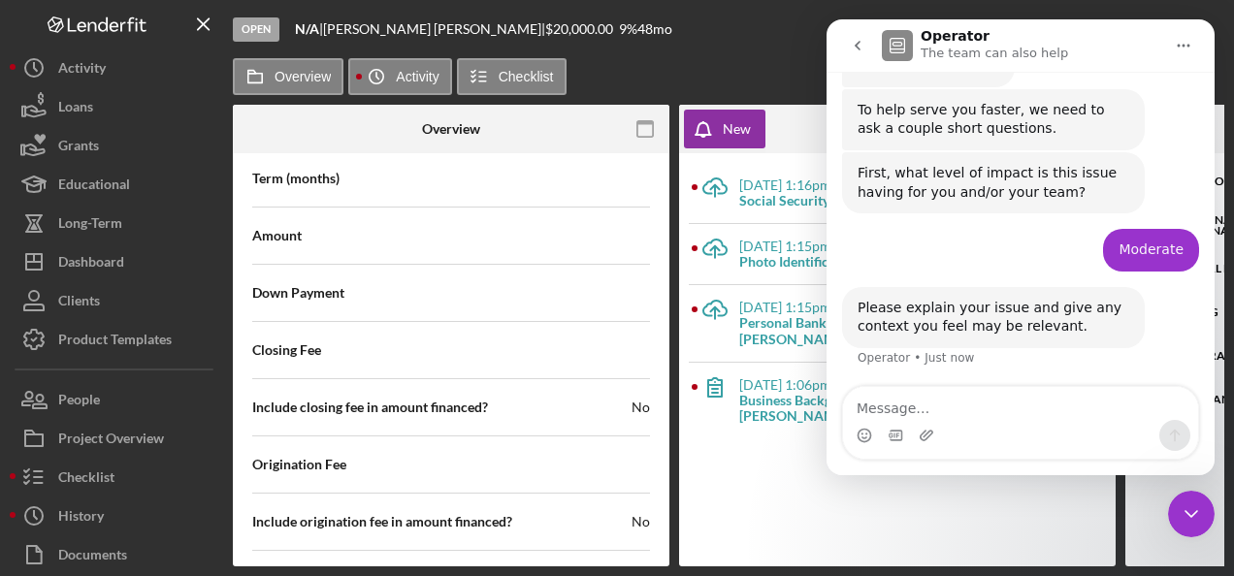
click at [895, 402] on textarea "Message…" at bounding box center [1020, 403] width 355 height 33
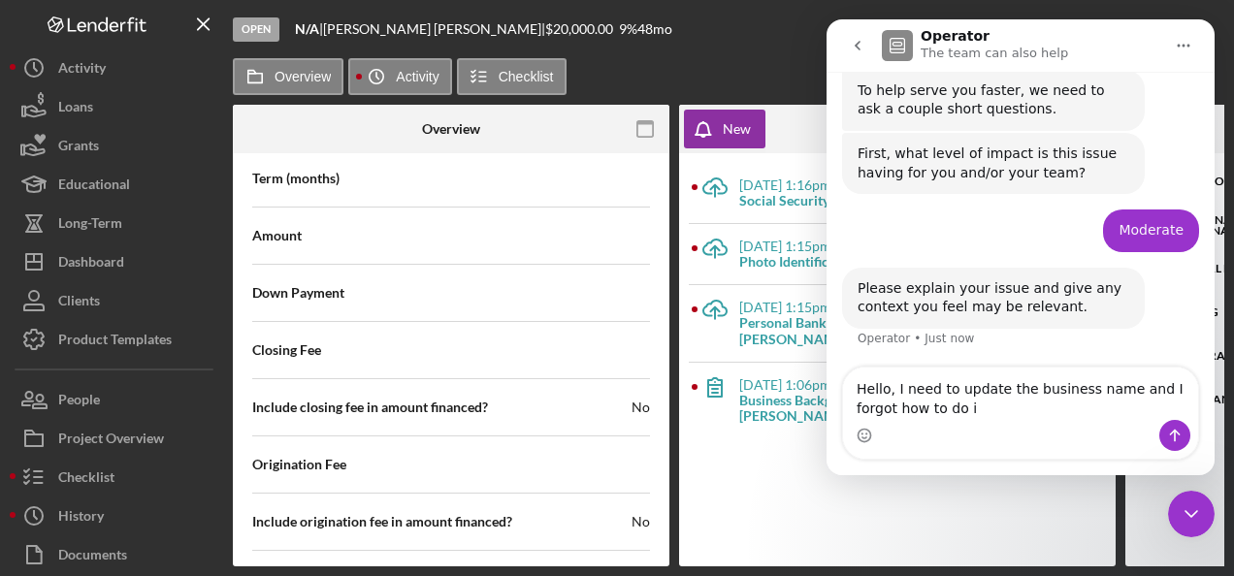
type textarea "Hello, I need to update the business name and I forgot how to do it"
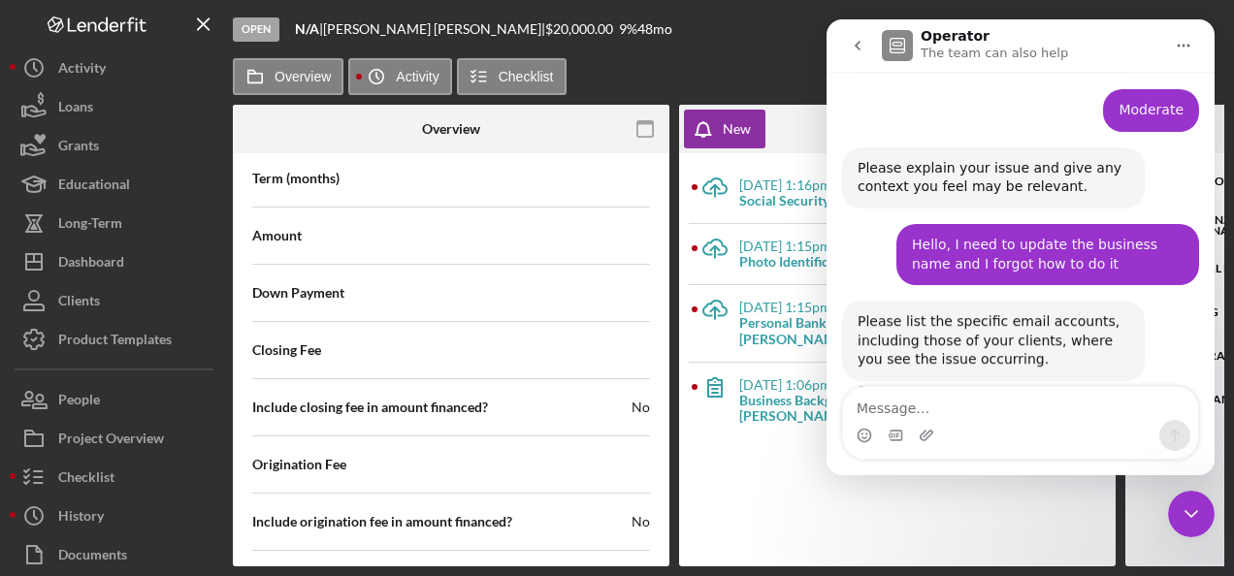
scroll to position [452, 0]
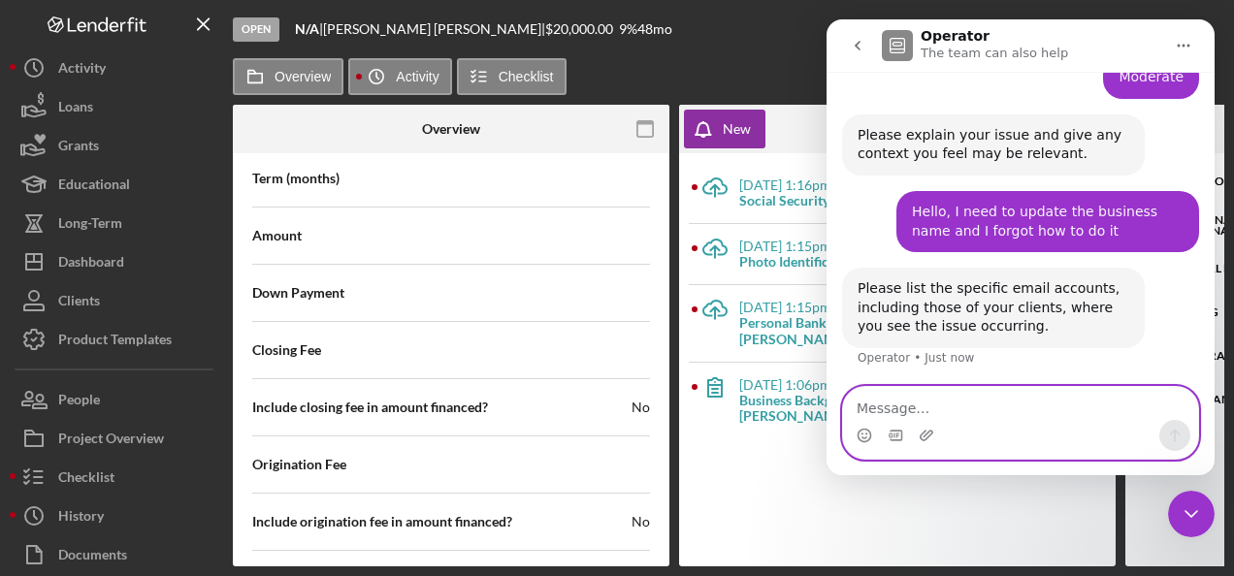
click at [923, 404] on textarea "Message…" at bounding box center [1020, 403] width 355 height 33
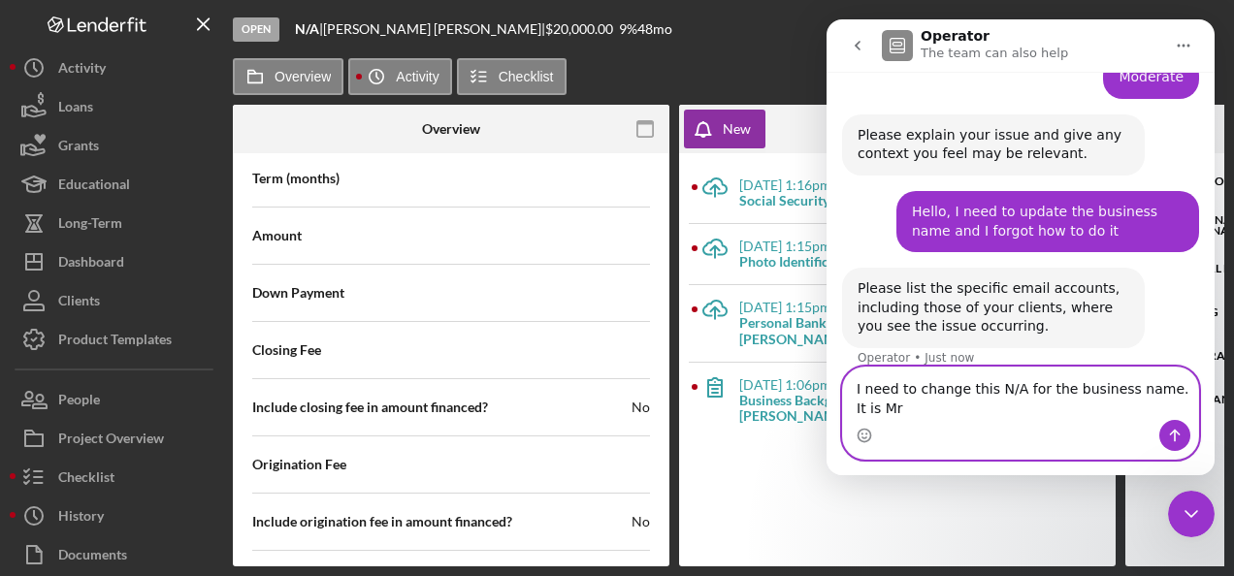
scroll to position [471, 0]
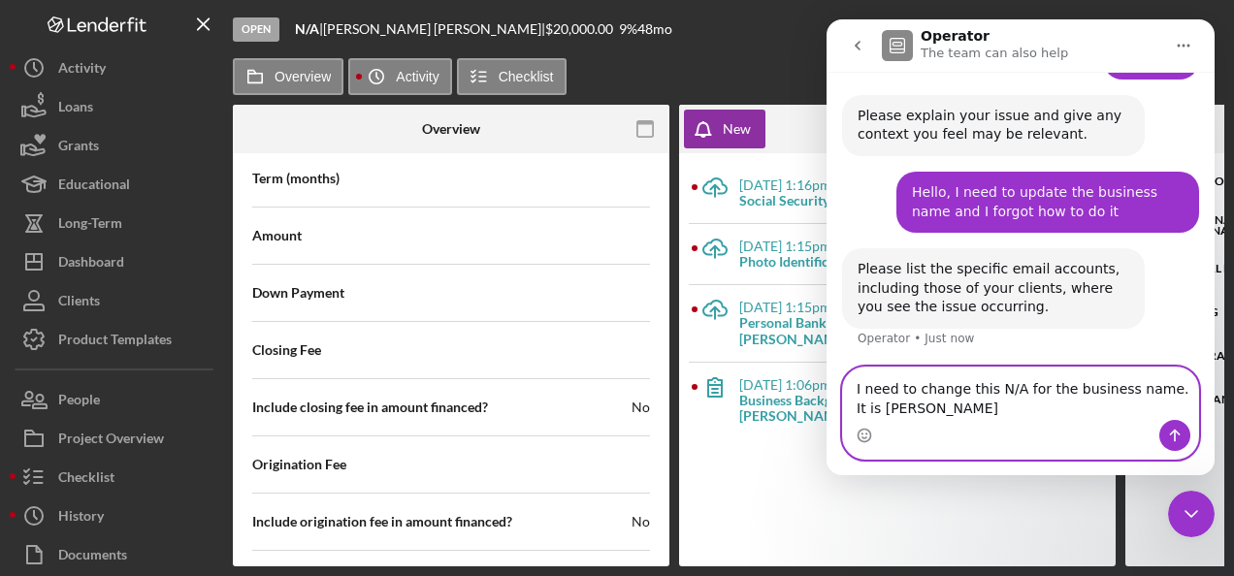
type textarea "I need to change this N/A for the business name. It is Mr. Wilfredo Figueredo"
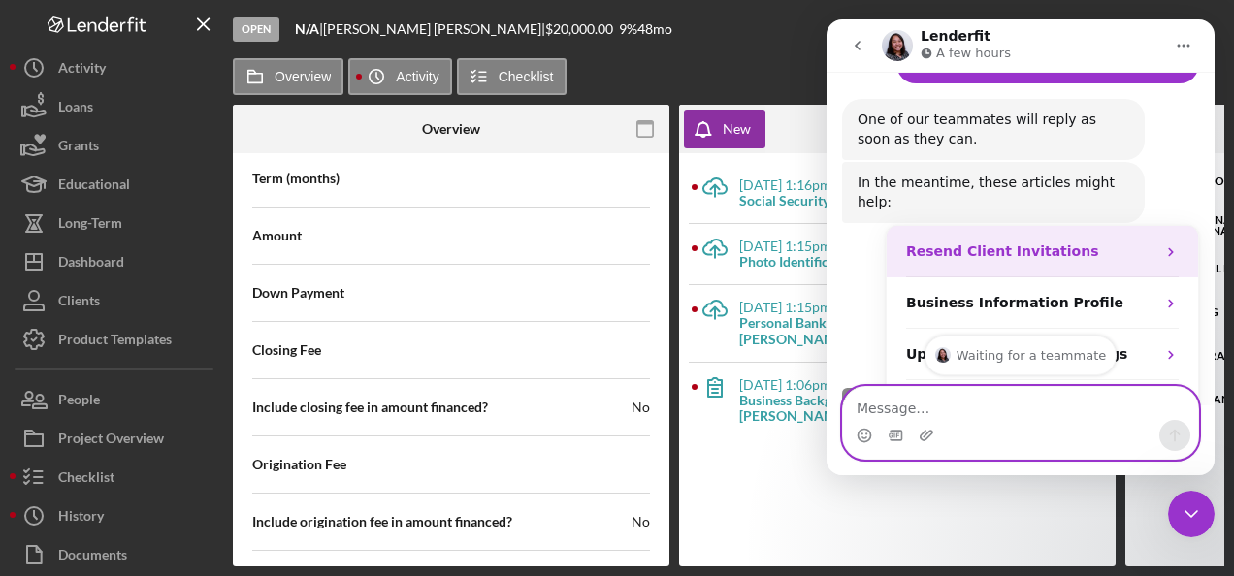
scroll to position [890, 0]
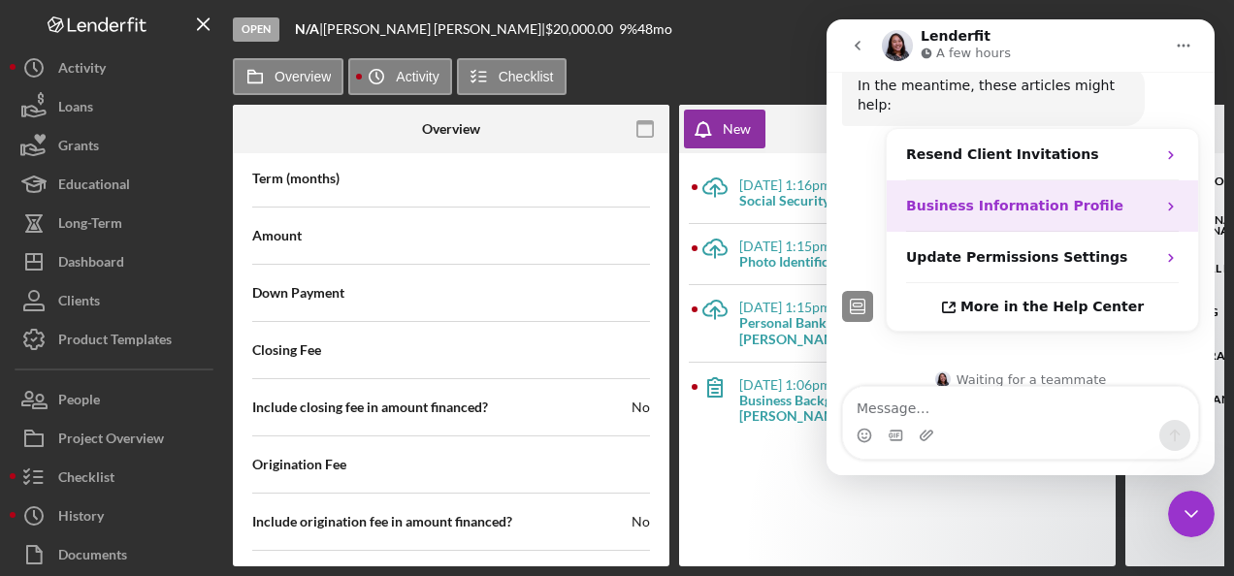
click at [956, 198] on strong "Business Information Profile" at bounding box center [1014, 206] width 217 height 16
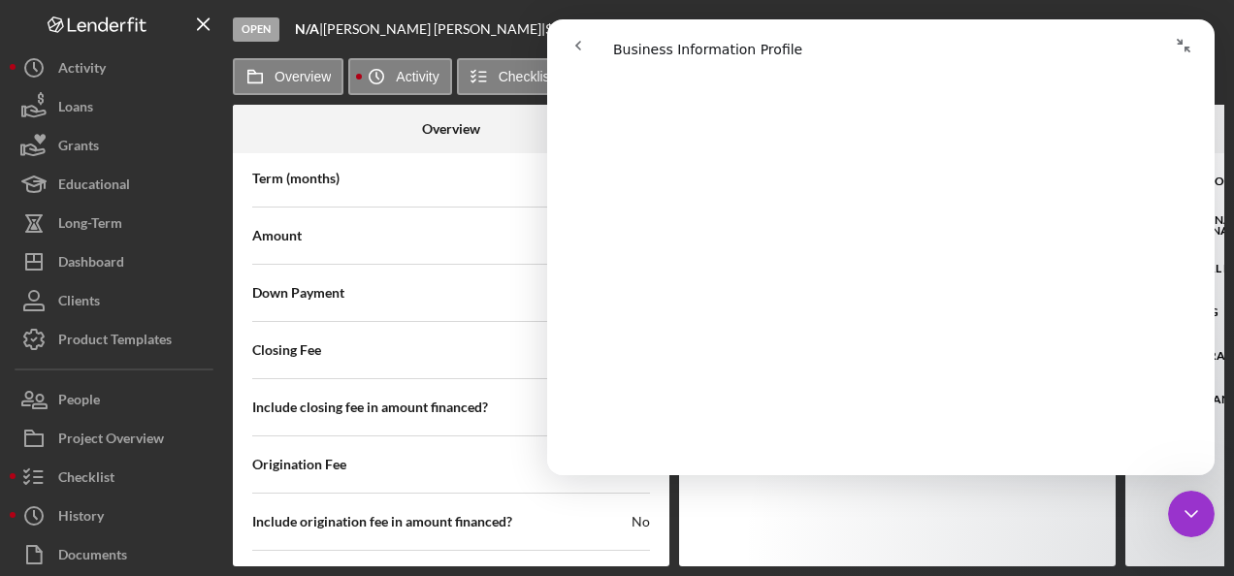
scroll to position [388, 0]
click at [1189, 48] on icon "Collapse window" at bounding box center [1183, 46] width 16 height 16
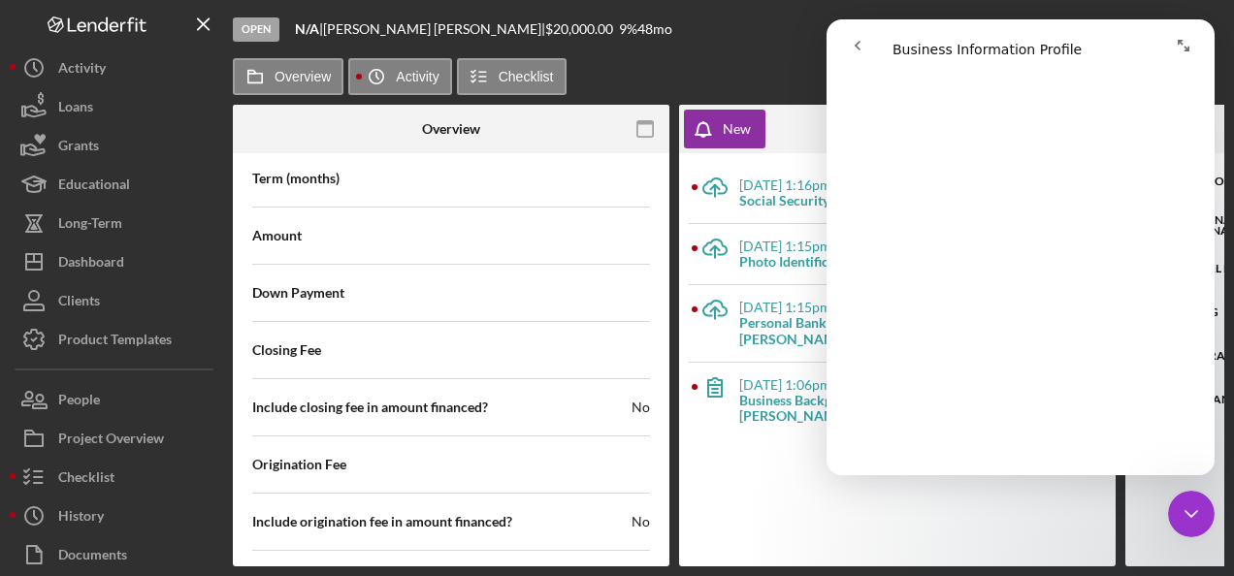
scroll to position [385, 0]
click at [279, 74] on label "Overview" at bounding box center [302, 77] width 56 height 16
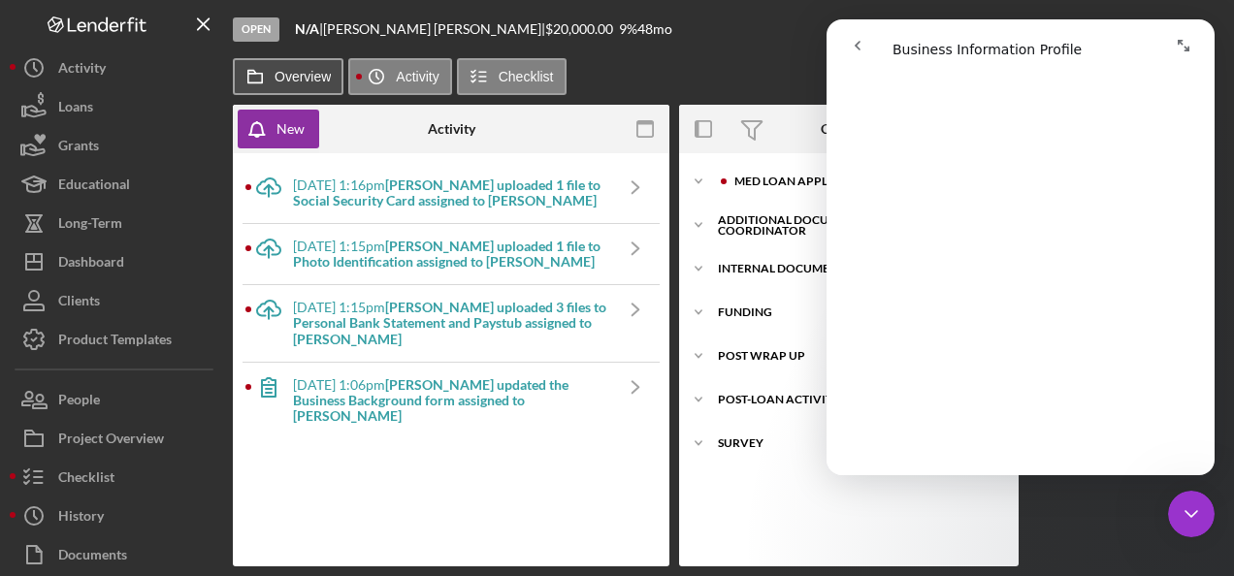
click at [279, 74] on label "Overview" at bounding box center [302, 77] width 56 height 16
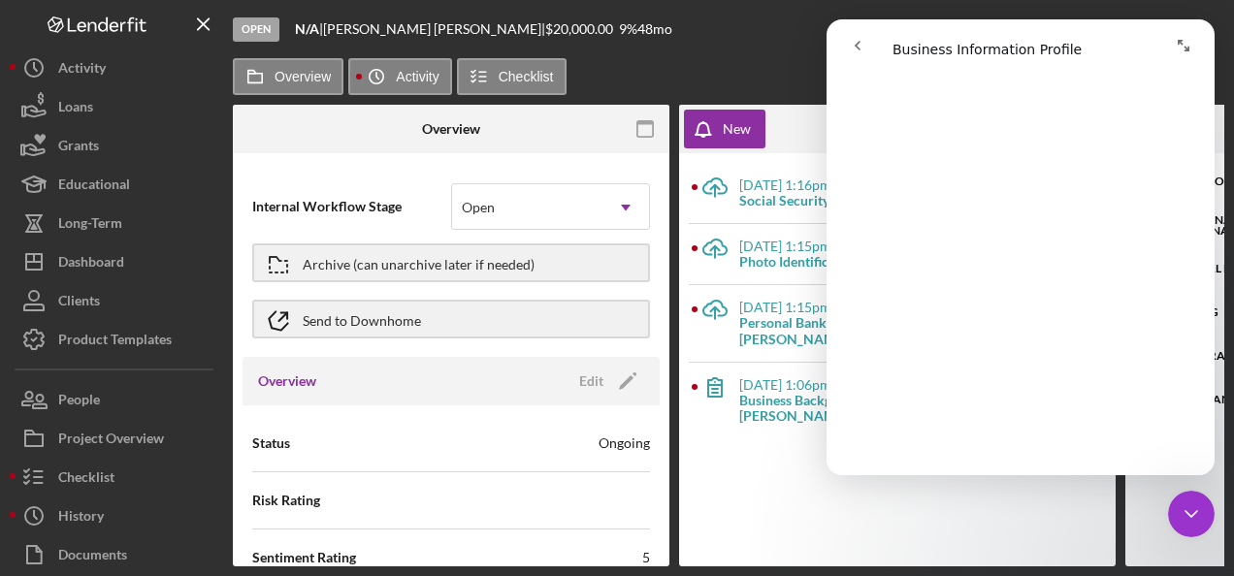
scroll to position [0, 0]
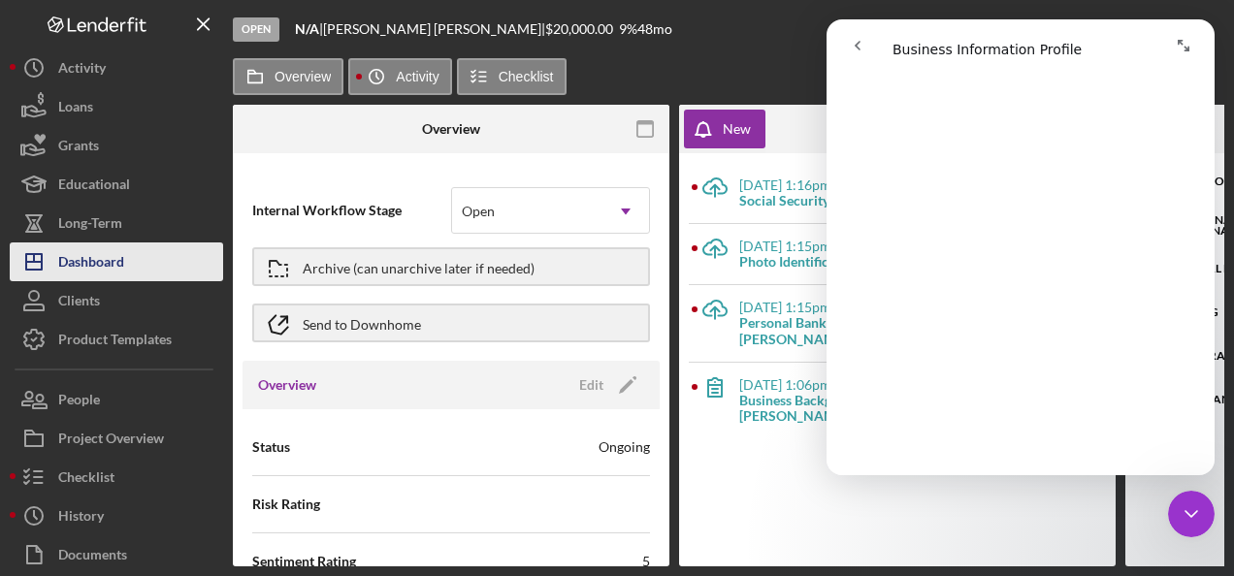
click at [112, 250] on div "Dashboard" at bounding box center [91, 264] width 66 height 44
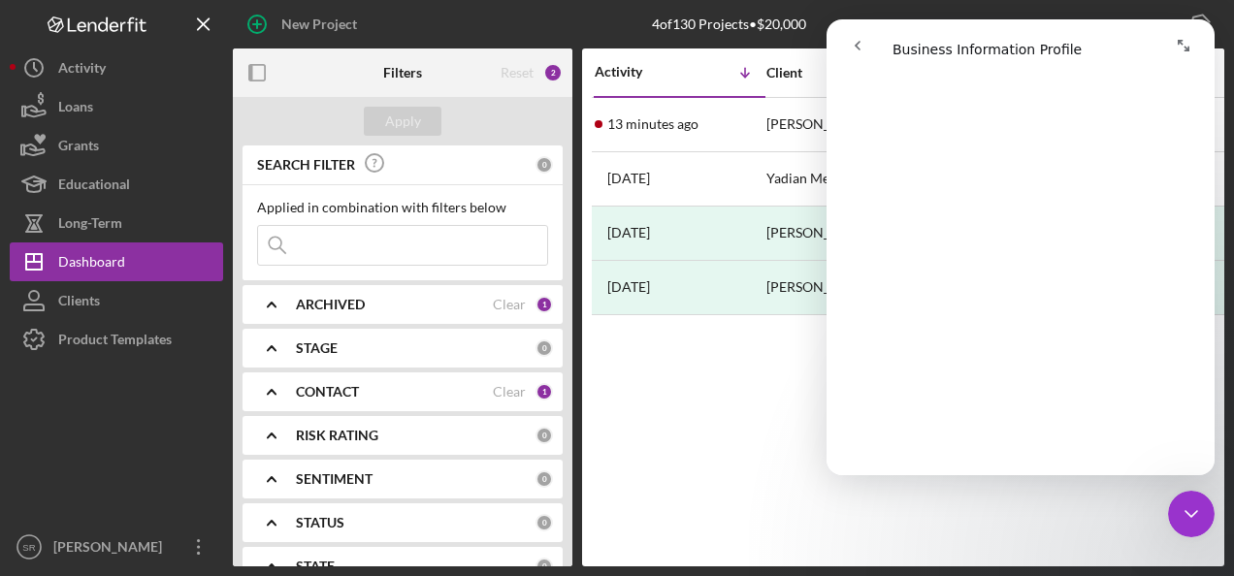
click at [857, 48] on icon "go back" at bounding box center [857, 46] width 6 height 10
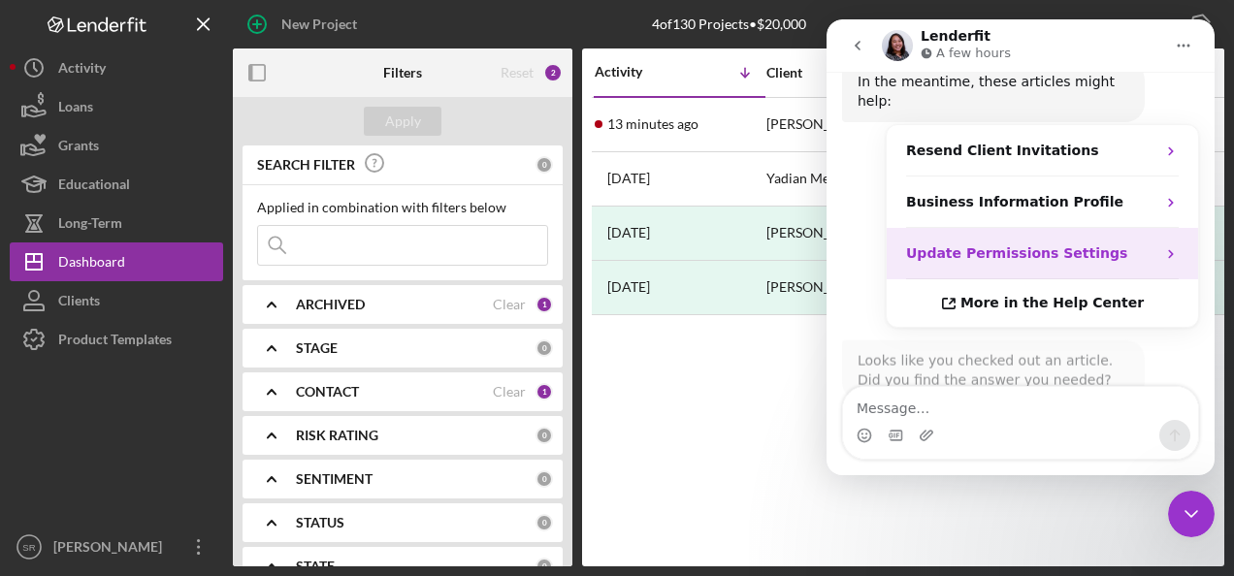
scroll to position [1013, 0]
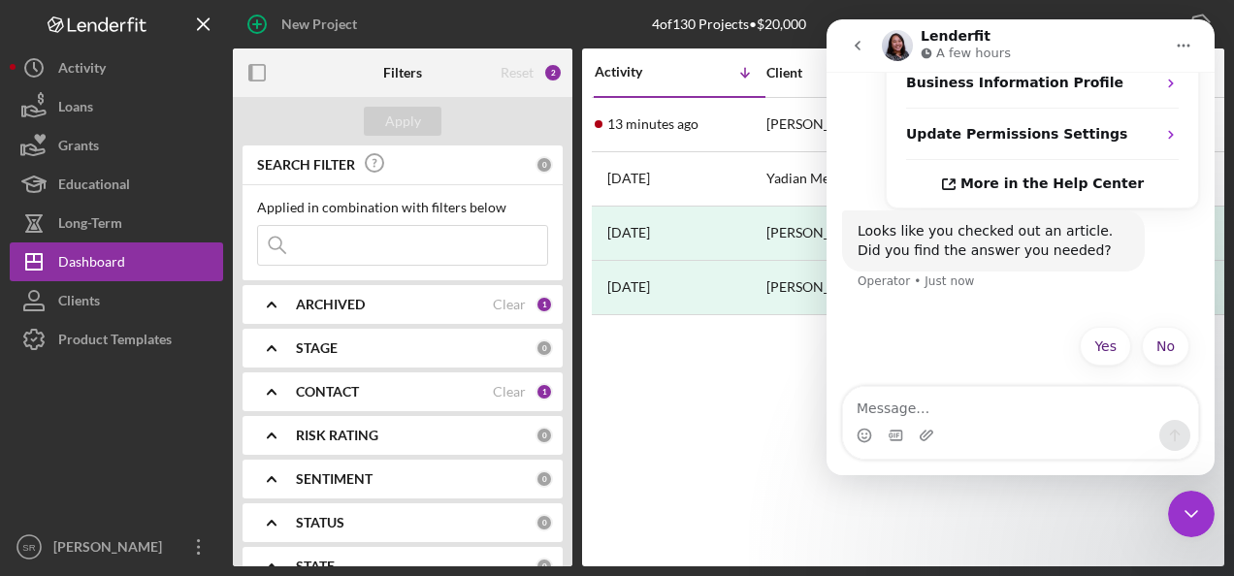
click at [935, 411] on textarea "Message…" at bounding box center [1020, 403] width 355 height 33
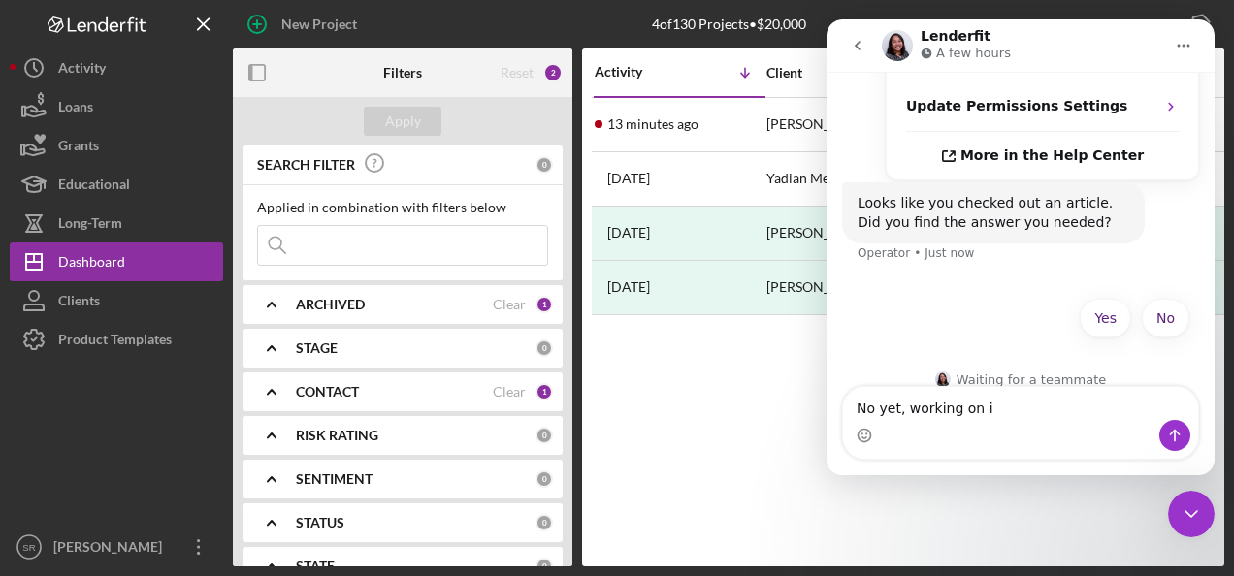
type textarea "No yet, working on it"
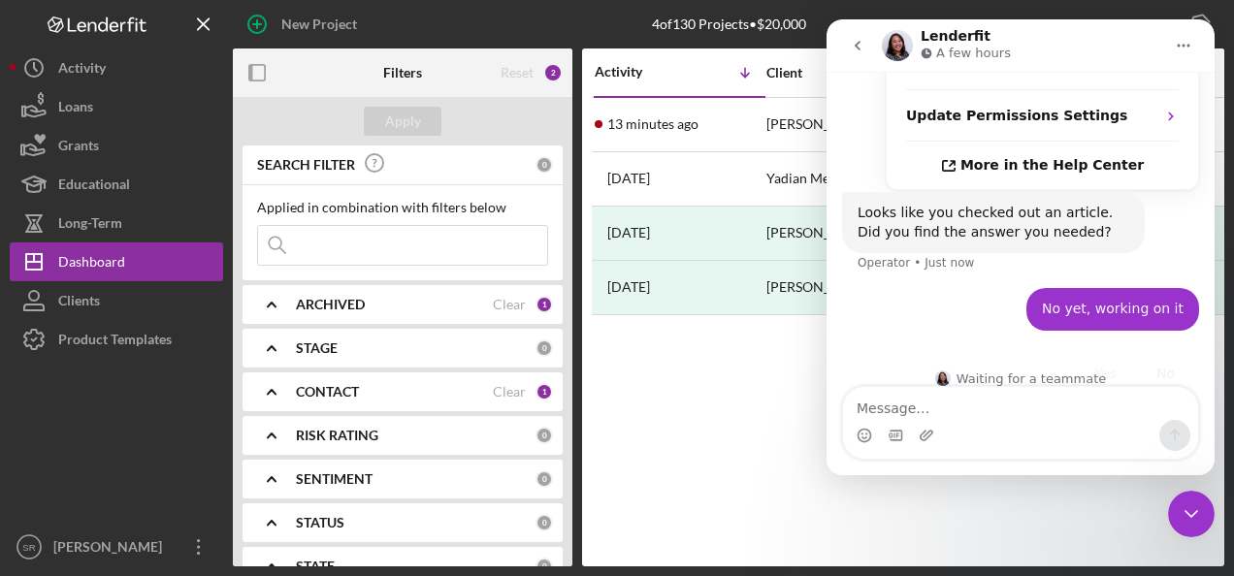
scroll to position [1030, 0]
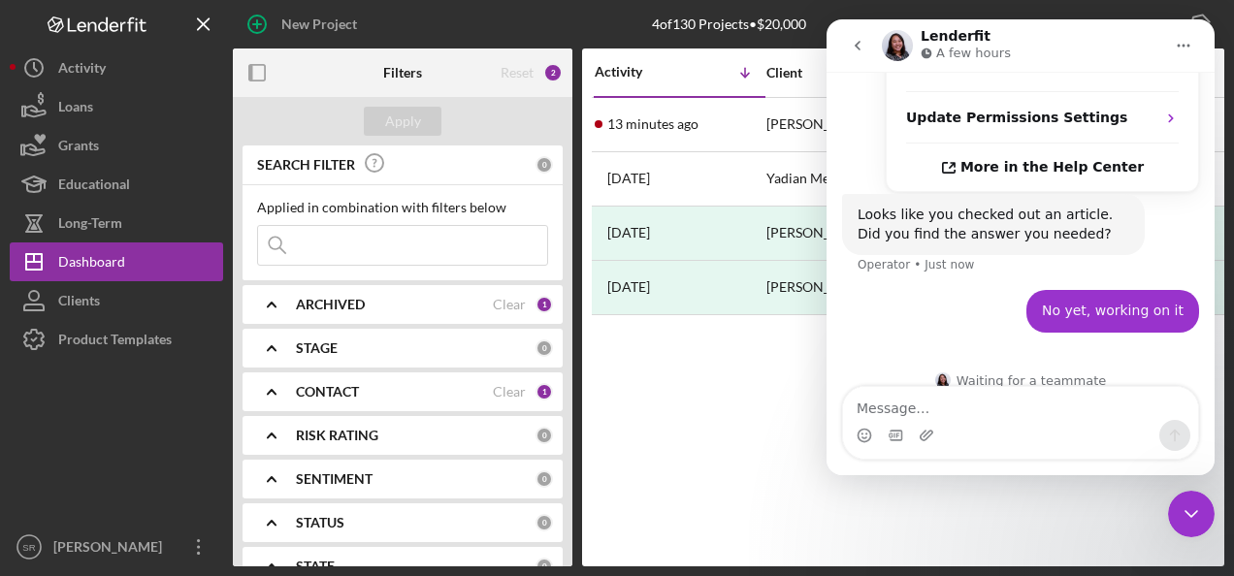
click at [861, 45] on icon "go back" at bounding box center [858, 46] width 16 height 16
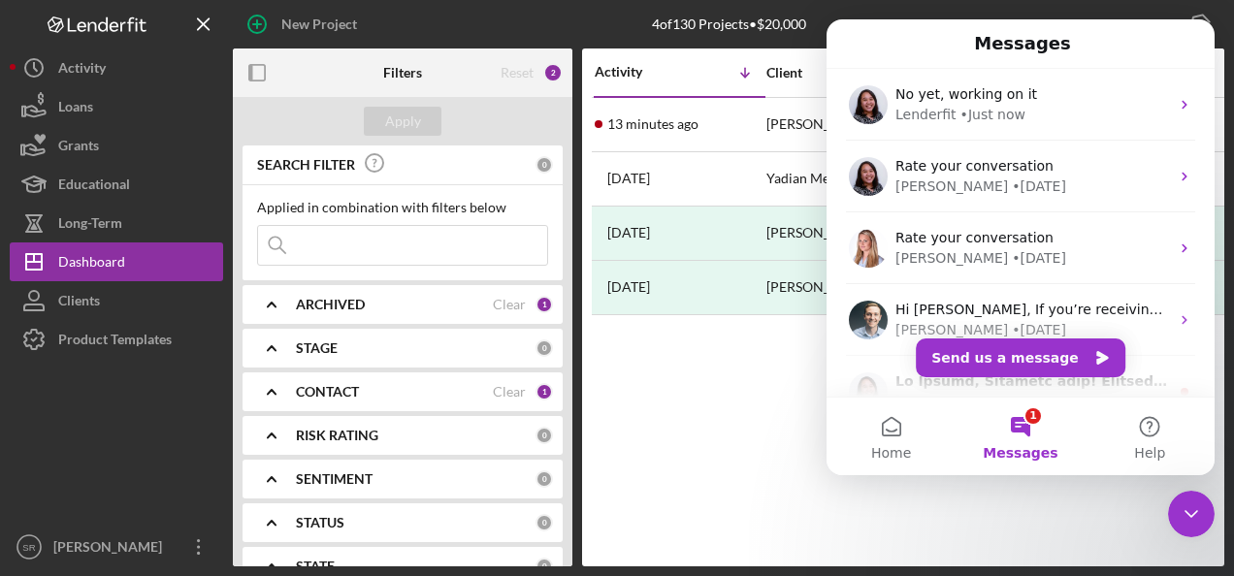
click at [1197, 516] on icon "Close Intercom Messenger" at bounding box center [1190, 513] width 23 height 23
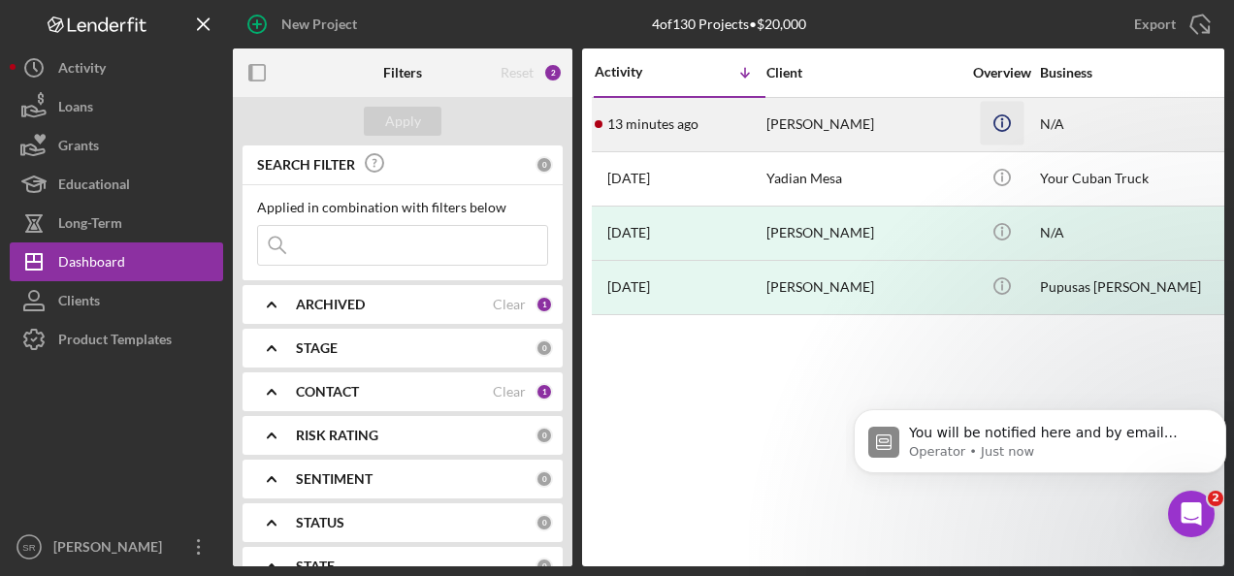
click at [995, 121] on icon "Icon/Info" at bounding box center [1002, 123] width 44 height 44
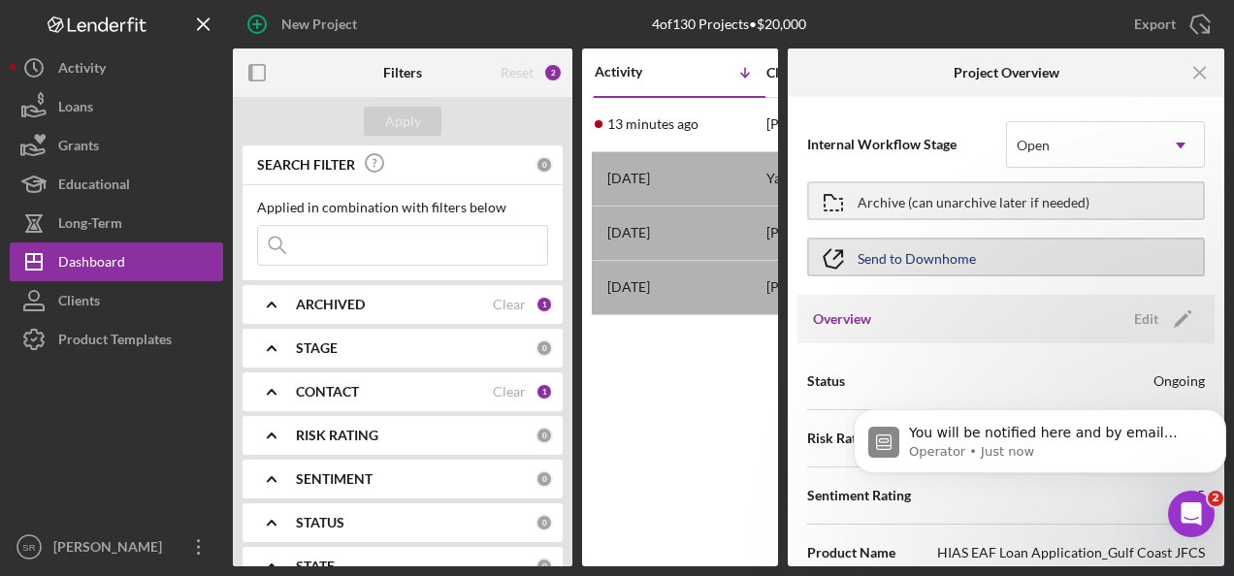
scroll to position [97, 0]
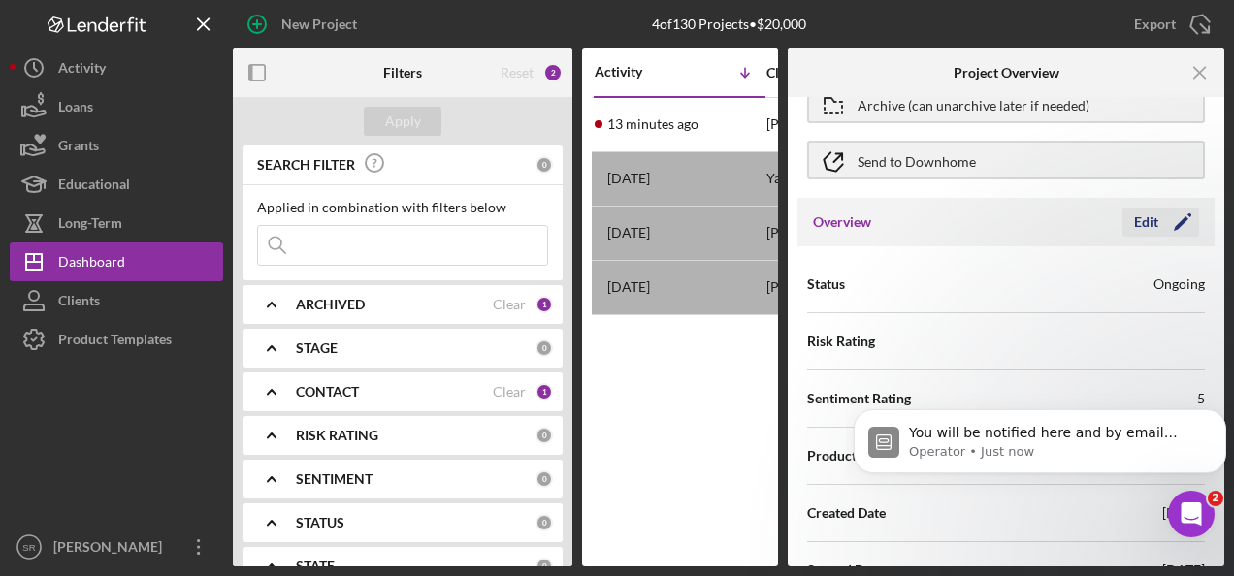
click at [1177, 221] on polygon "button" at bounding box center [1180, 223] width 15 height 15
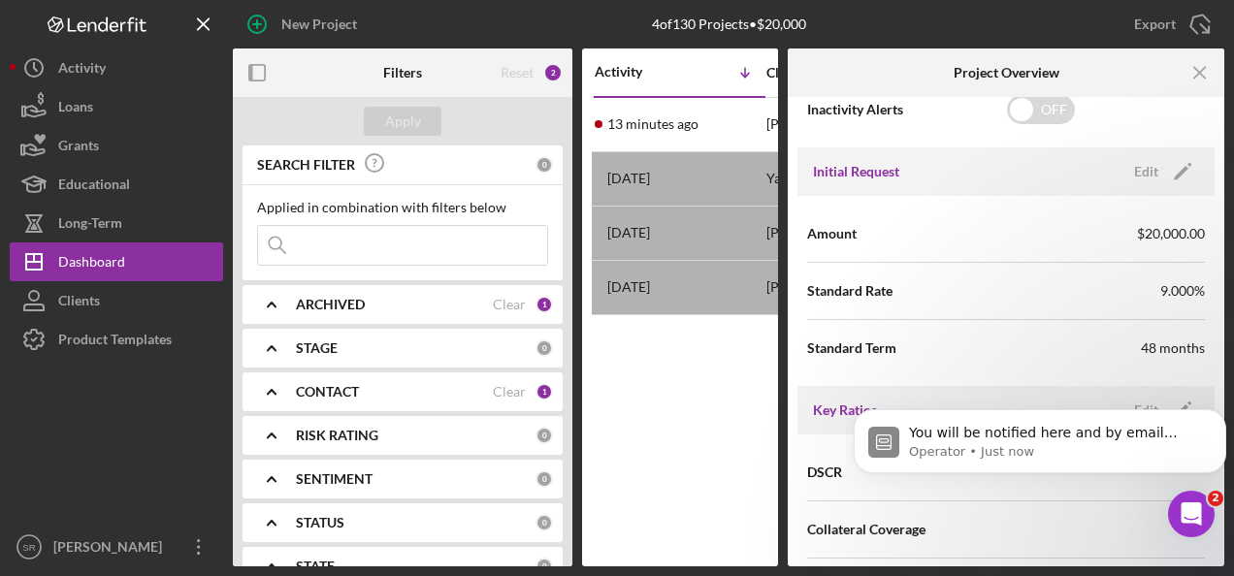
scroll to position [873, 0]
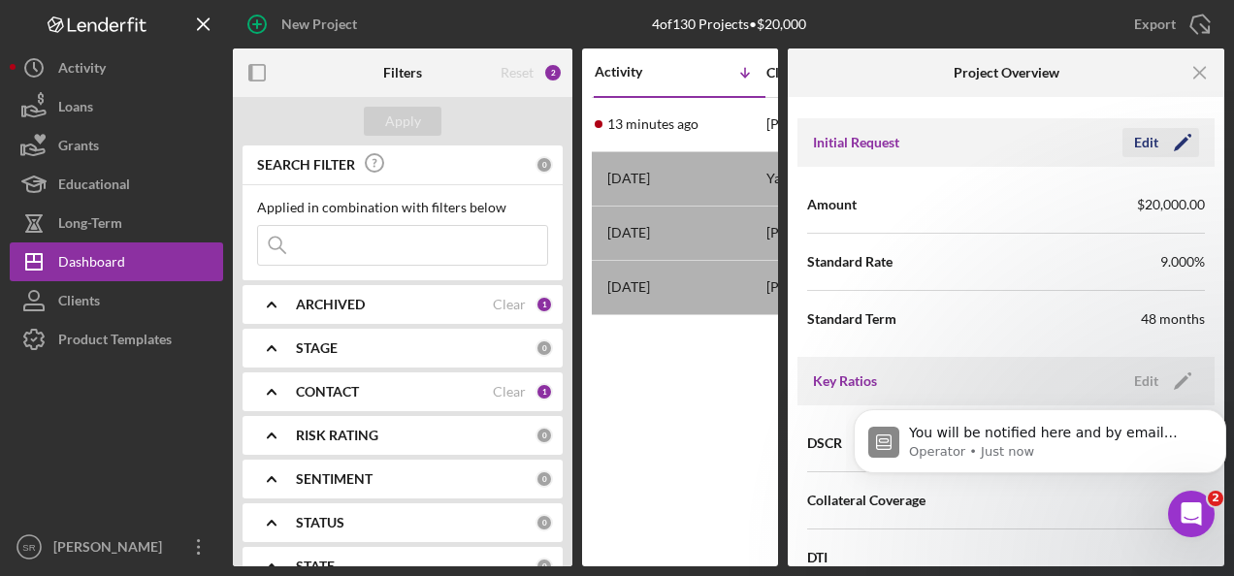
click at [1144, 136] on div "Edit" at bounding box center [1146, 142] width 24 height 29
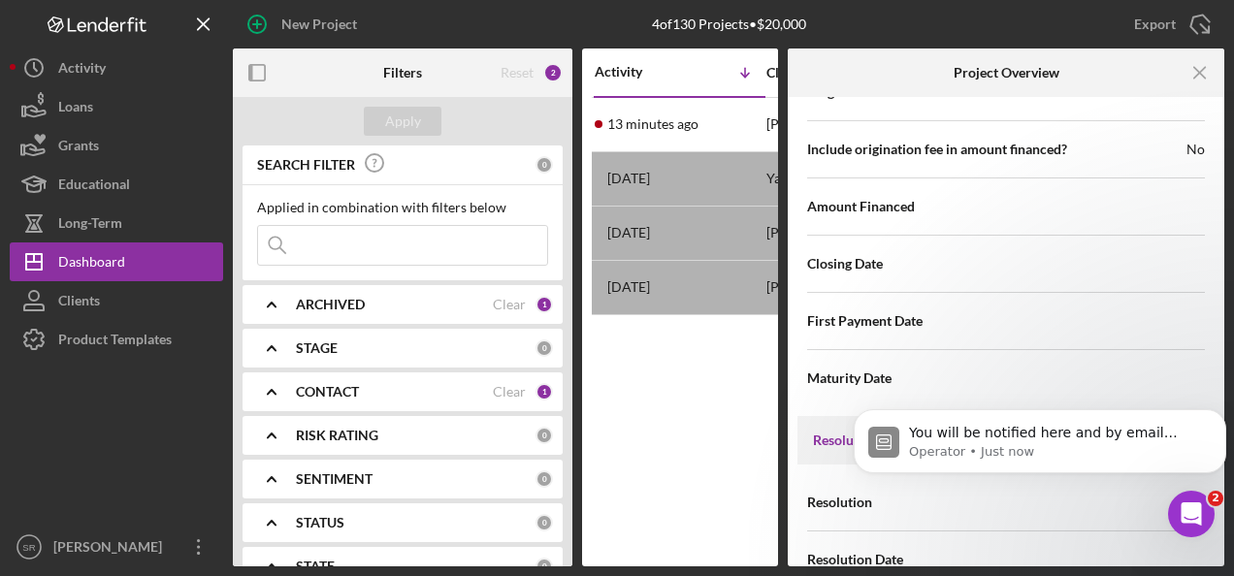
scroll to position [2179, 0]
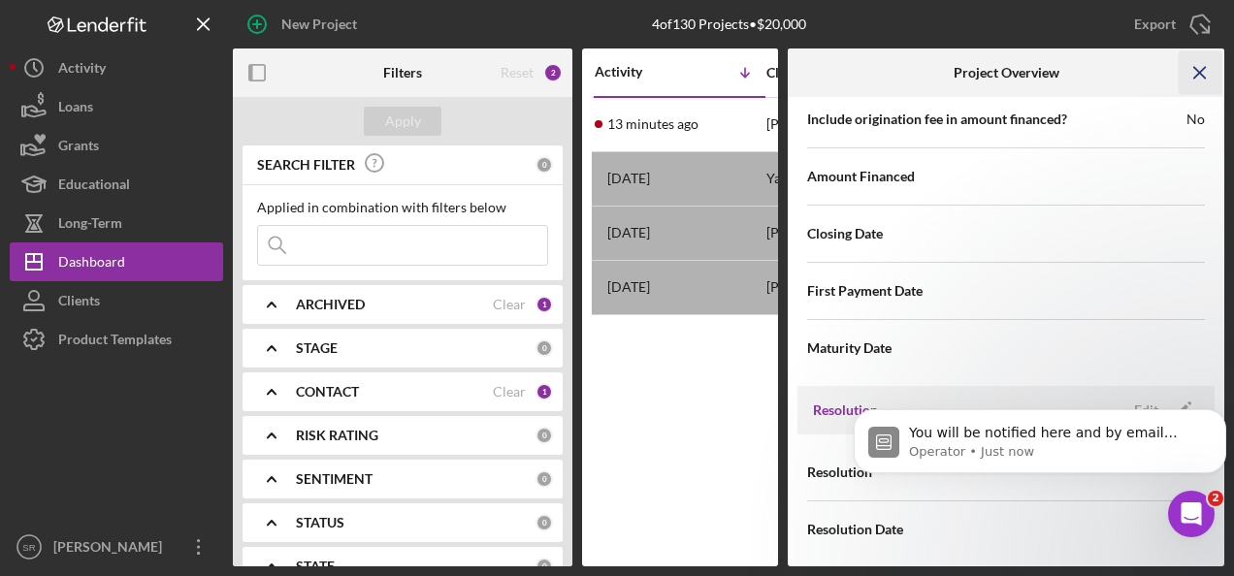
click at [1206, 72] on icon "Icon/Menu Close" at bounding box center [1200, 73] width 44 height 44
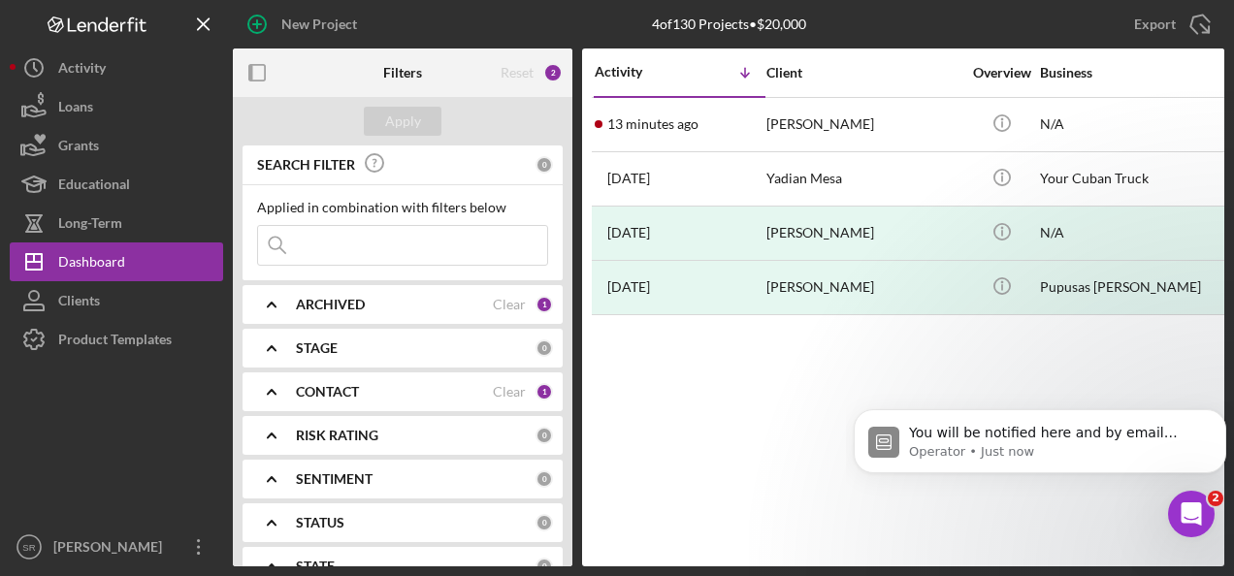
scroll to position [0, 0]
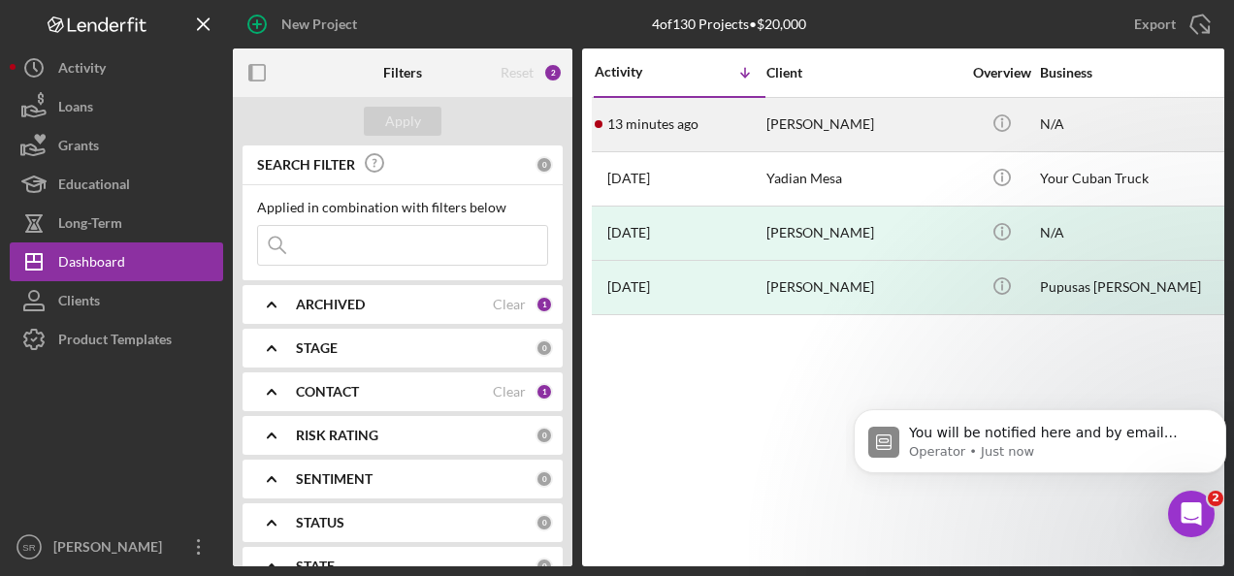
click at [1055, 123] on div "N/A" at bounding box center [1137, 124] width 194 height 51
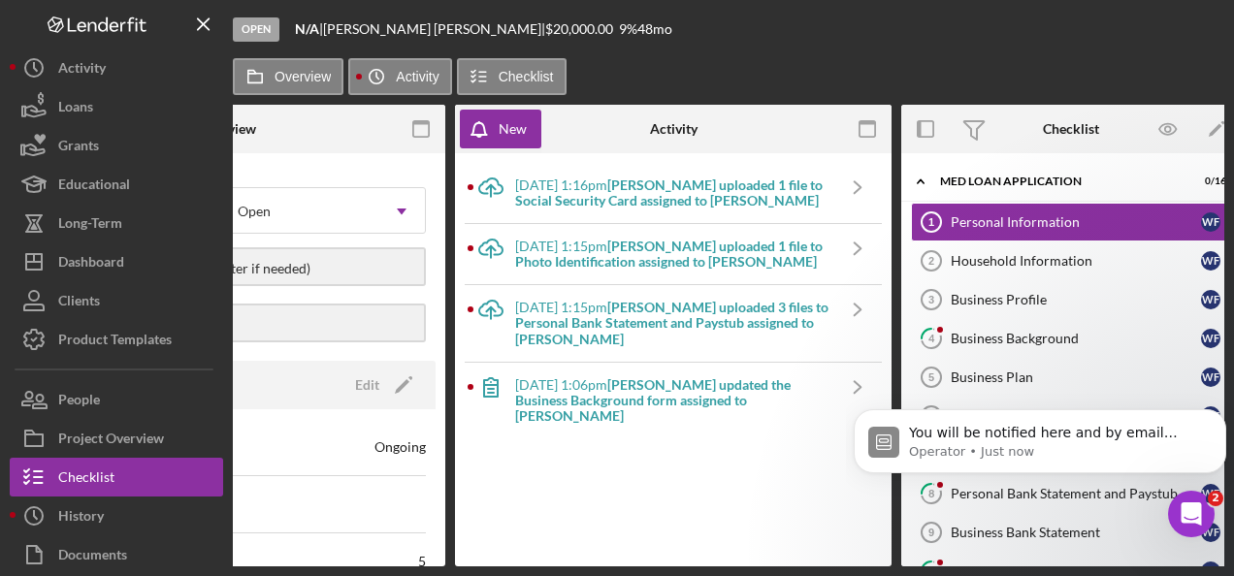
scroll to position [0, 225]
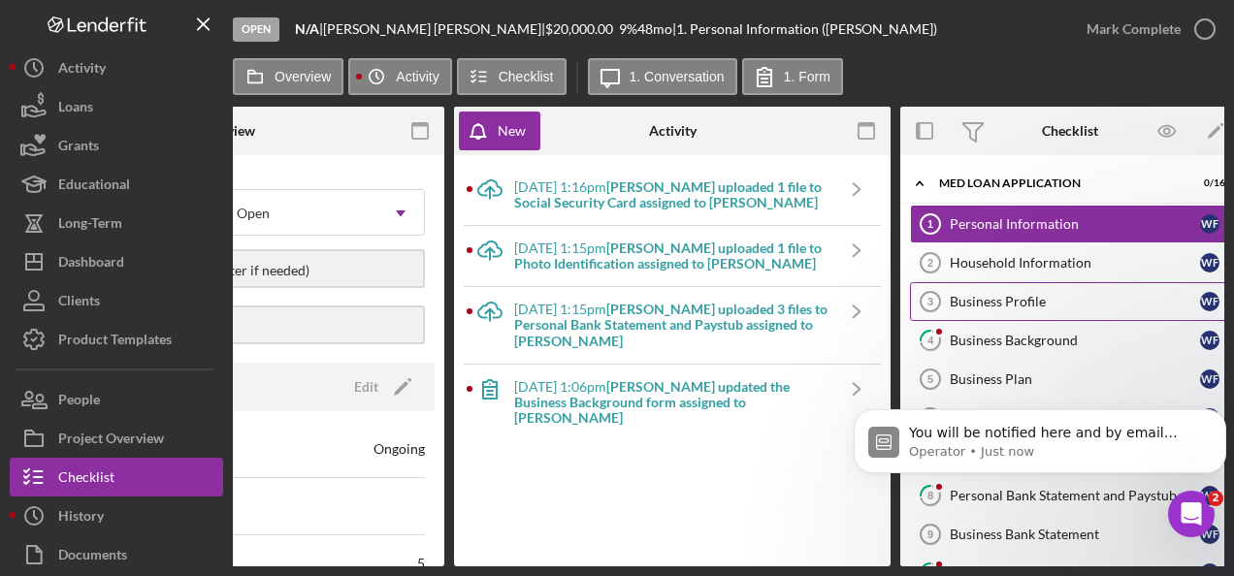
click at [959, 288] on link "Business Profile 3 Business Profile W F" at bounding box center [1070, 301] width 320 height 39
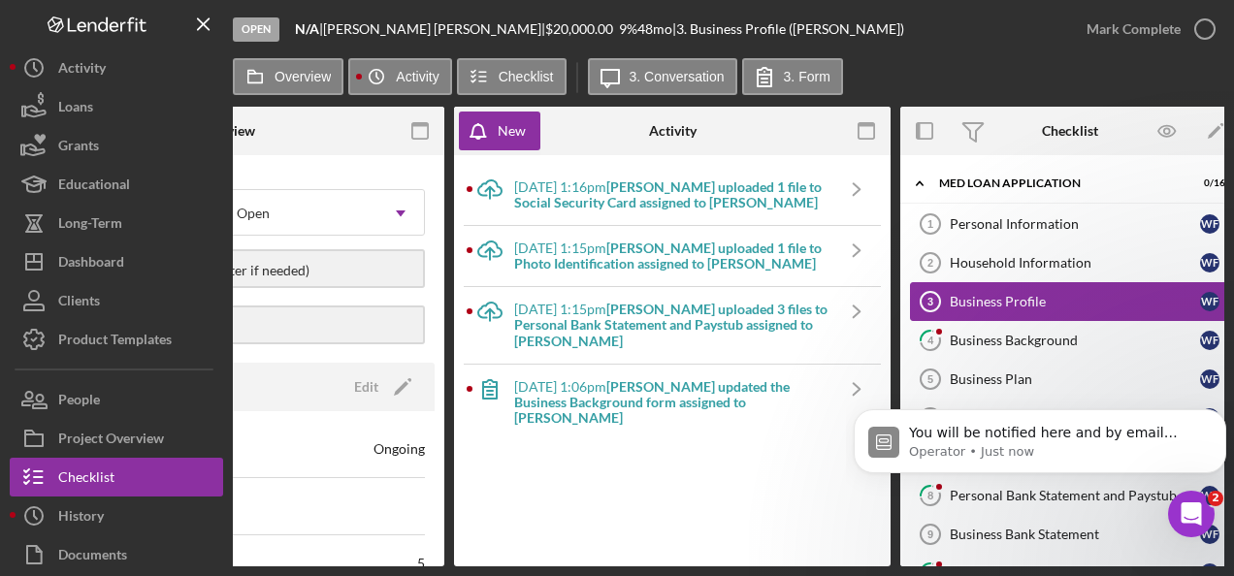
click at [959, 288] on link "Business Profile 3 Business Profile W F" at bounding box center [1070, 301] width 320 height 39
click at [798, 78] on label "3. Form" at bounding box center [807, 77] width 47 height 16
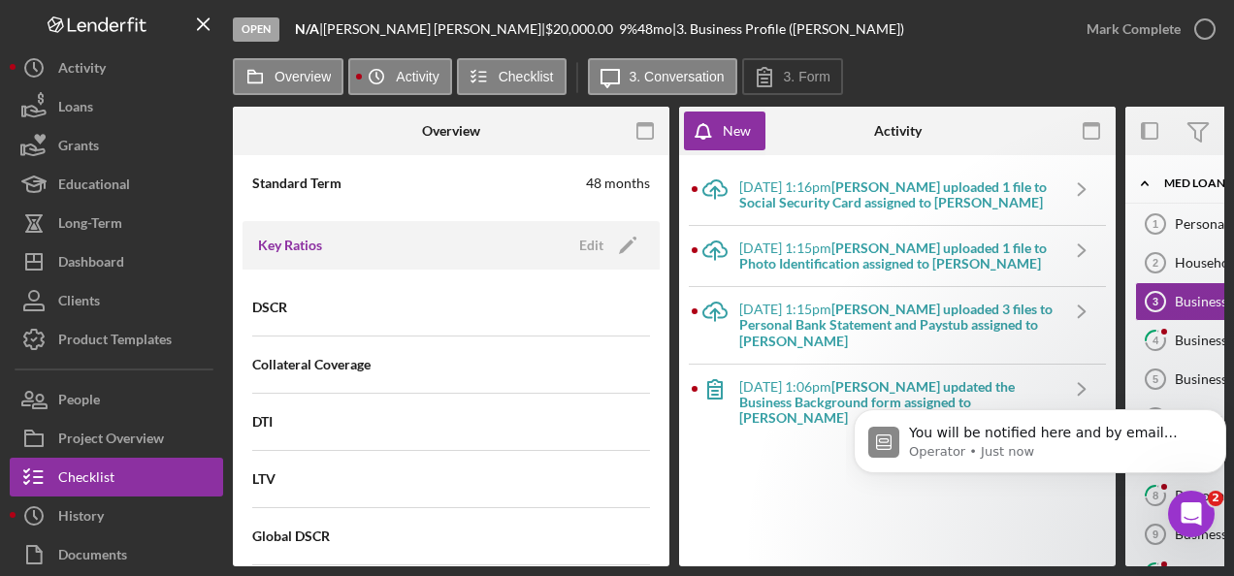
scroll to position [1261, 0]
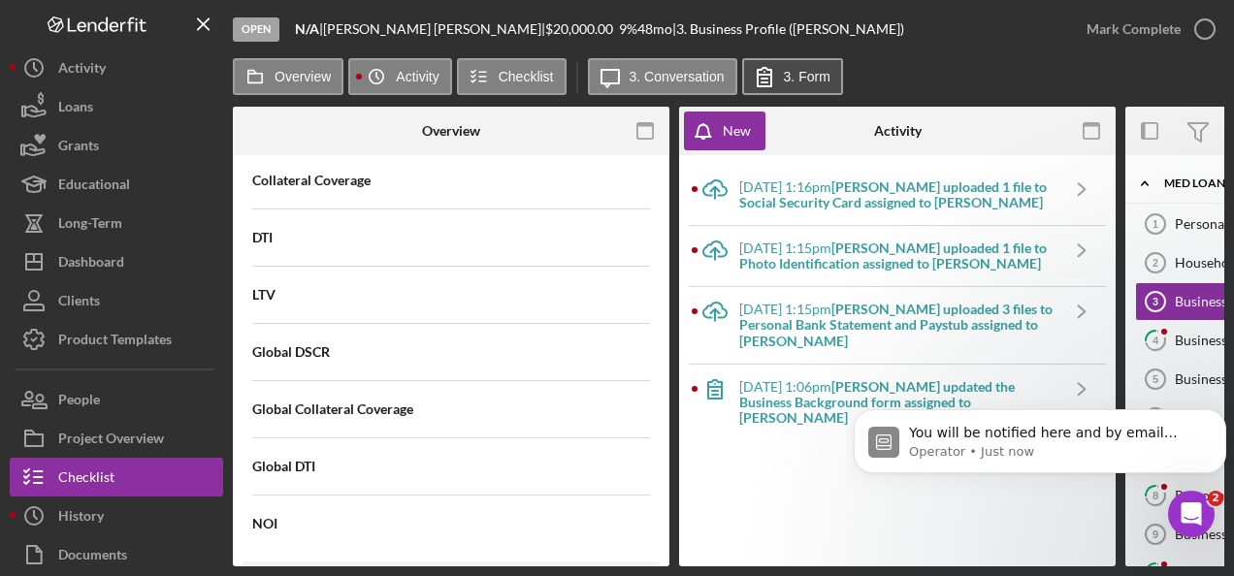
click at [798, 72] on label "3. Form" at bounding box center [807, 77] width 47 height 16
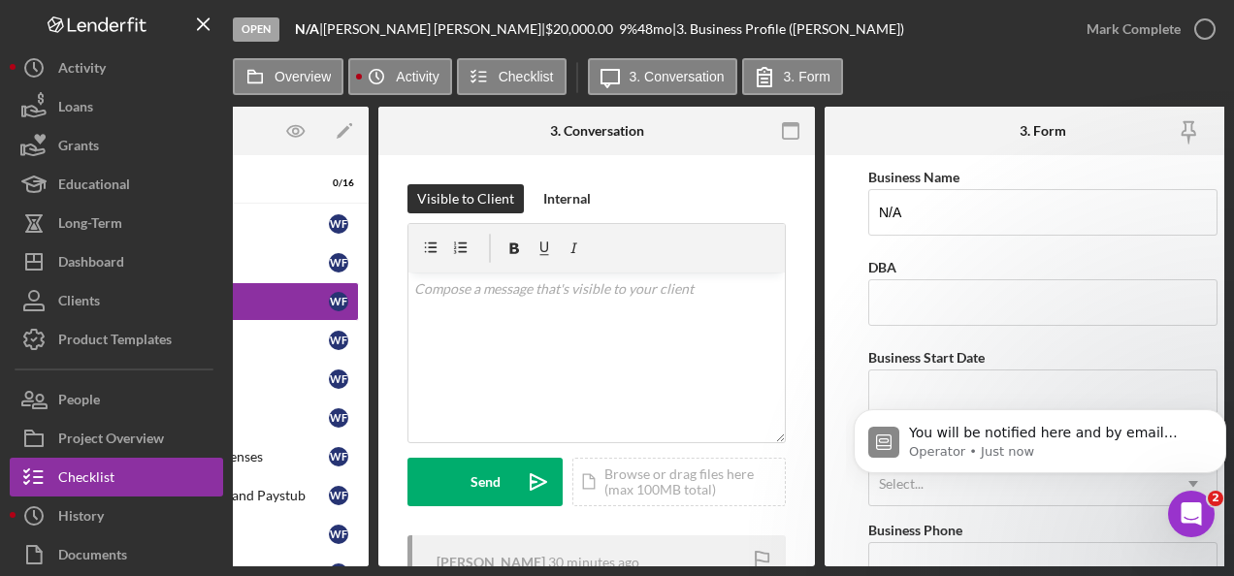
scroll to position [0, 1133]
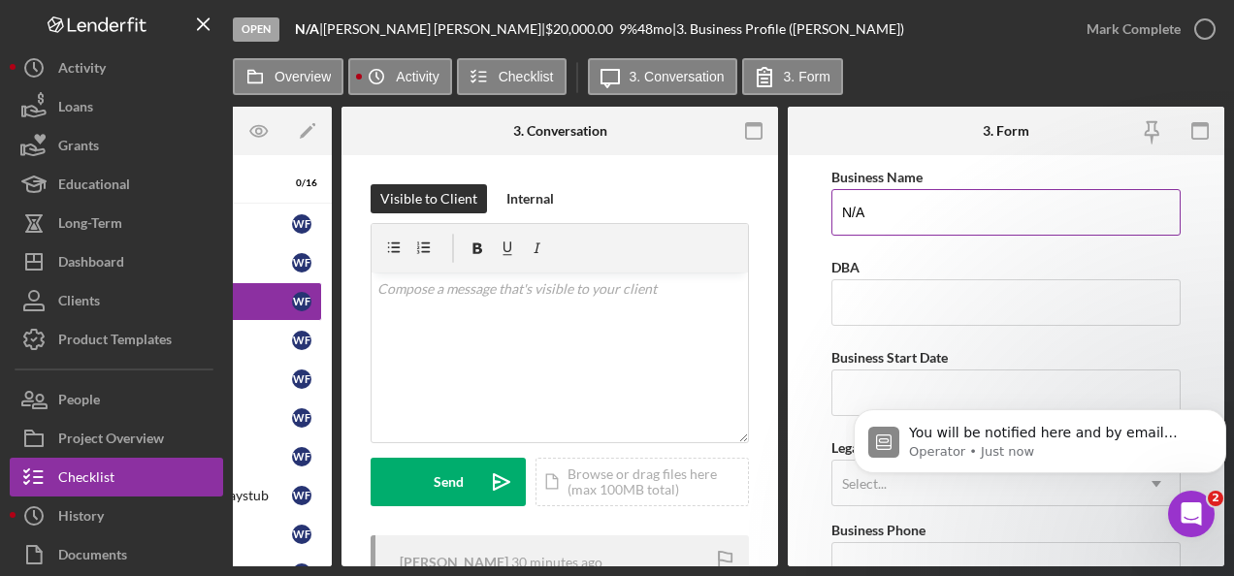
click at [968, 196] on input "N/A" at bounding box center [1005, 212] width 349 height 47
type input "N"
type input "s"
click at [896, 214] on input "S&Y Contractors LLC" at bounding box center [1005, 212] width 349 height 47
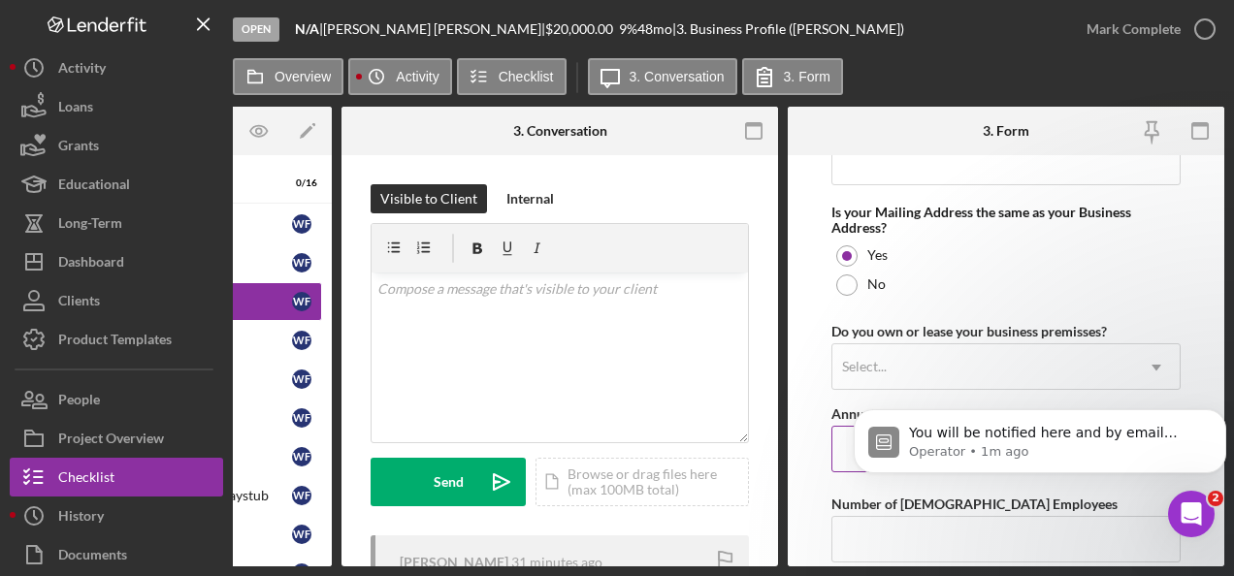
scroll to position [1751, 0]
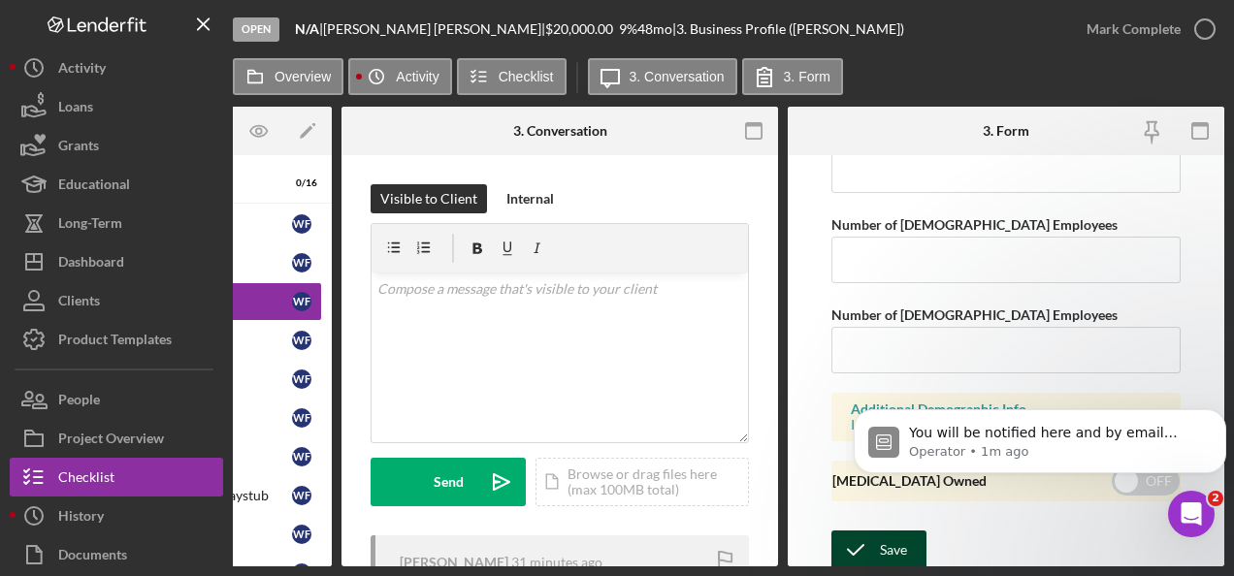
type input "S&Y CONTRACTORS LLC"
click at [869, 531] on icon "submit" at bounding box center [855, 550] width 48 height 48
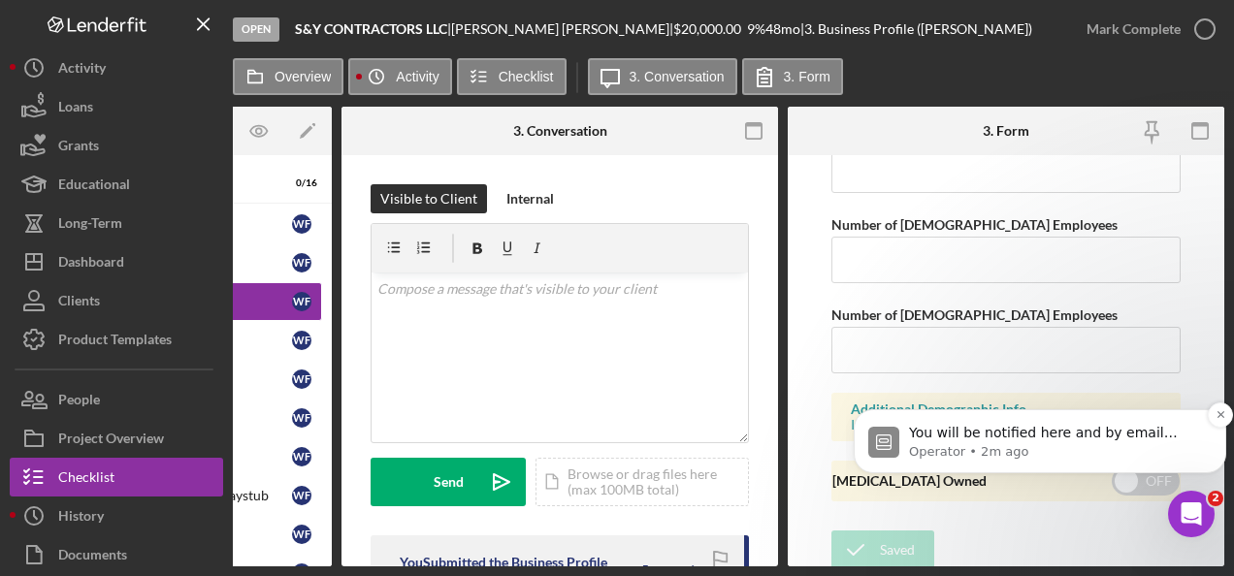
click at [1079, 454] on p "Operator • 2m ago" at bounding box center [1055, 451] width 293 height 17
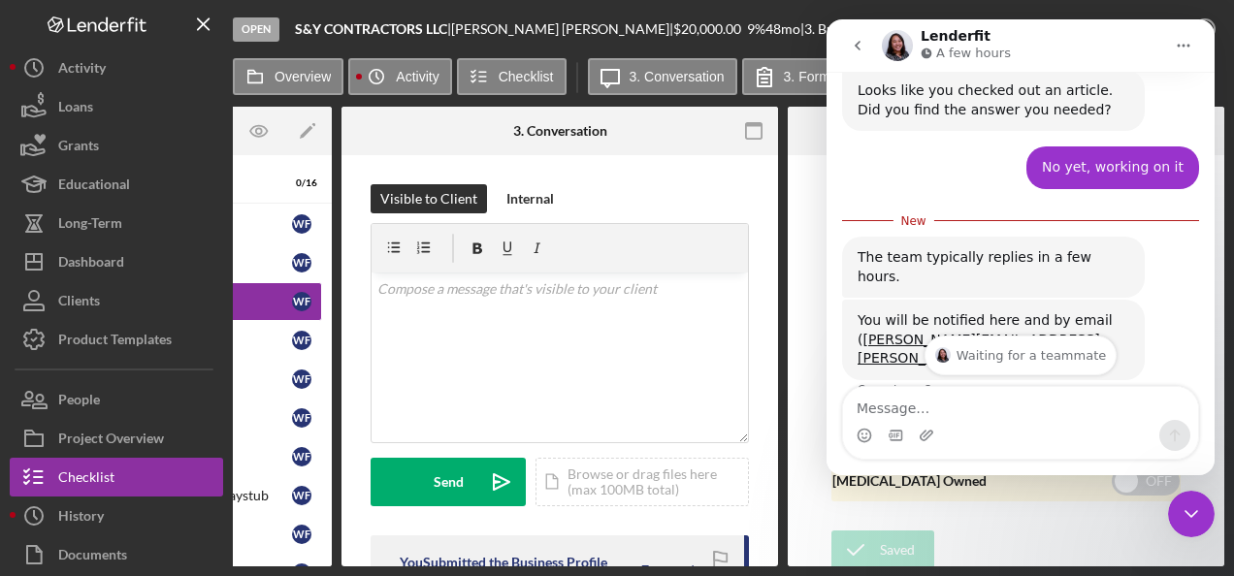
scroll to position [1183, 0]
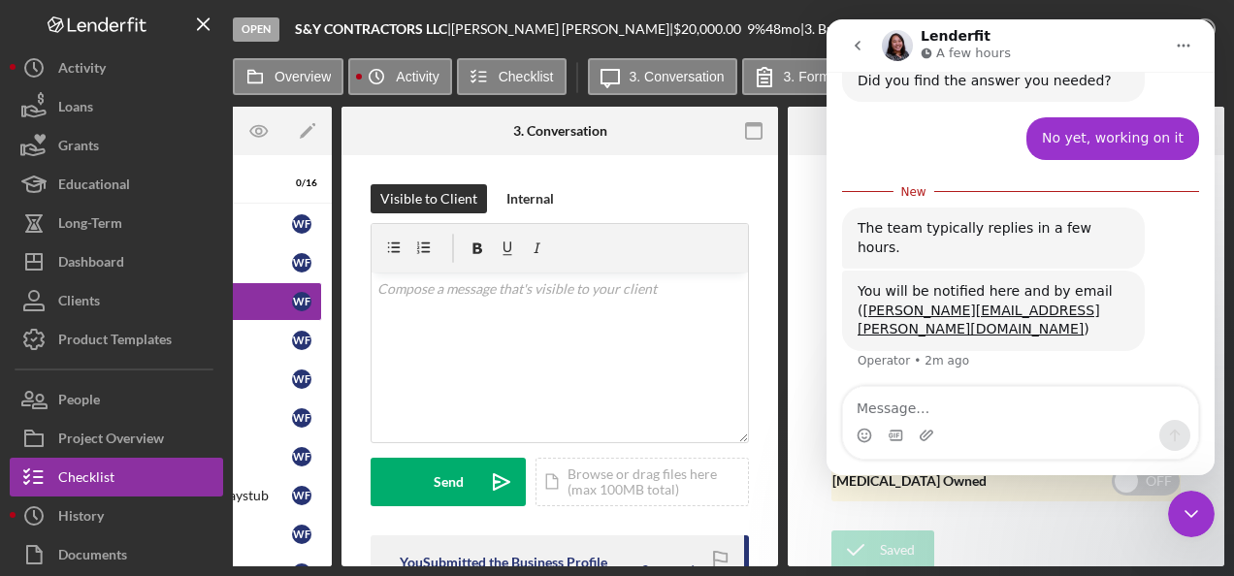
click at [946, 427] on div "Intercom messenger" at bounding box center [1020, 435] width 355 height 31
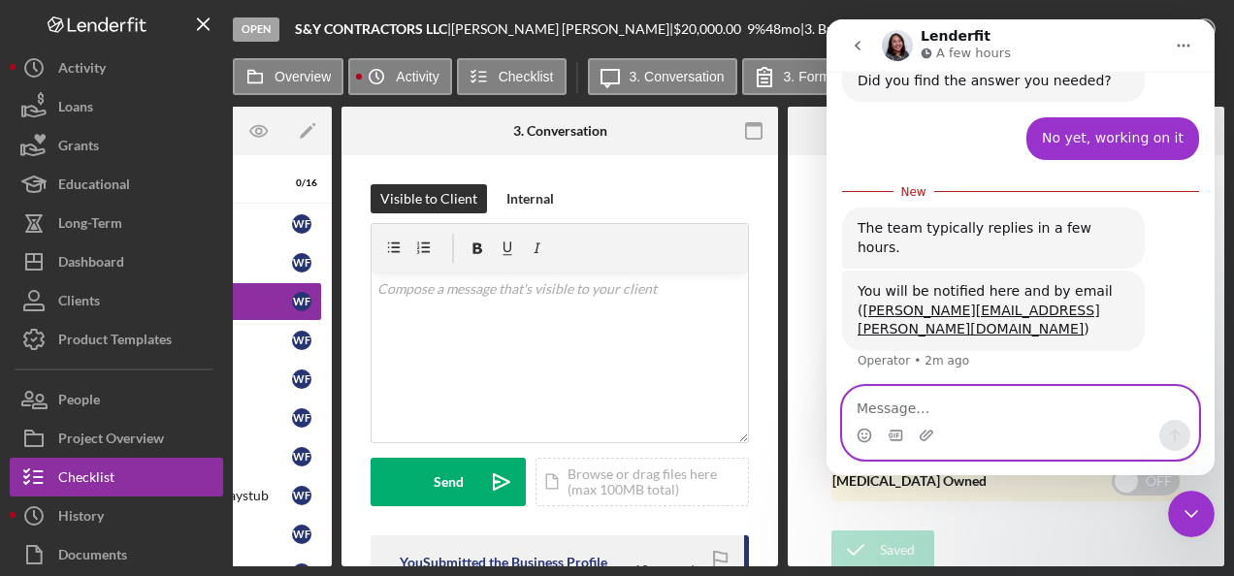
click at [891, 409] on textarea "Message…" at bounding box center [1020, 403] width 355 height 33
type textarea "i"
type textarea "I founded. Thank you!"
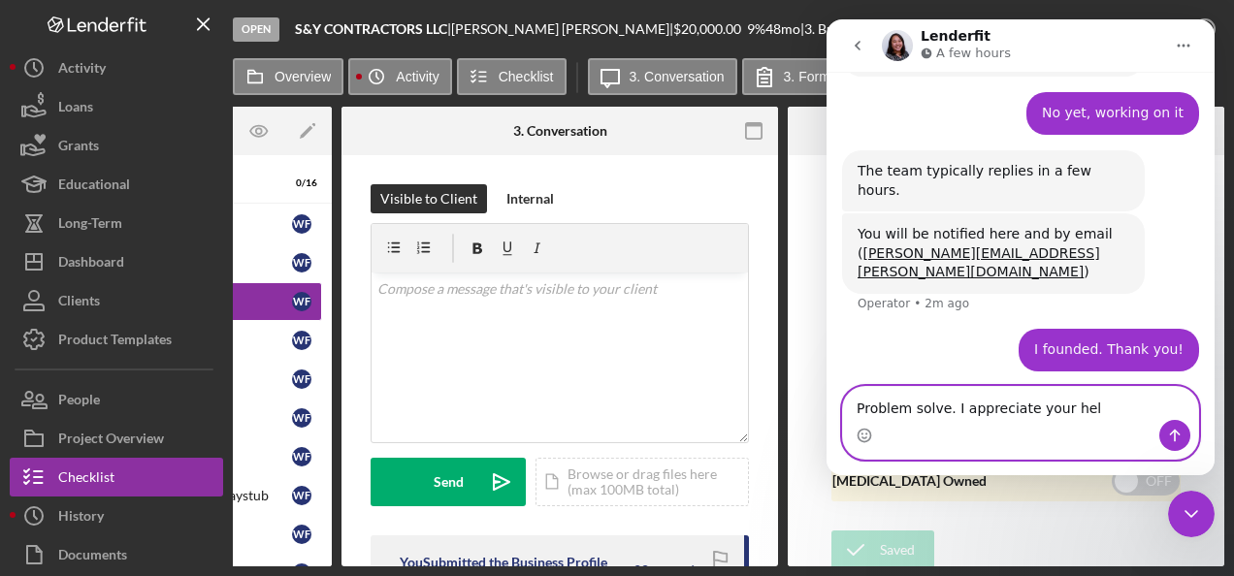
type textarea "Problem solve. I appreciate your help"
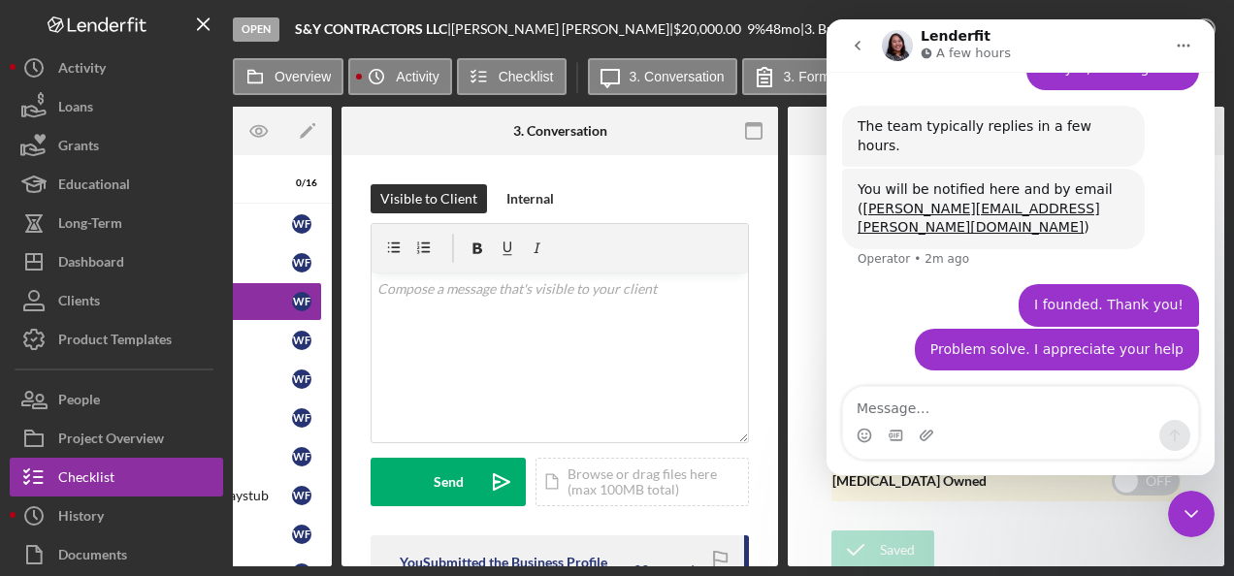
click at [1195, 512] on icon "Close Intercom Messenger" at bounding box center [1191, 514] width 14 height 8
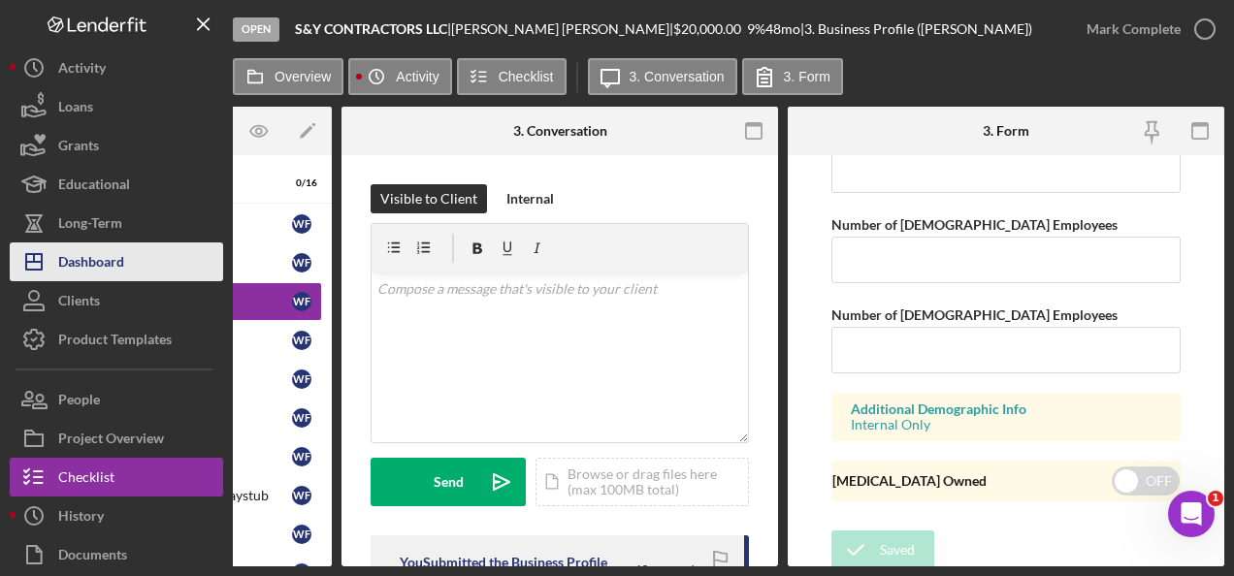
click at [130, 265] on button "Icon/Dashboard Dashboard" at bounding box center [116, 261] width 213 height 39
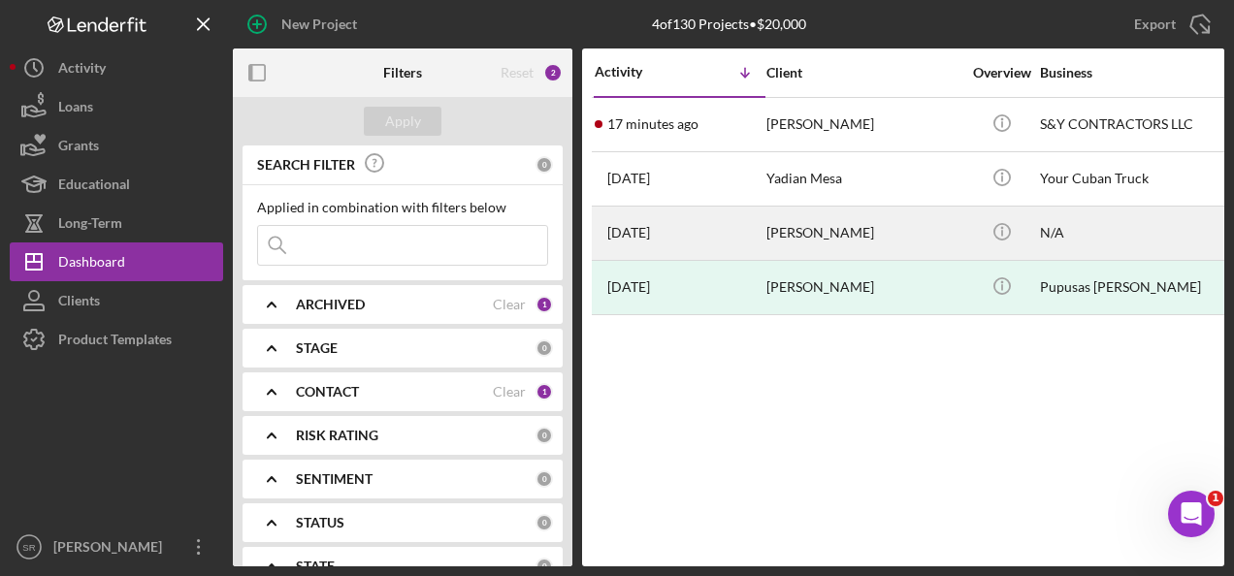
click at [1051, 236] on div "N/A" at bounding box center [1137, 233] width 194 height 51
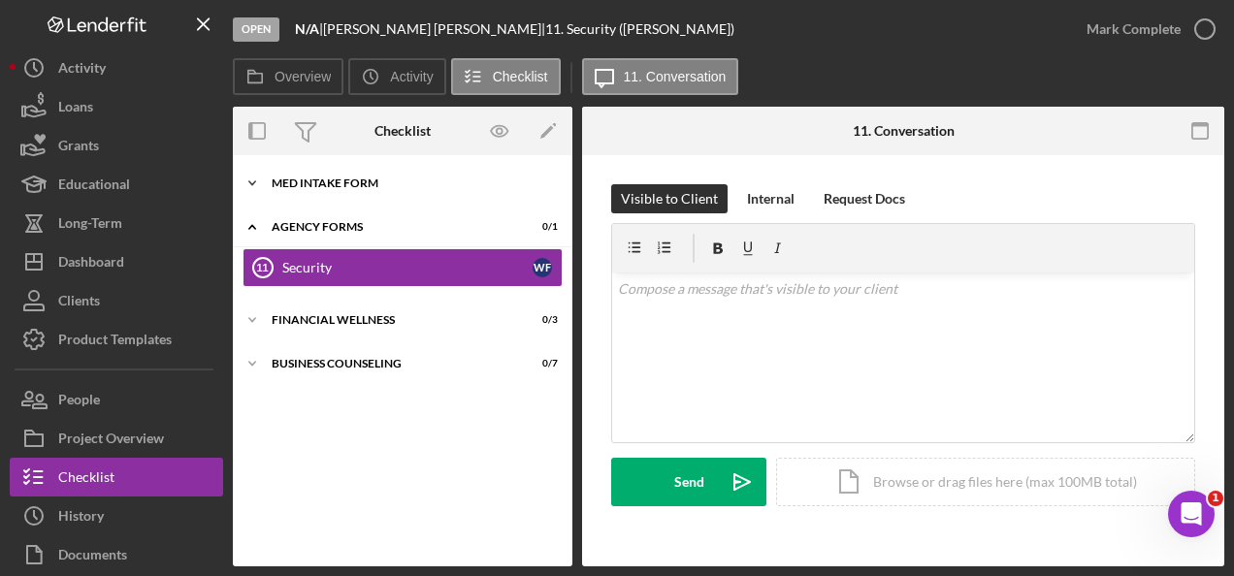
click at [389, 178] on div "MED Intake Form" at bounding box center [410, 183] width 276 height 12
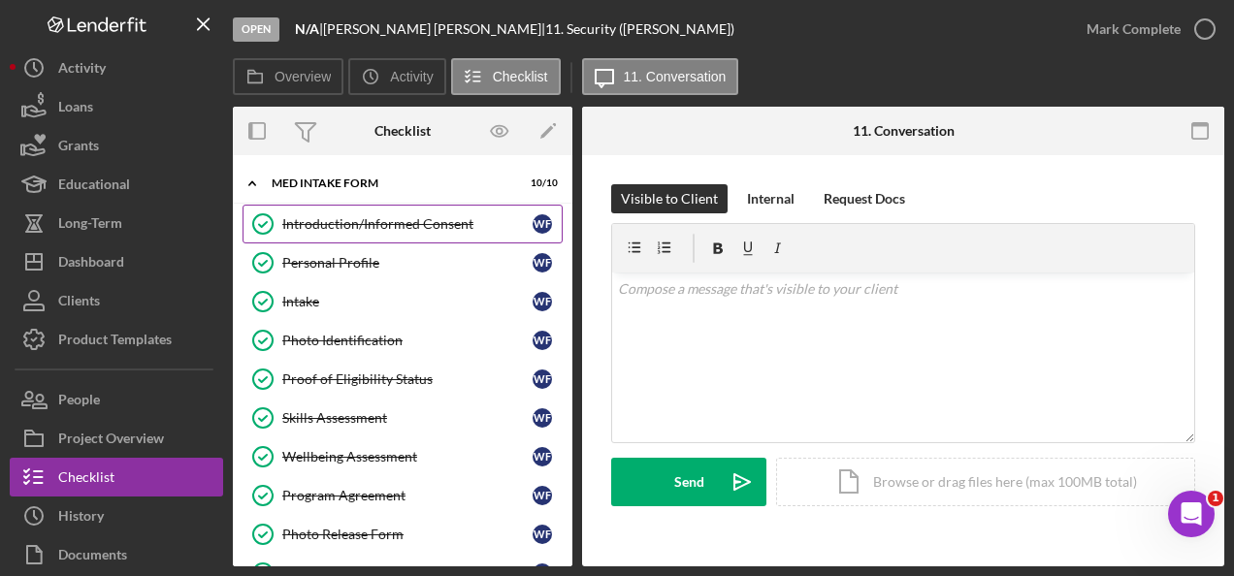
click at [419, 221] on div "Introduction/Informed Consent" at bounding box center [407, 224] width 250 height 16
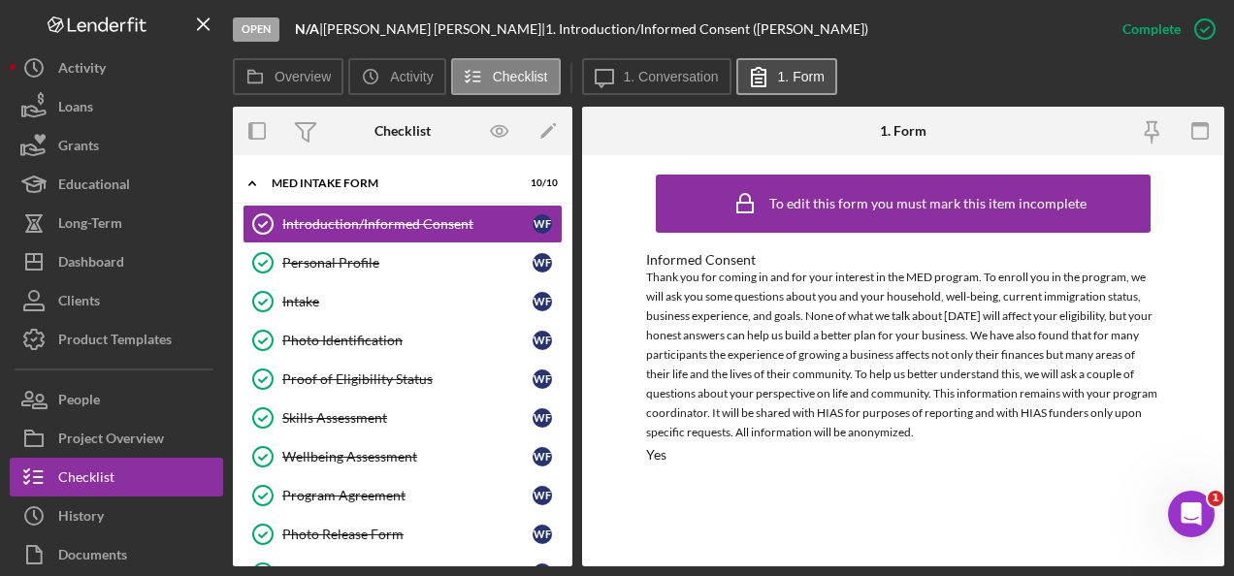
click at [780, 64] on icon at bounding box center [758, 76] width 48 height 48
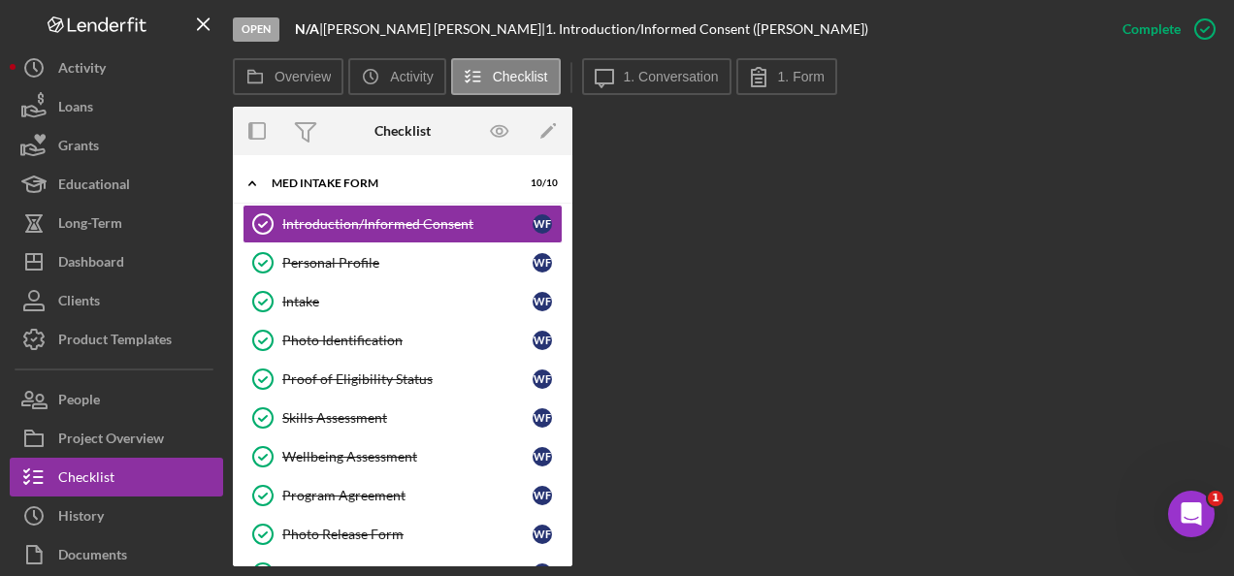
drag, startPoint x: 424, startPoint y: 575, endPoint x: 745, endPoint y: 578, distance: 321.0
click at [745, 575] on html "Open N/A | Wilfredo Figueredo | 1. Introduction/Informed Consent (Wilfredo F.) …" at bounding box center [617, 288] width 1234 height 576
click at [782, 74] on label "1. Form" at bounding box center [801, 77] width 47 height 16
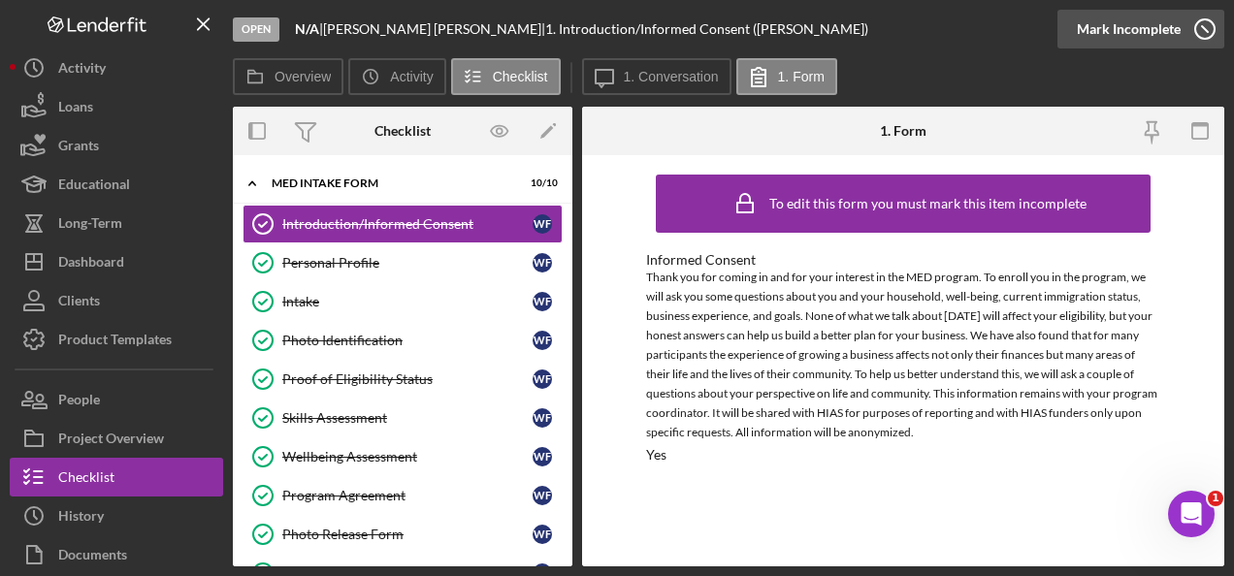
click at [1206, 25] on icon "button" at bounding box center [1204, 29] width 48 height 48
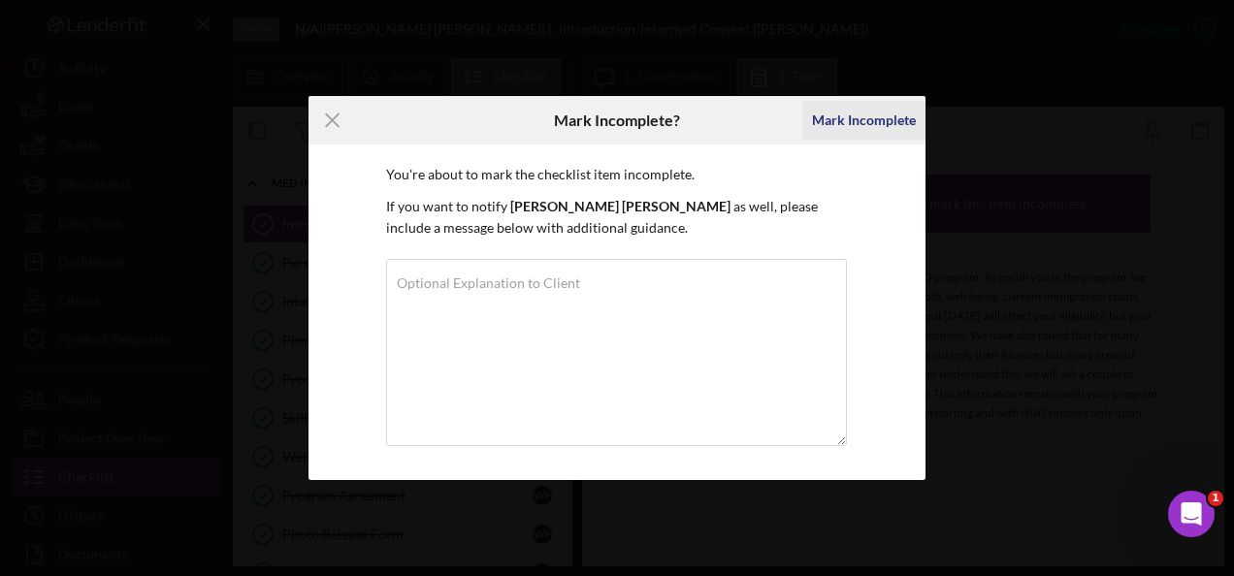
click at [846, 117] on div "Mark Incomplete" at bounding box center [864, 120] width 104 height 39
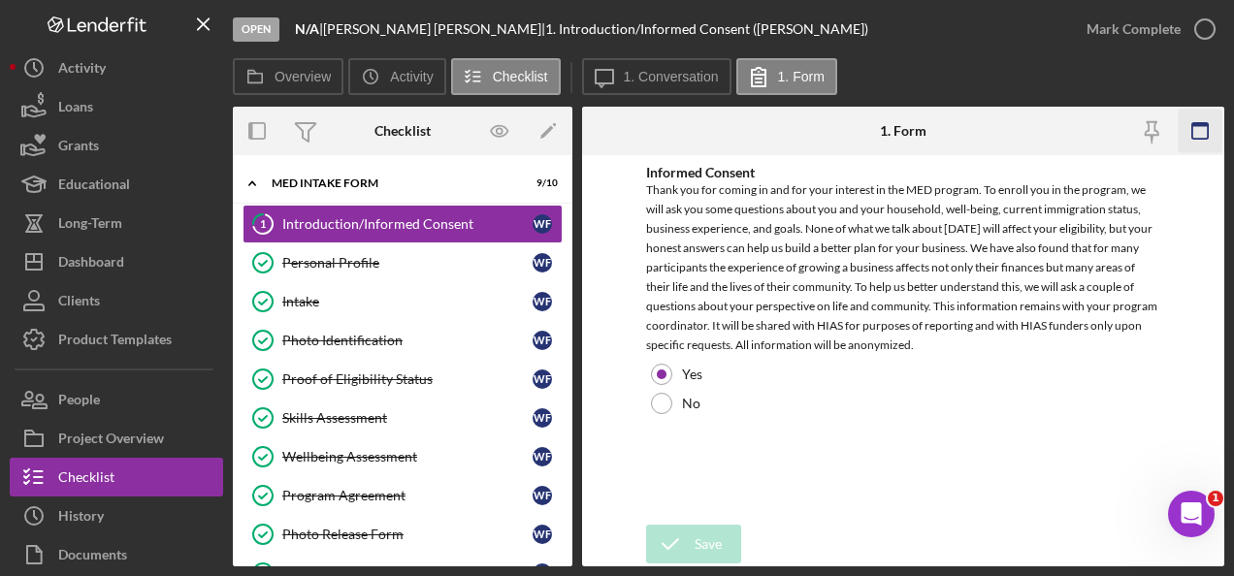
click at [1195, 130] on icon "button" at bounding box center [1200, 132] width 44 height 44
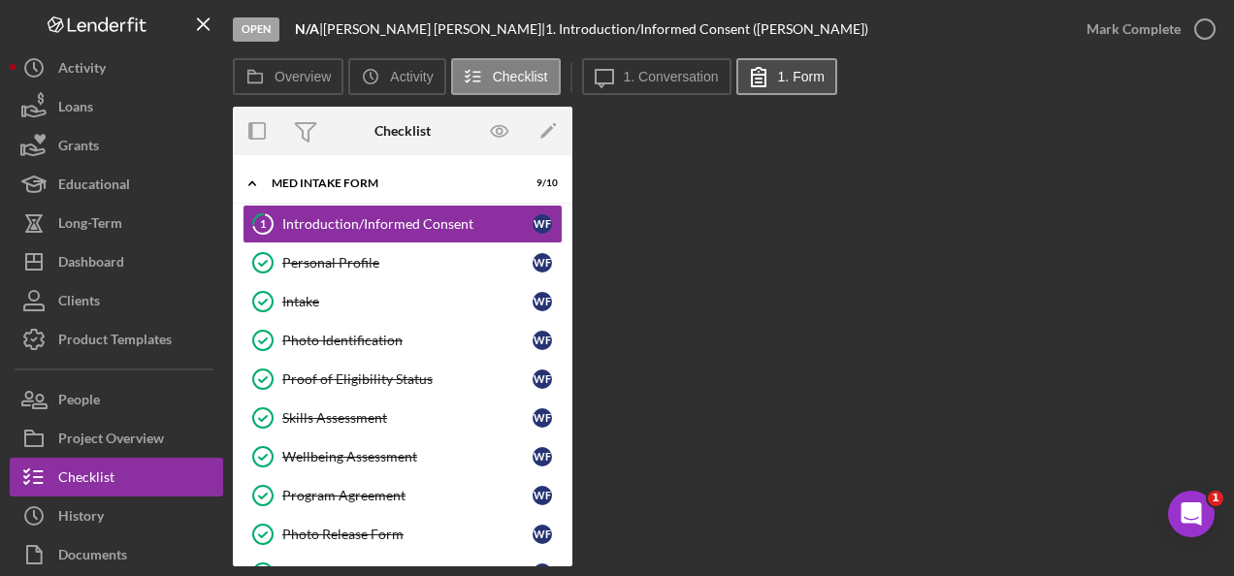
click at [801, 71] on label "1. Form" at bounding box center [801, 77] width 47 height 16
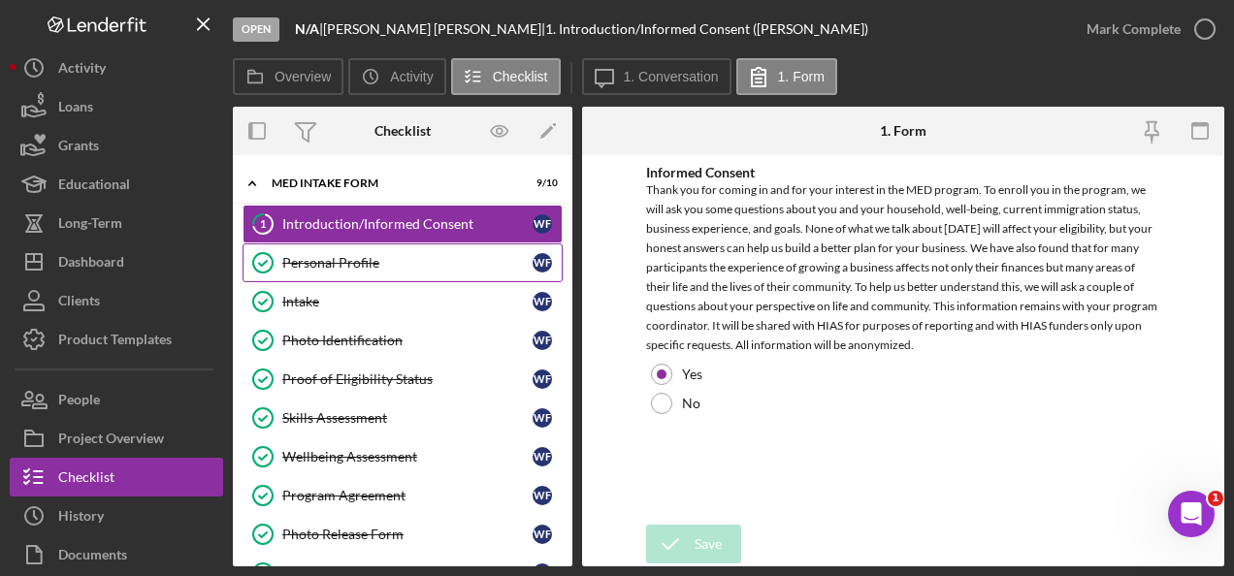
click at [372, 259] on div "Personal Profile" at bounding box center [407, 263] width 250 height 16
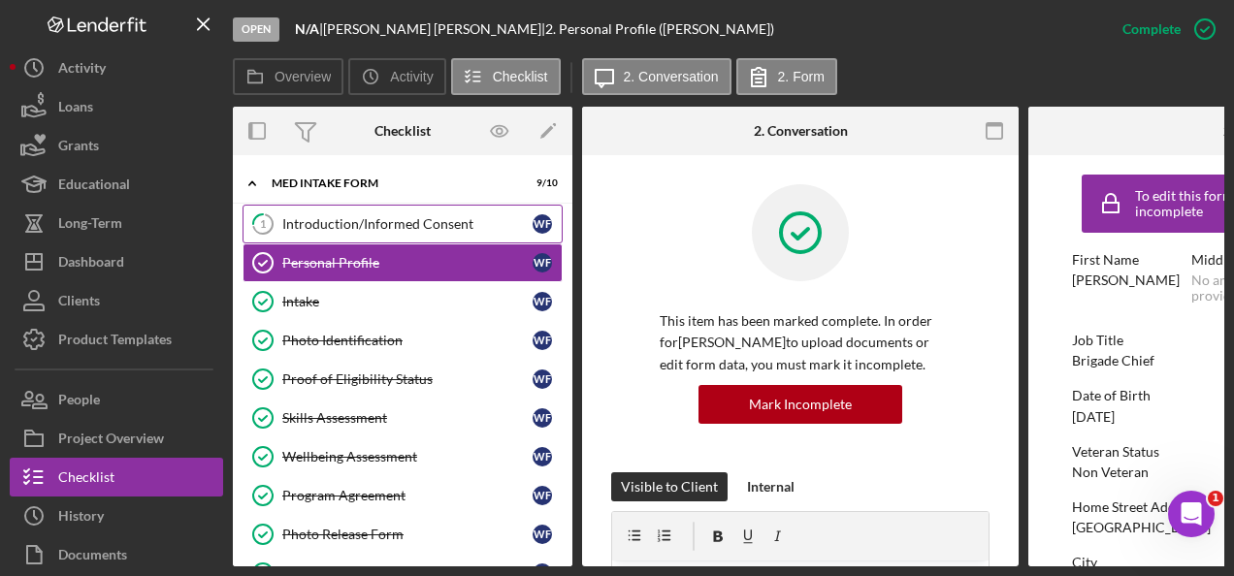
click at [407, 225] on div "Introduction/Informed Consent" at bounding box center [407, 224] width 250 height 16
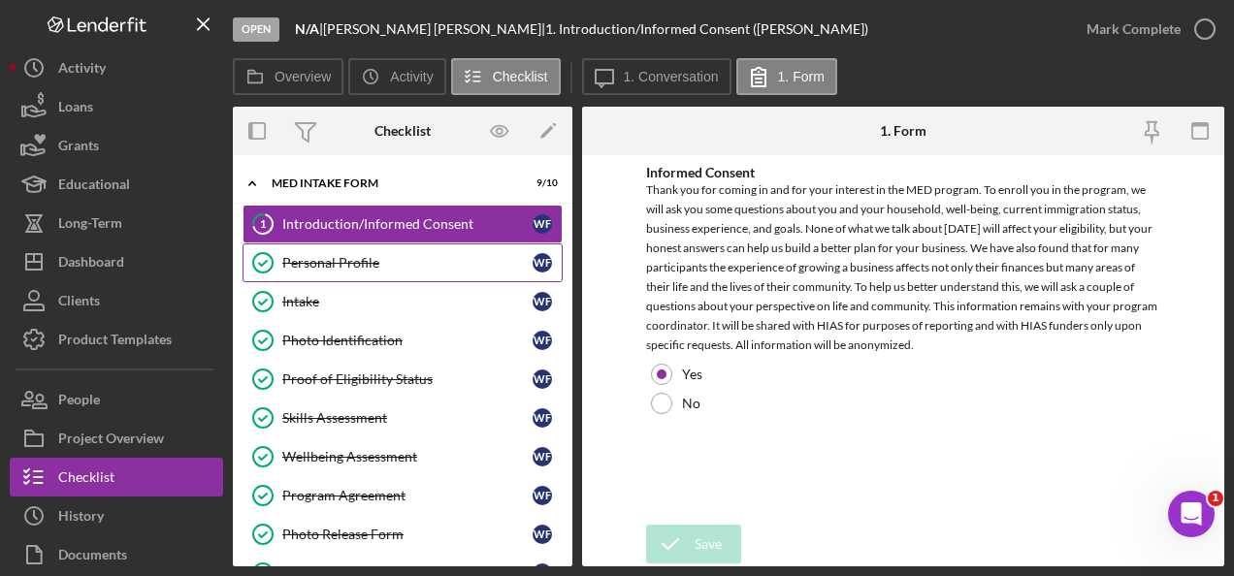
click at [370, 272] on link "Personal Profile Personal Profile W F" at bounding box center [402, 262] width 320 height 39
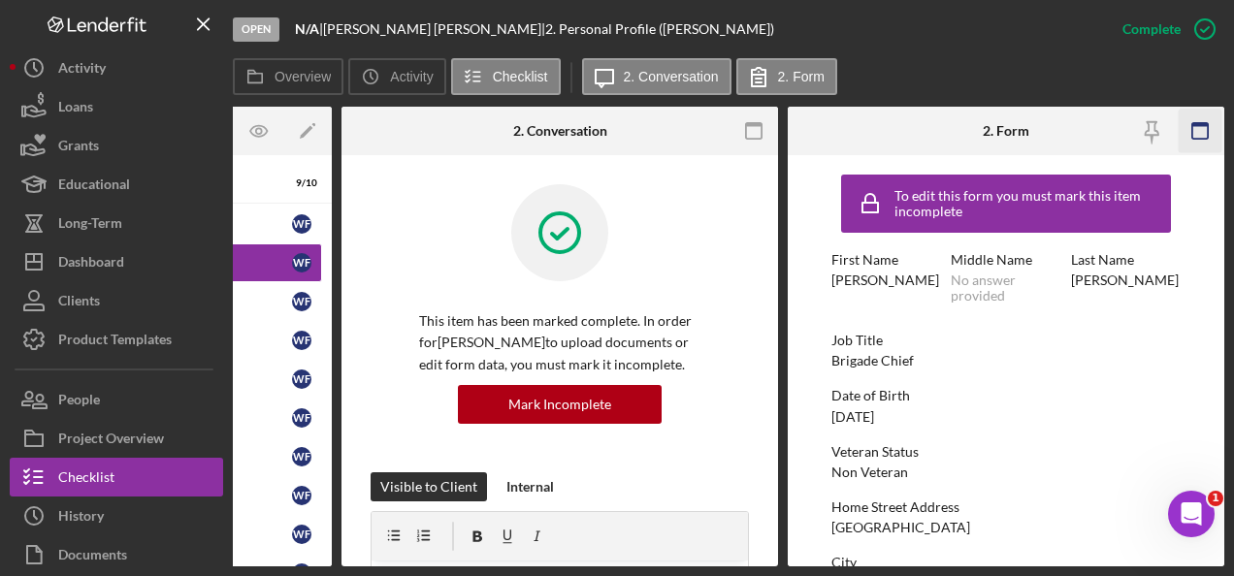
click at [1202, 131] on icon "button" at bounding box center [1200, 132] width 44 height 44
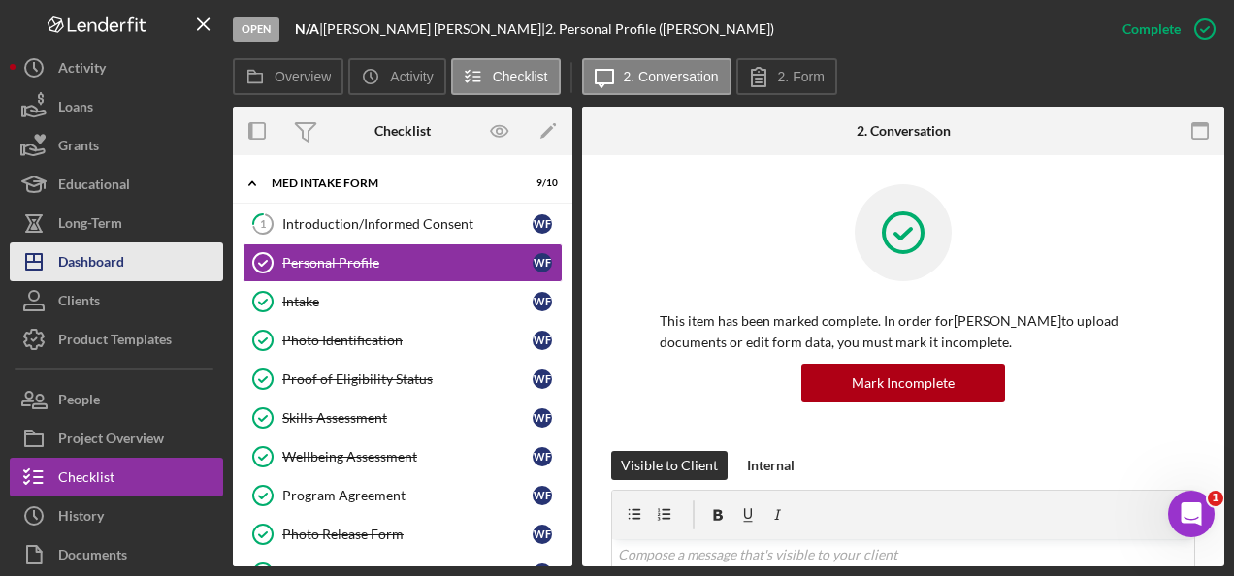
click at [137, 260] on button "Icon/Dashboard Dashboard" at bounding box center [116, 261] width 213 height 39
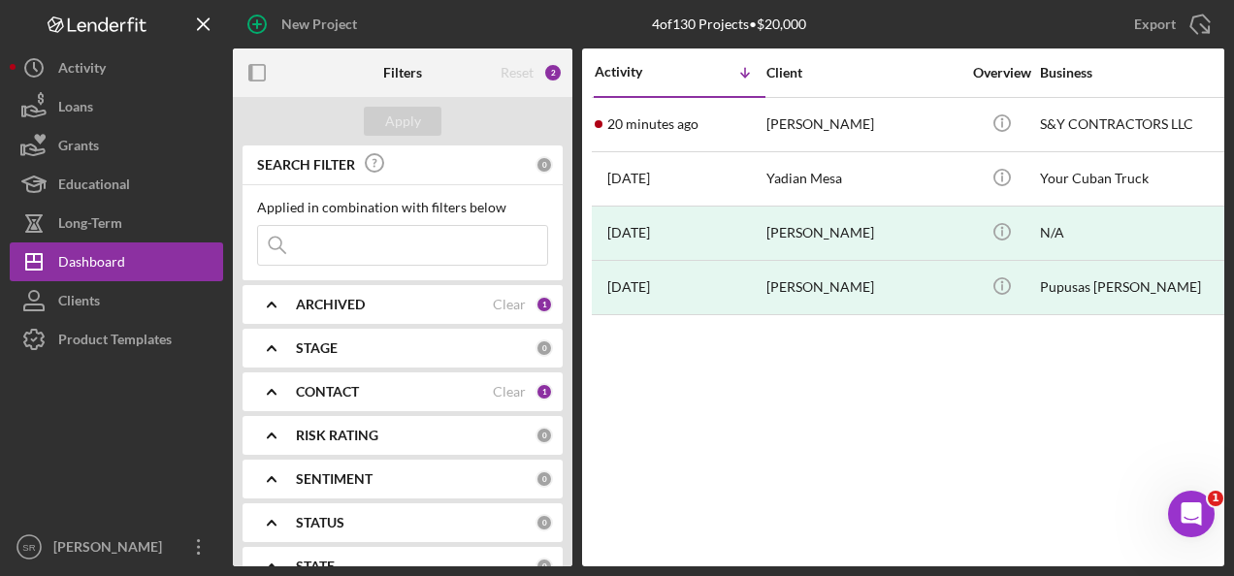
click at [875, 416] on div "Activity Icon/Table Sort Arrow Client Overview Business Contact Product Categor…" at bounding box center [903, 307] width 642 height 518
click at [869, 393] on div "Activity Icon/Table Sort Arrow Client Overview Business Contact Product Categor…" at bounding box center [903, 307] width 642 height 518
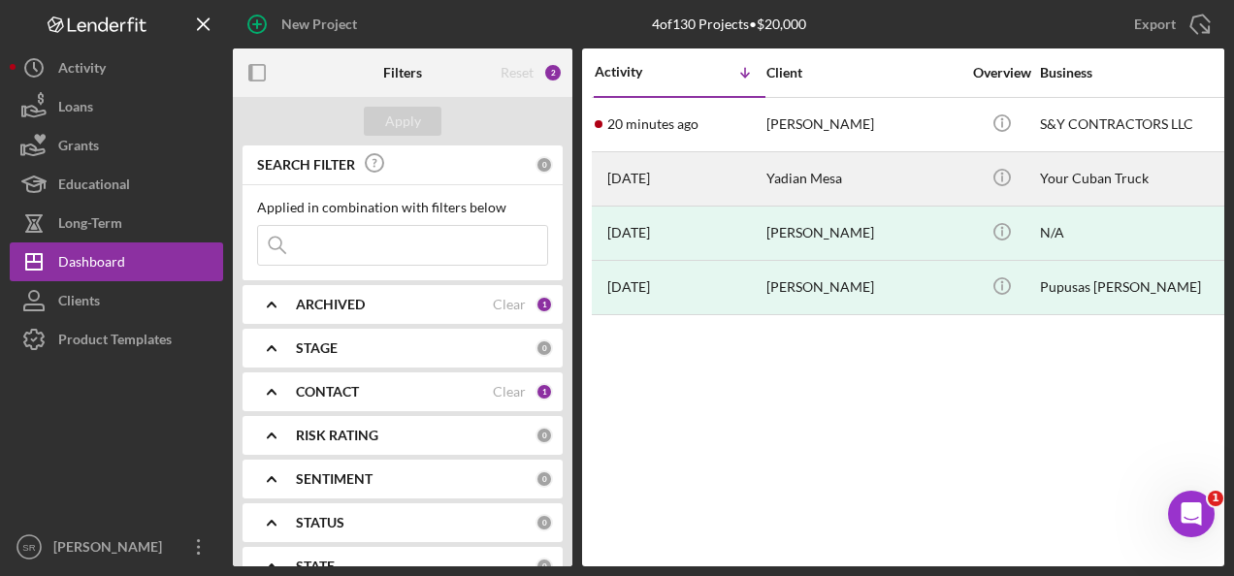
click at [777, 165] on div "Yadian Mesa" at bounding box center [863, 178] width 194 height 51
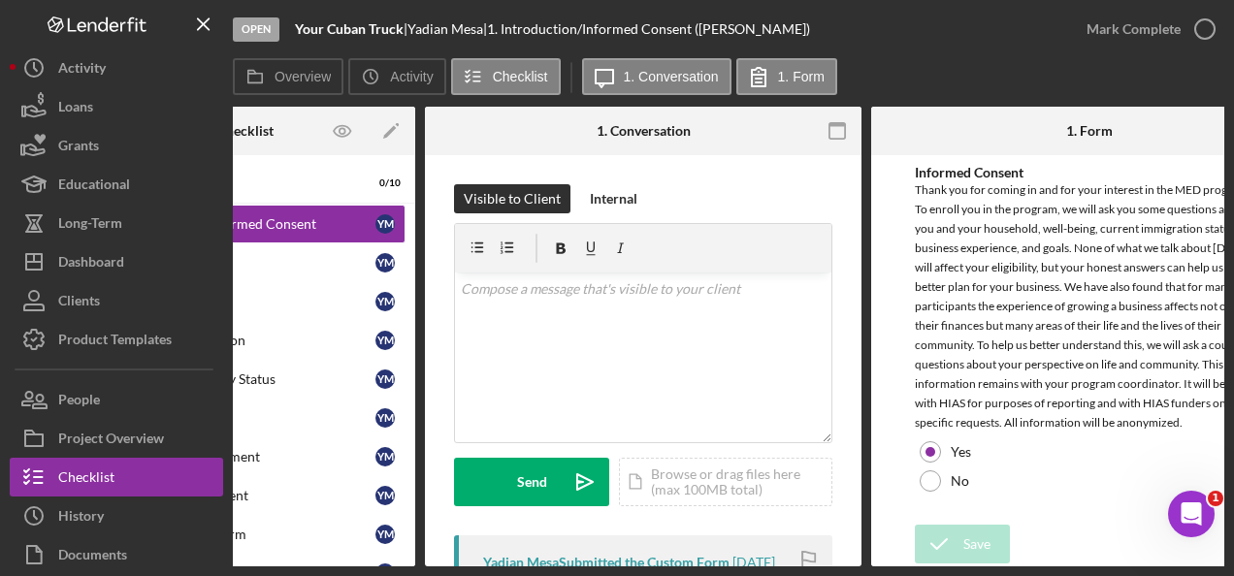
scroll to position [0, 241]
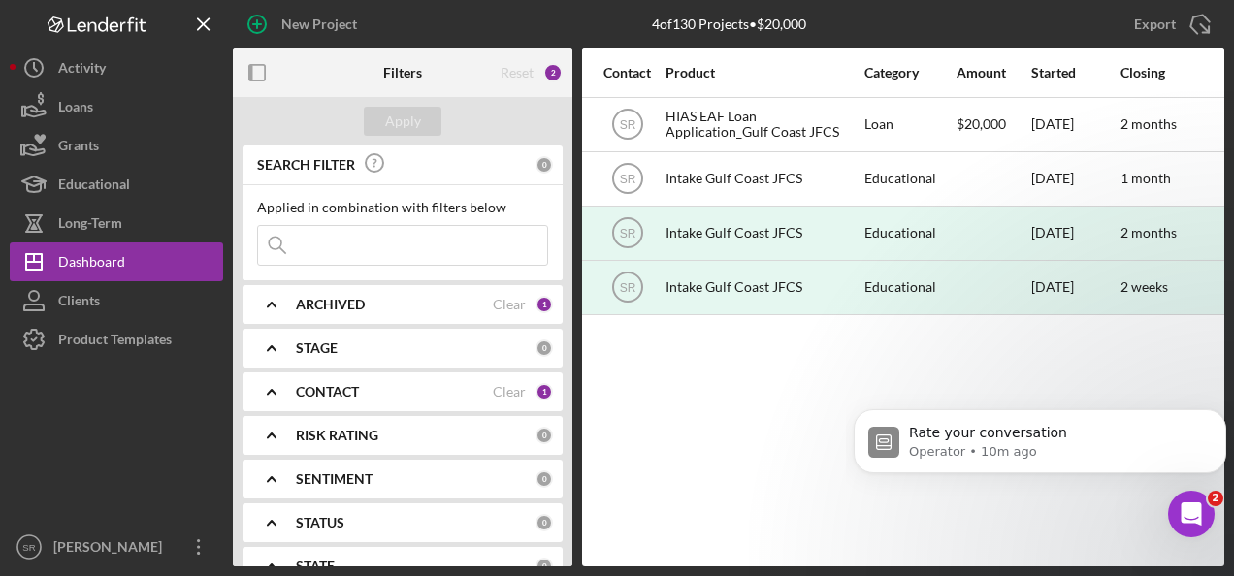
scroll to position [1544, 0]
click at [1012, 448] on p "Operator • 10m ago" at bounding box center [1055, 451] width 293 height 17
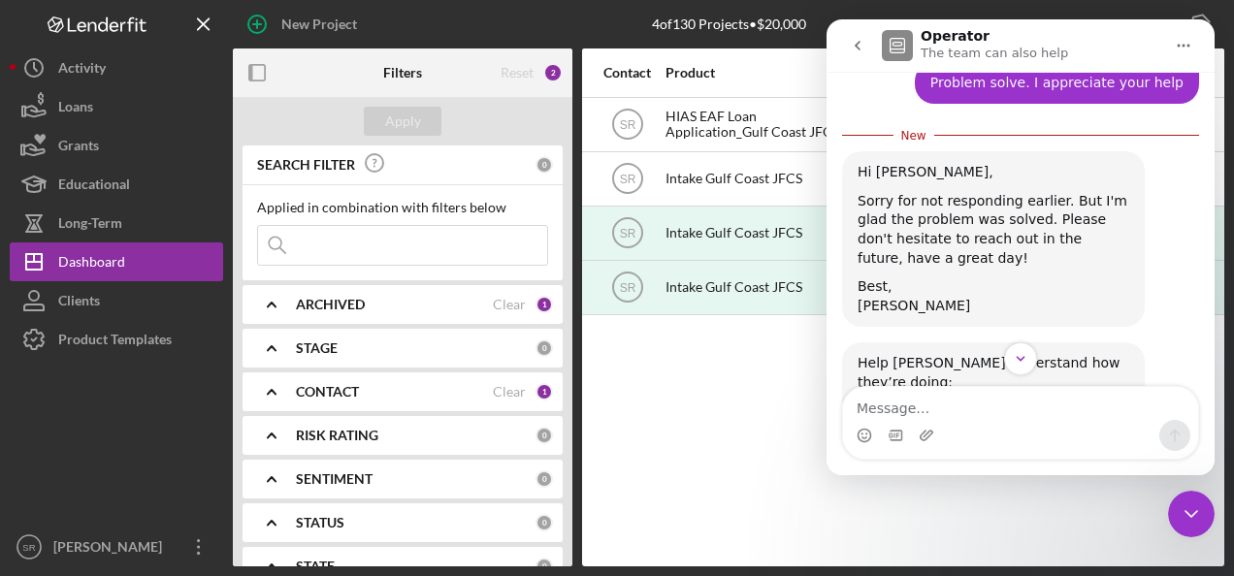
scroll to position [1576, 0]
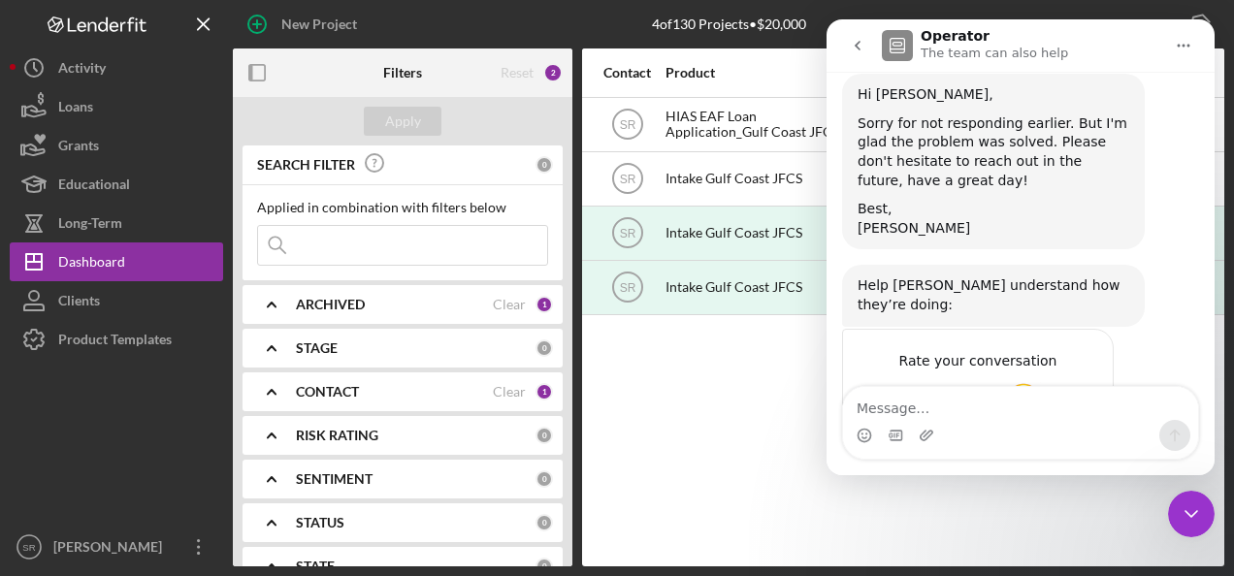
click at [1016, 382] on span "Great" at bounding box center [1023, 399] width 35 height 35
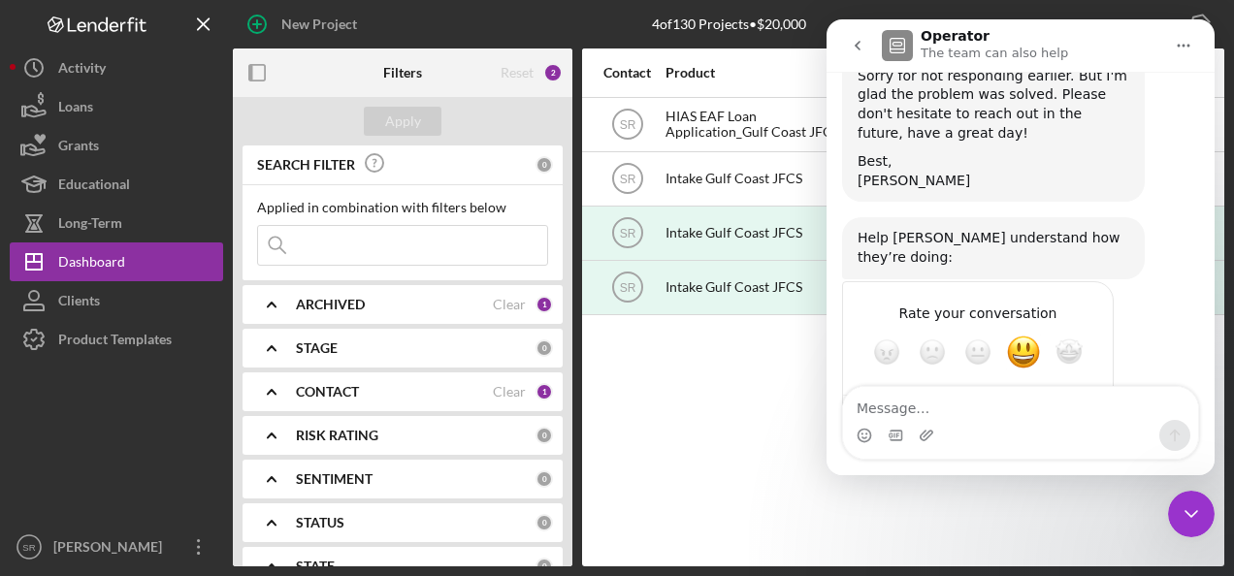
scroll to position [1628, 0]
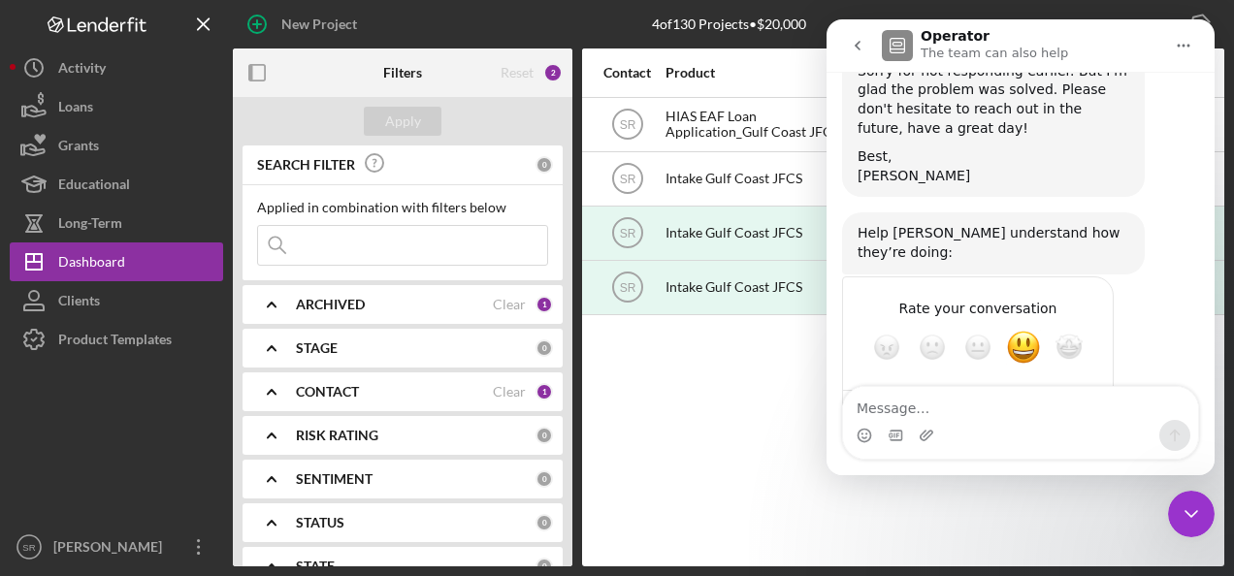
click at [947, 396] on textarea "Tell us more…" at bounding box center [958, 417] width 202 height 42
type textarea "Provided in written the solution"
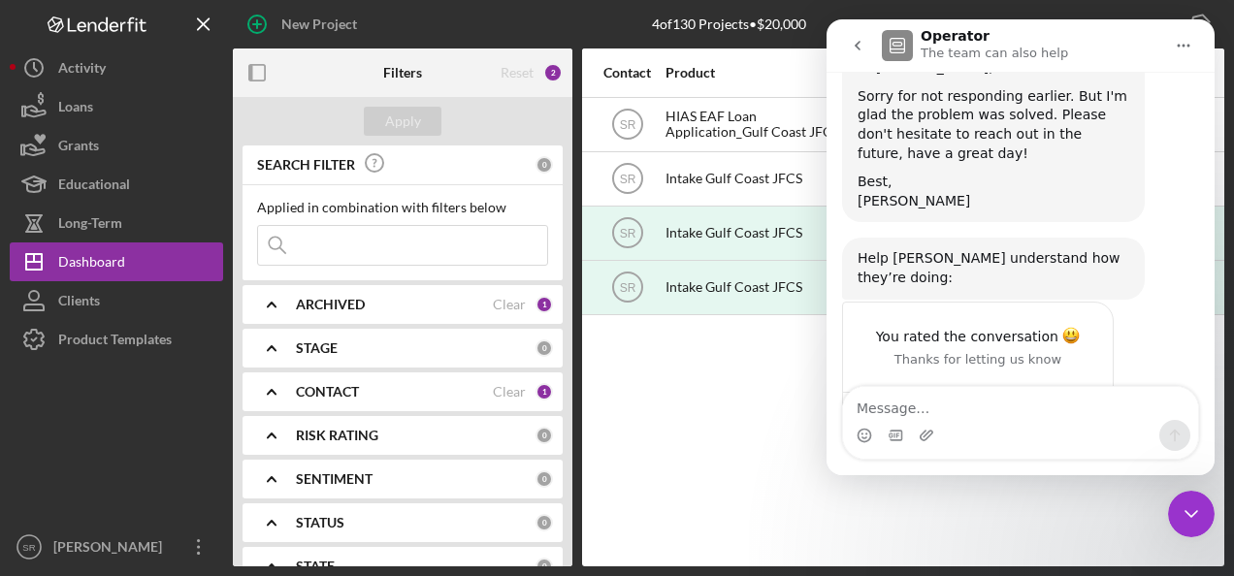
click at [1189, 514] on icon "Close Intercom Messenger" at bounding box center [1190, 513] width 23 height 23
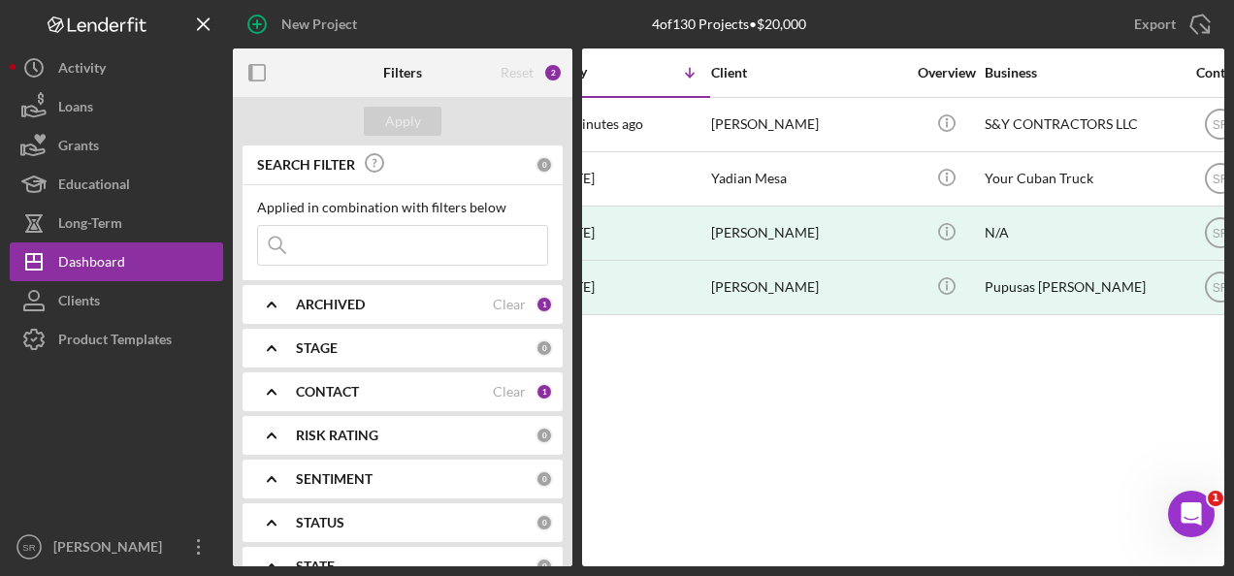
scroll to position [0, 0]
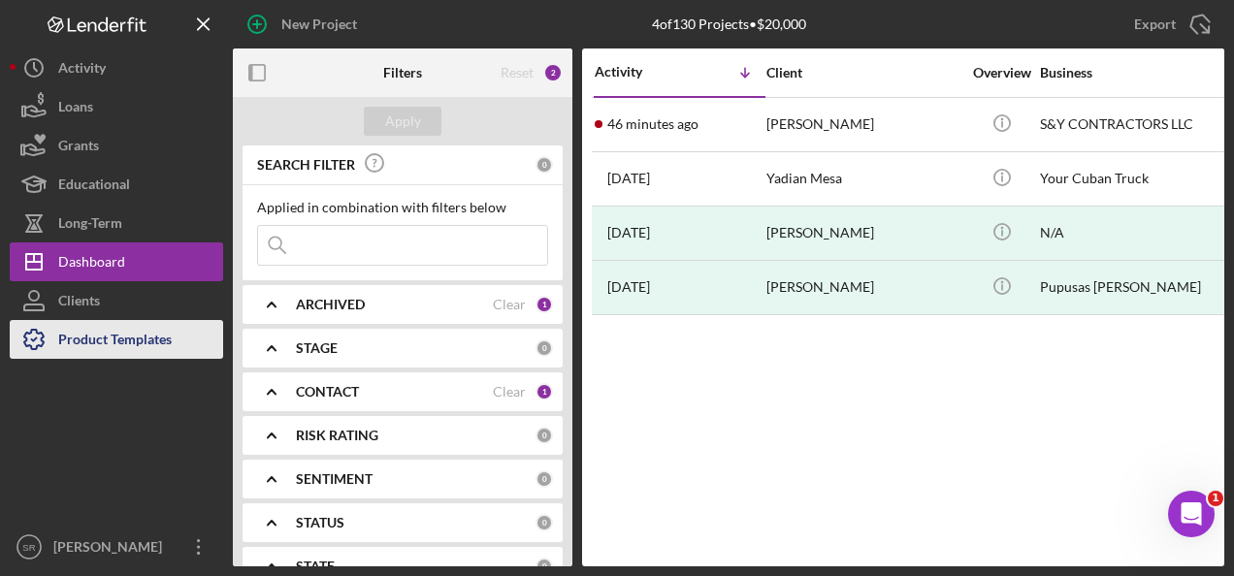
click at [104, 340] on div "Product Templates" at bounding box center [114, 342] width 113 height 44
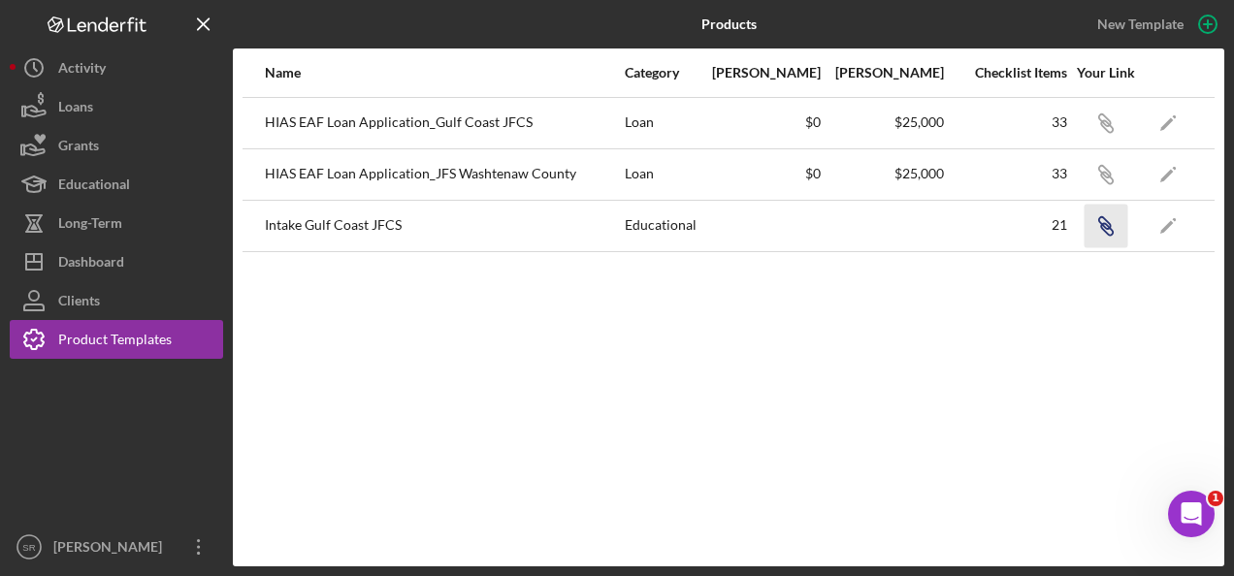
click at [1109, 132] on icon "button" at bounding box center [1107, 126] width 12 height 12
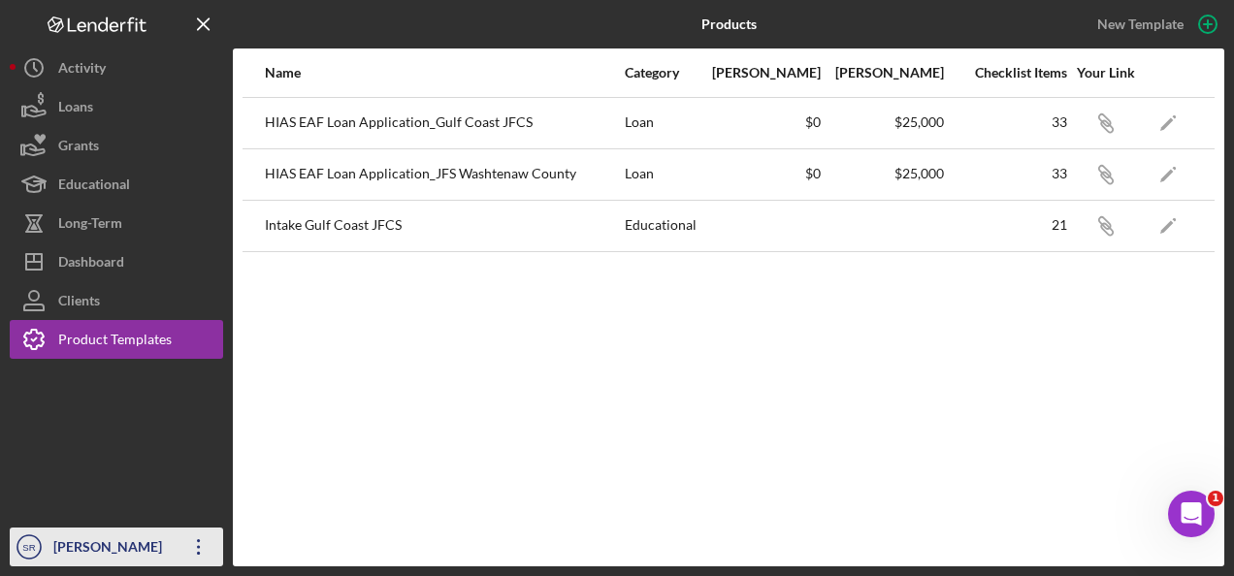
click at [196, 556] on icon "Icon/Overflow" at bounding box center [199, 547] width 48 height 48
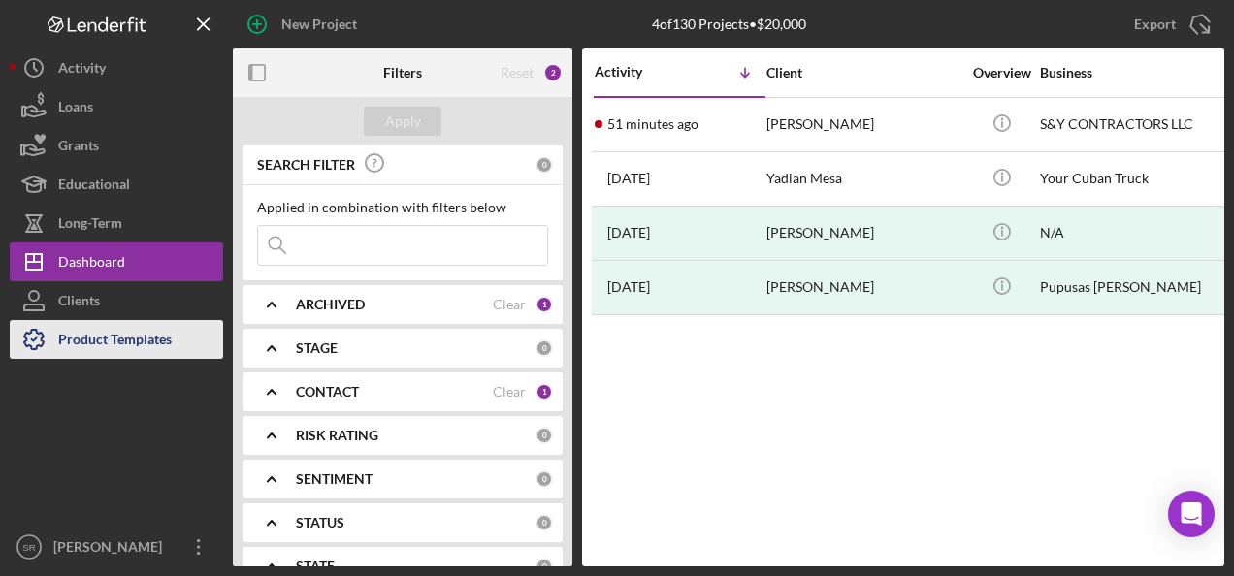
click at [100, 345] on div "Product Templates" at bounding box center [114, 342] width 113 height 44
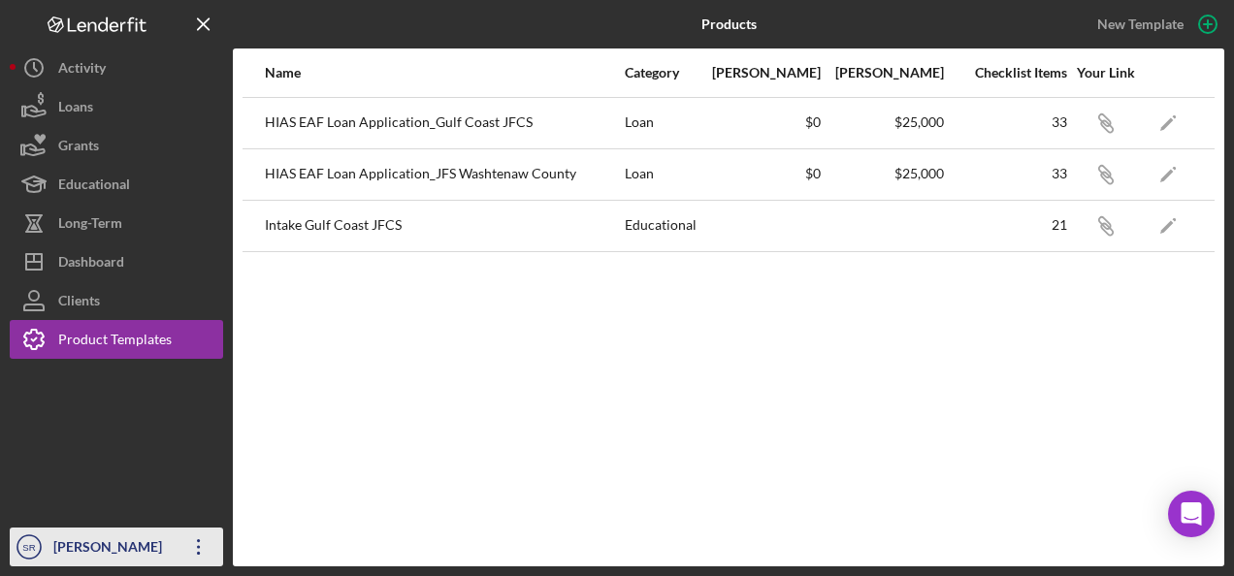
click at [192, 546] on icon "Icon/Overflow" at bounding box center [199, 547] width 48 height 48
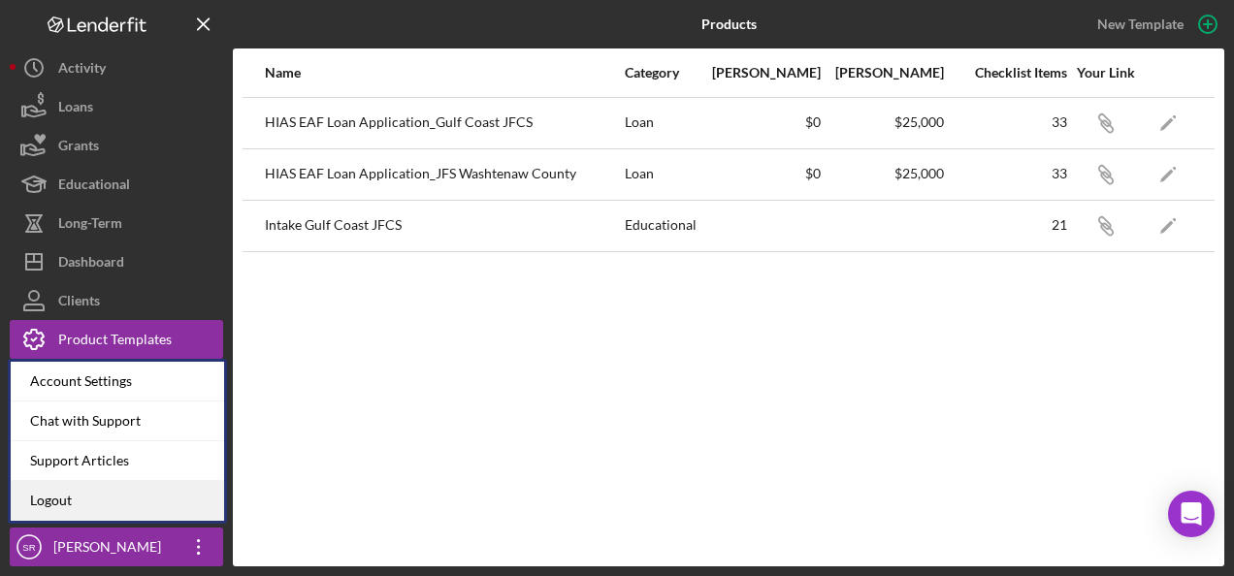
click at [115, 494] on link "Logout" at bounding box center [117, 501] width 213 height 40
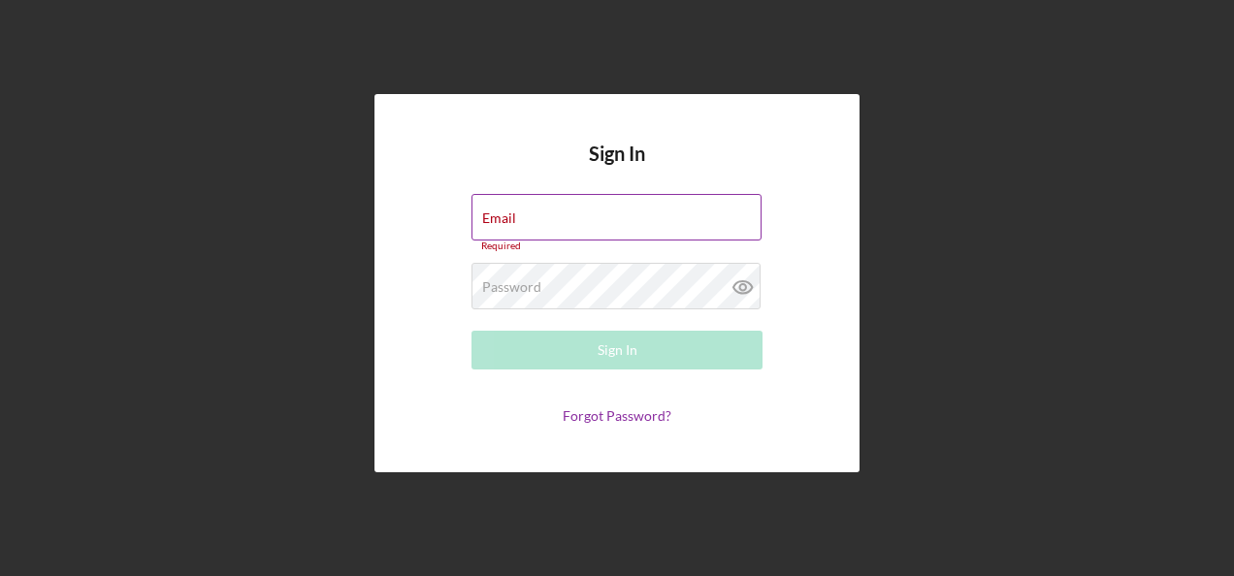
click at [531, 213] on div "Email Required" at bounding box center [616, 223] width 291 height 58
click at [540, 223] on input "Email" at bounding box center [616, 217] width 290 height 47
type input "[PERSON_NAME][EMAIL_ADDRESS][PERSON_NAME][DOMAIN_NAME]"
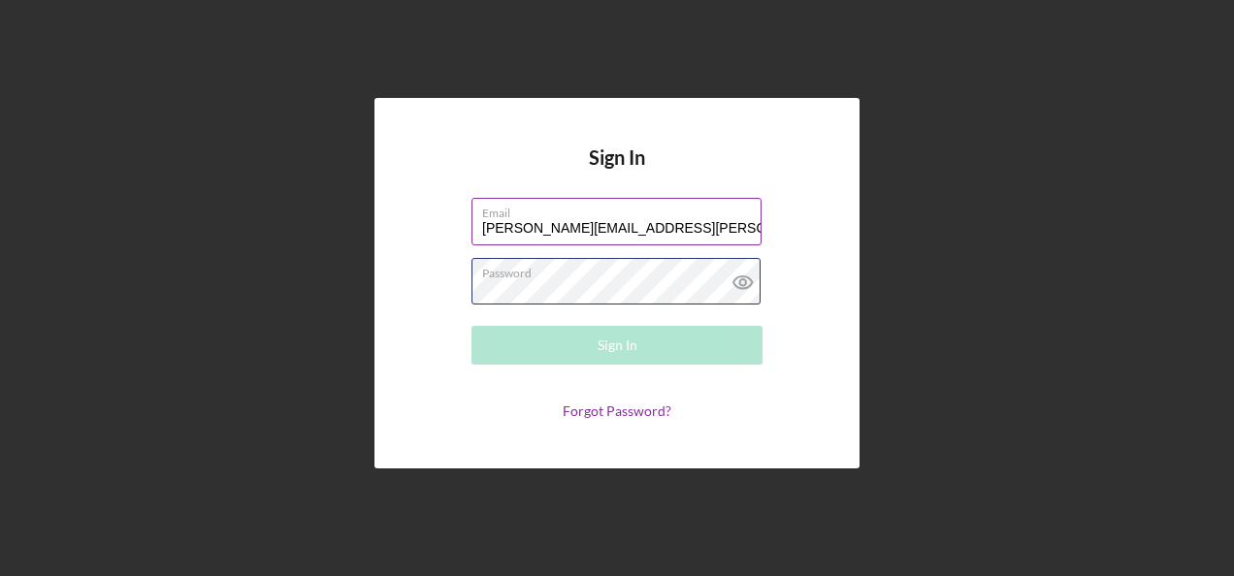
click at [544, 280] on div "Password Required" at bounding box center [616, 282] width 291 height 48
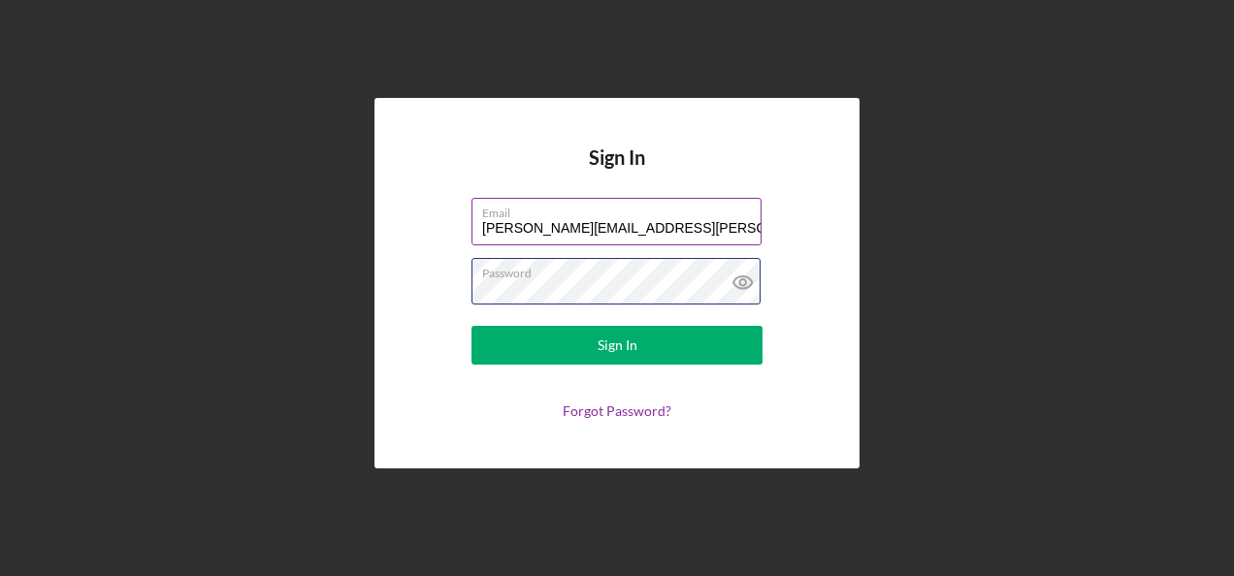
click at [471, 326] on button "Sign In" at bounding box center [616, 345] width 291 height 39
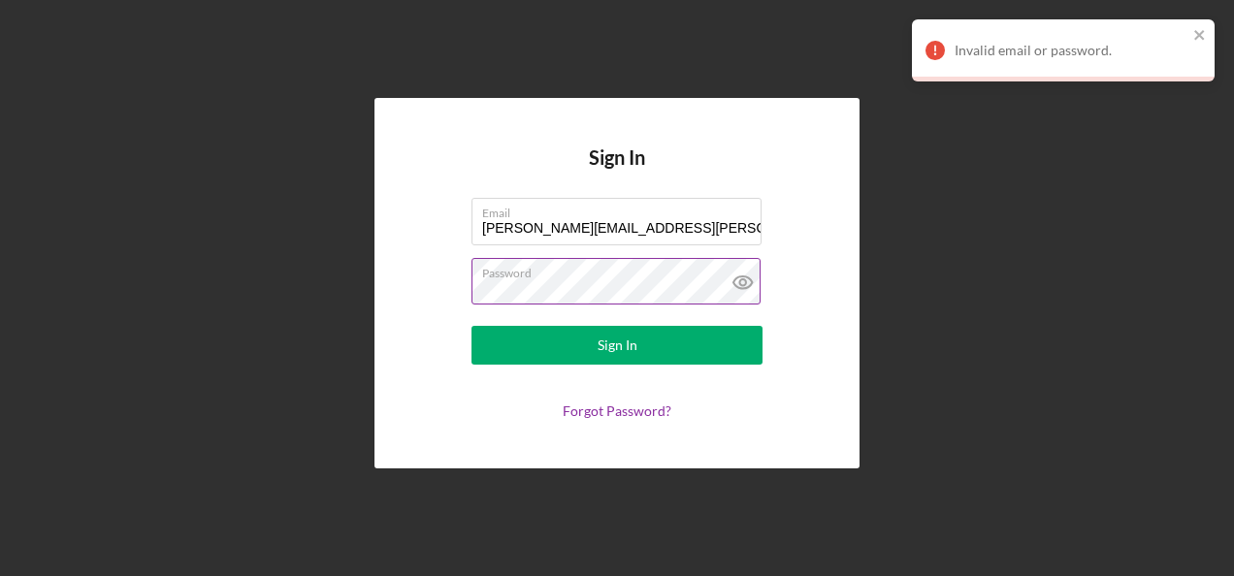
click at [751, 284] on icon at bounding box center [742, 282] width 18 height 13
